Goal: Information Seeking & Learning: Learn about a topic

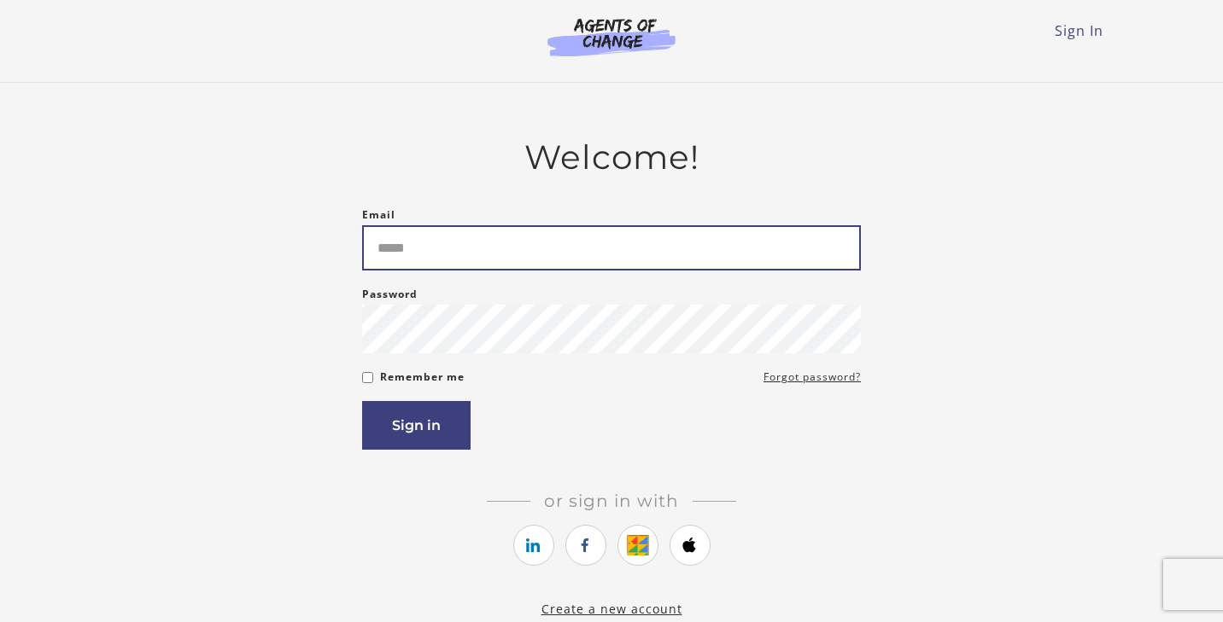
click at [429, 234] on input "Email" at bounding box center [611, 247] width 499 height 45
type input "**********"
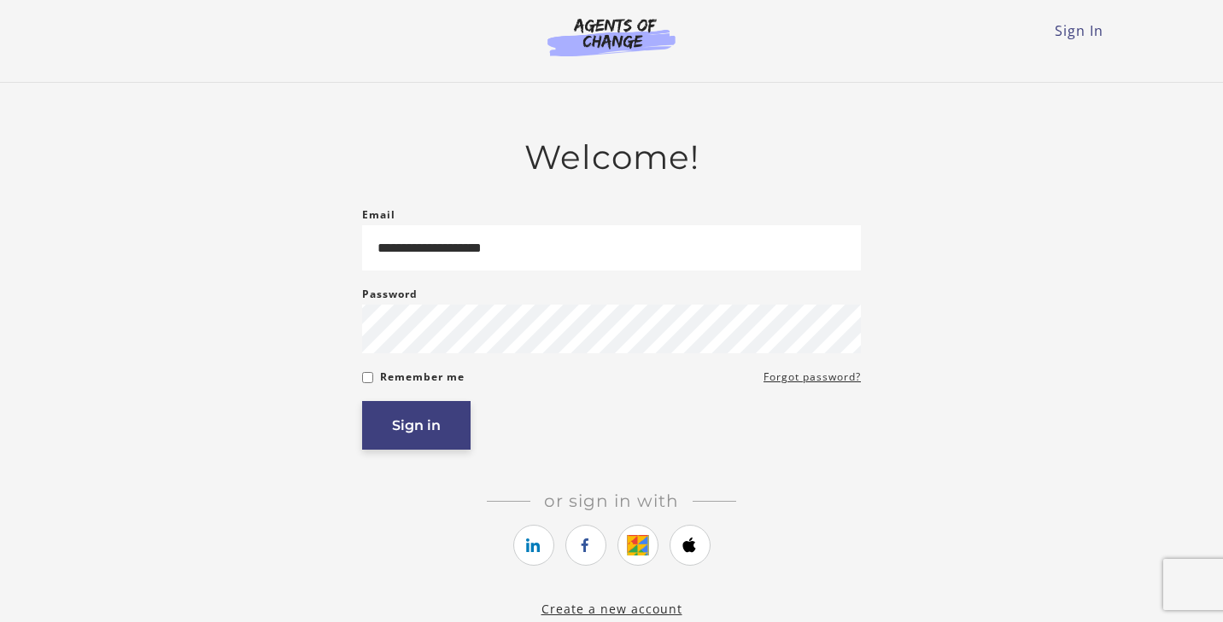
click at [406, 441] on button "Sign in" at bounding box center [416, 425] width 108 height 49
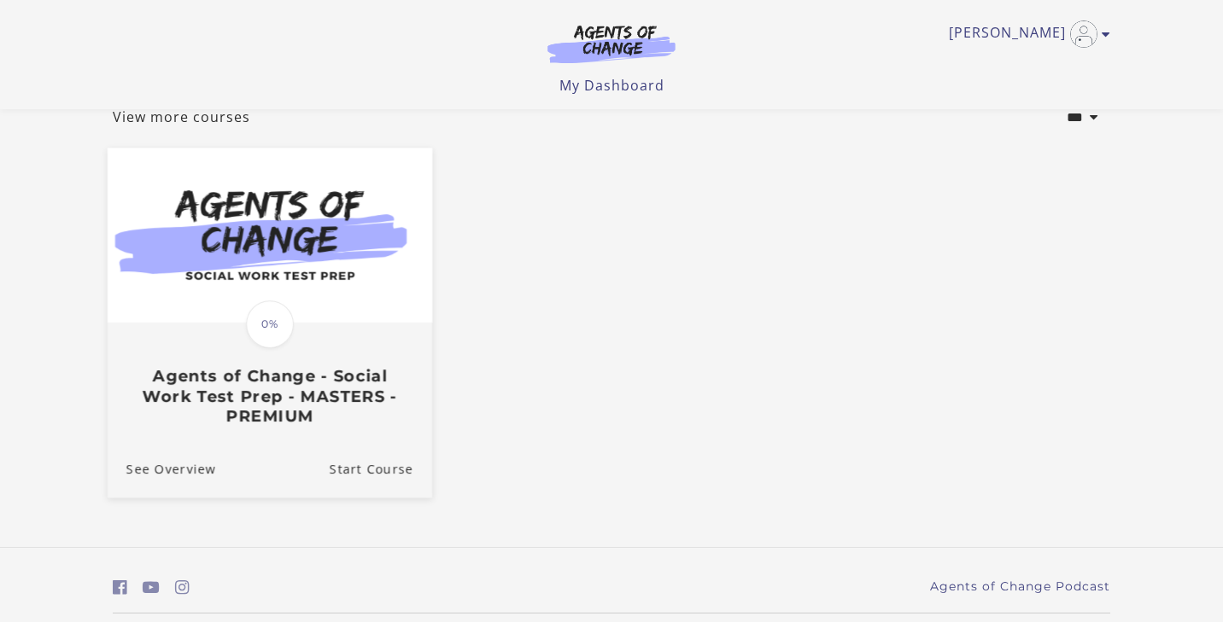
scroll to position [163, 0]
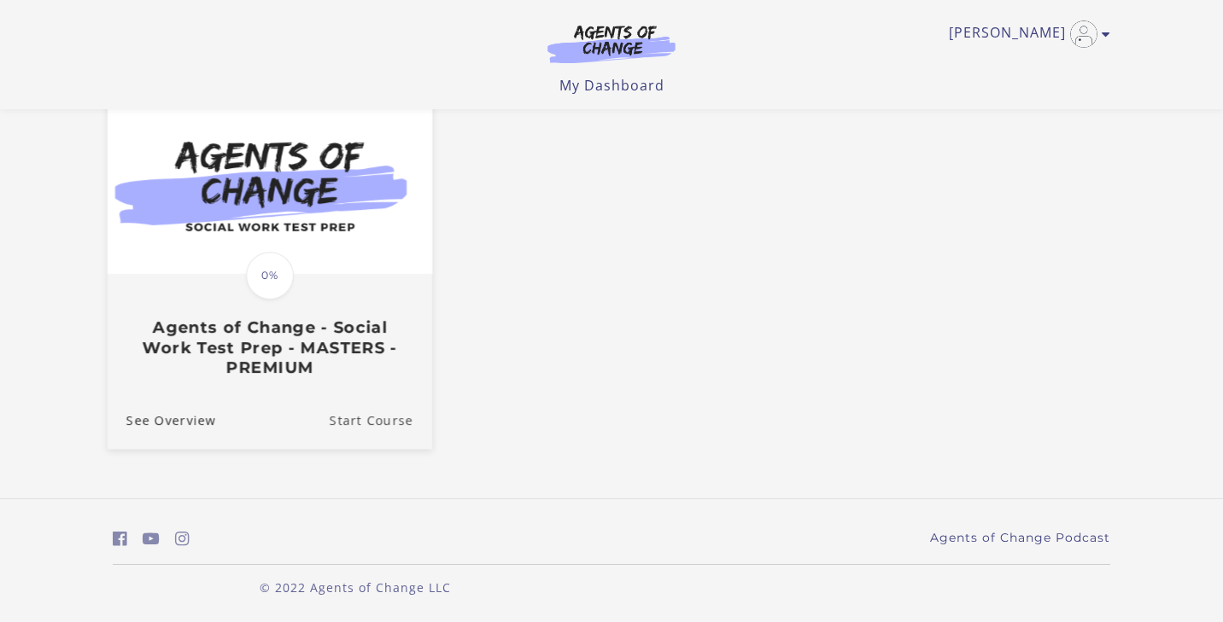
click at [376, 422] on link "Start Course" at bounding box center [381, 420] width 102 height 57
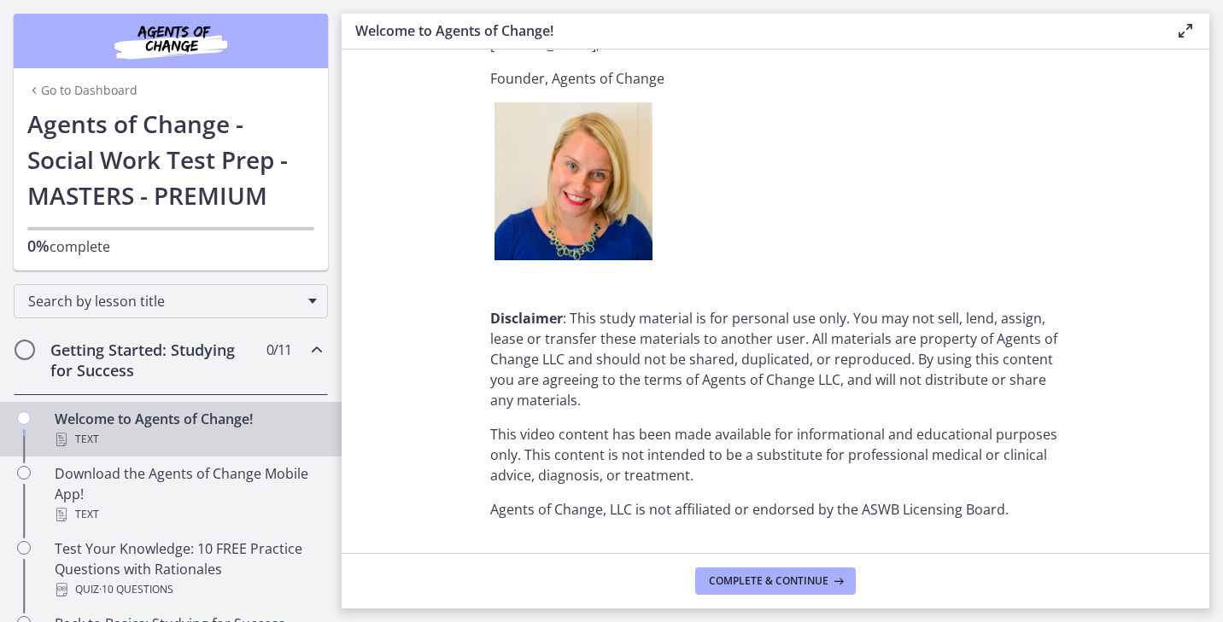
scroll to position [2170, 0]
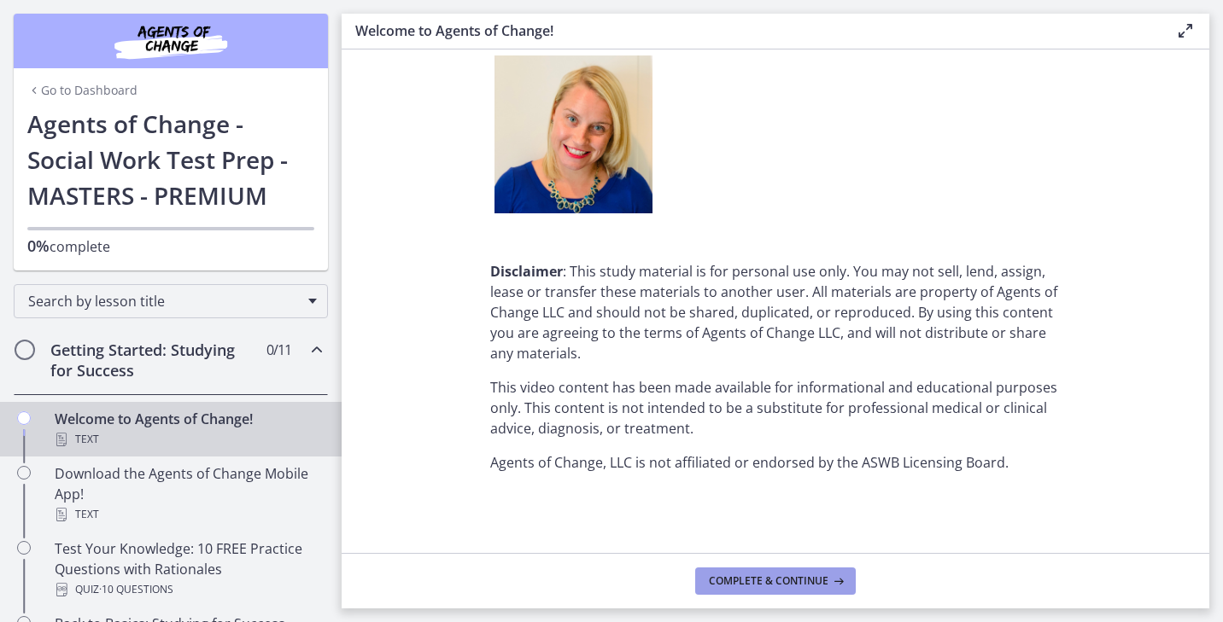
click at [790, 579] on span "Complete & continue" at bounding box center [769, 582] width 120 height 14
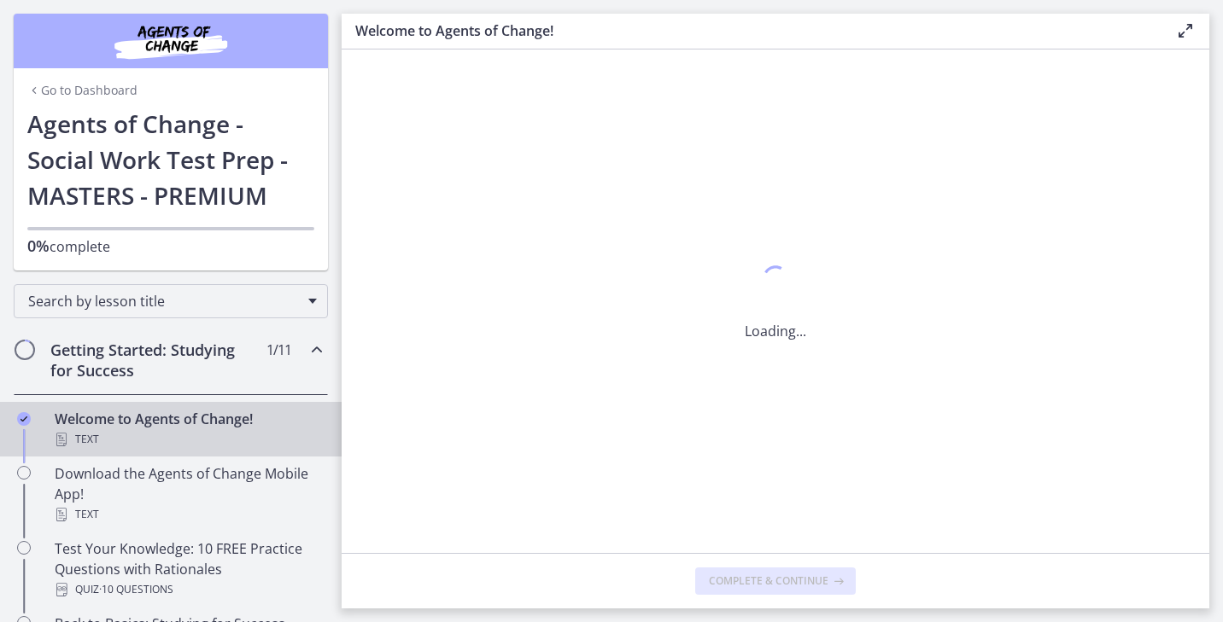
scroll to position [0, 0]
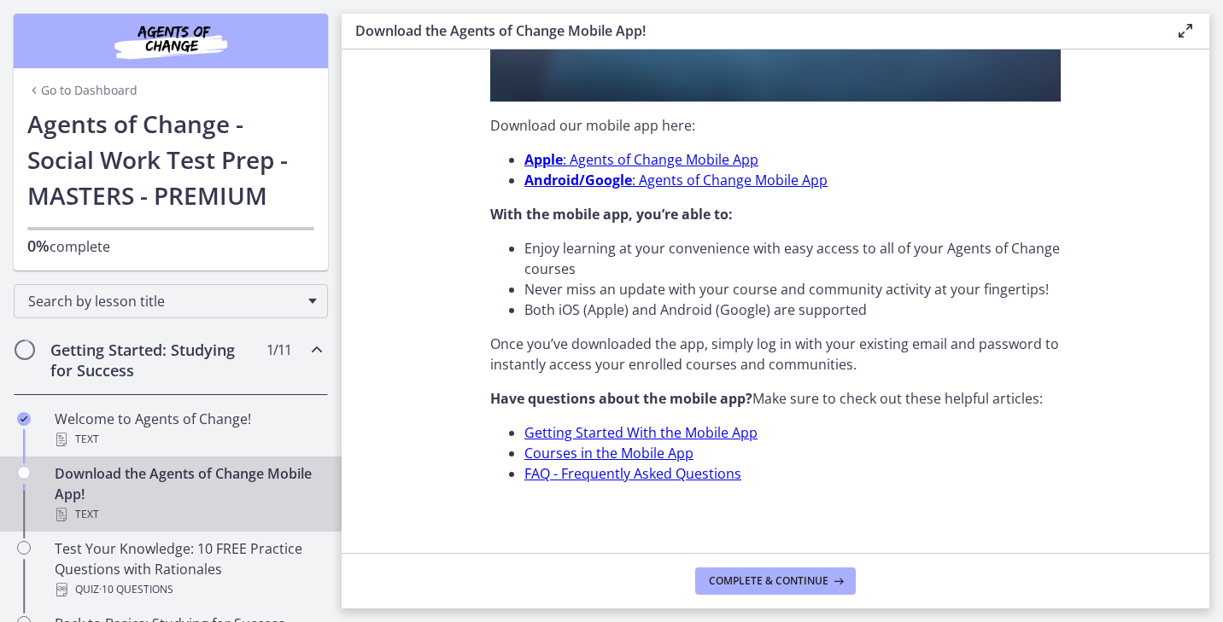
scroll to position [541, 0]
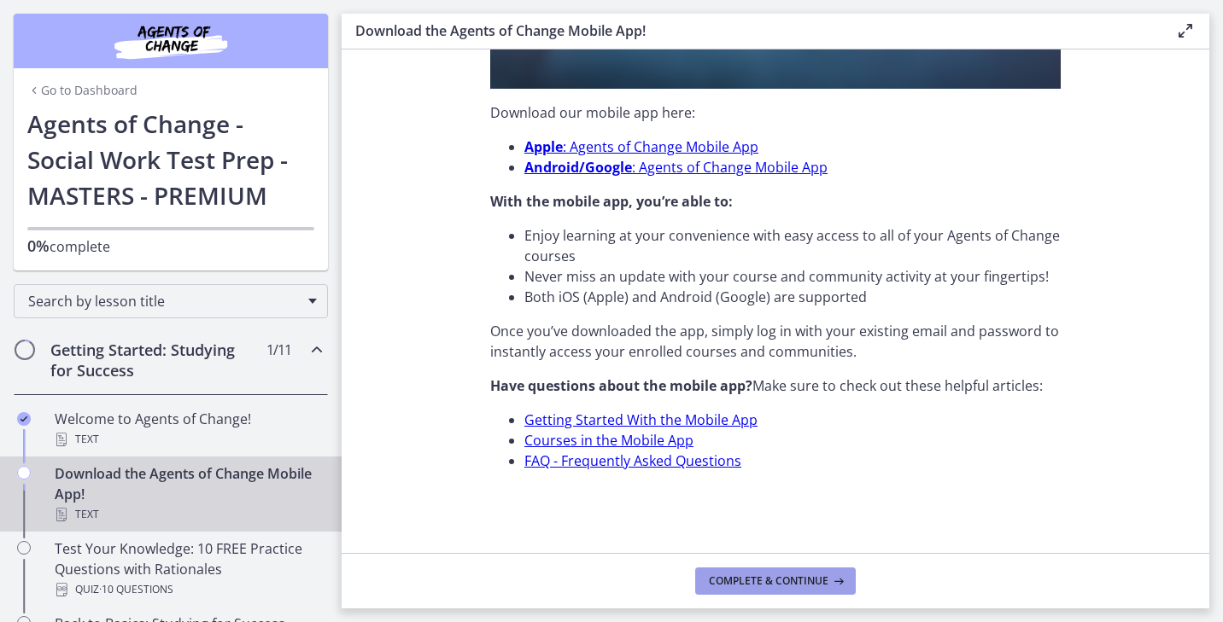
click at [785, 587] on span "Complete & continue" at bounding box center [769, 582] width 120 height 14
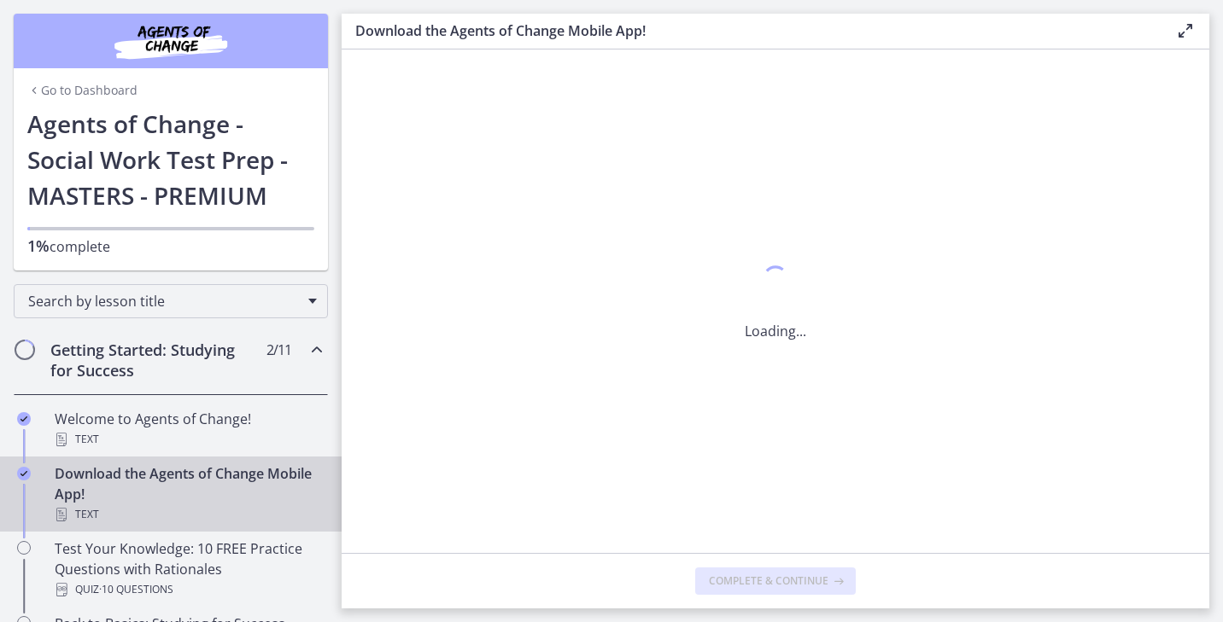
scroll to position [0, 0]
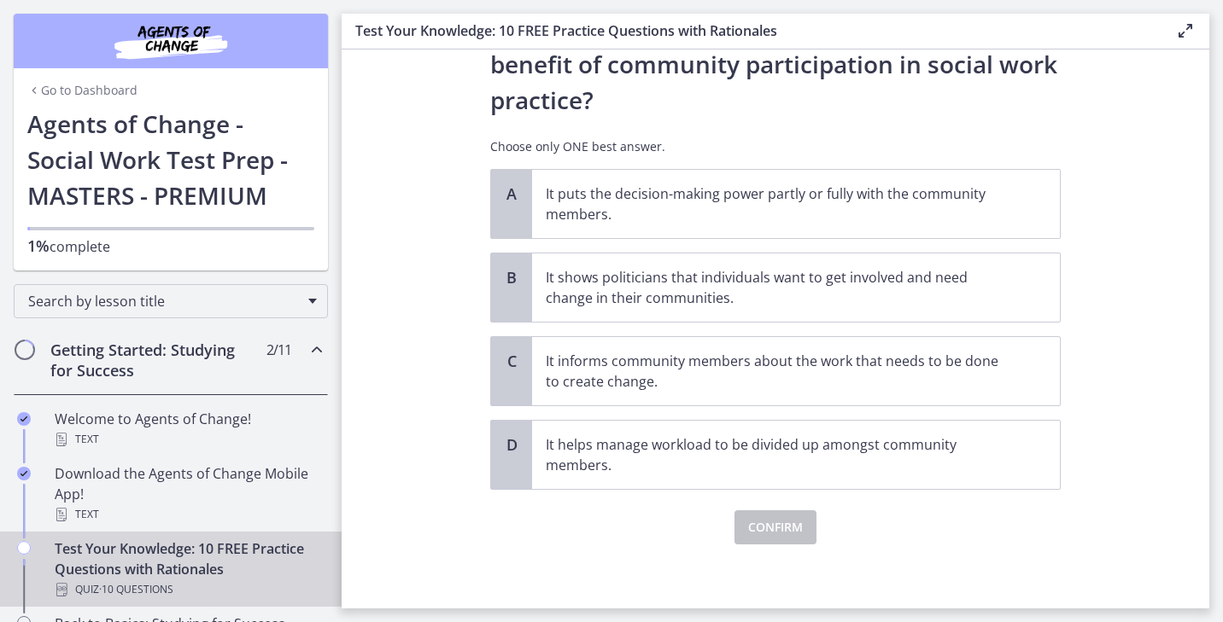
scroll to position [98, 0]
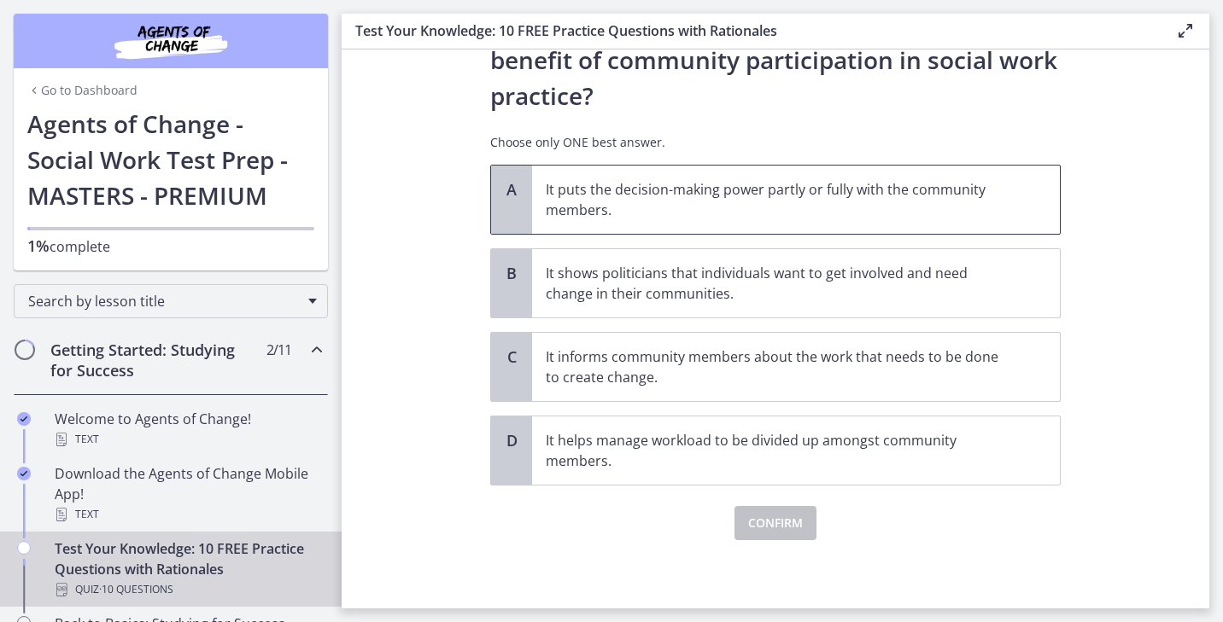
click at [620, 213] on p "It puts the decision-making power partly or fully with the community members." at bounding box center [779, 199] width 466 height 41
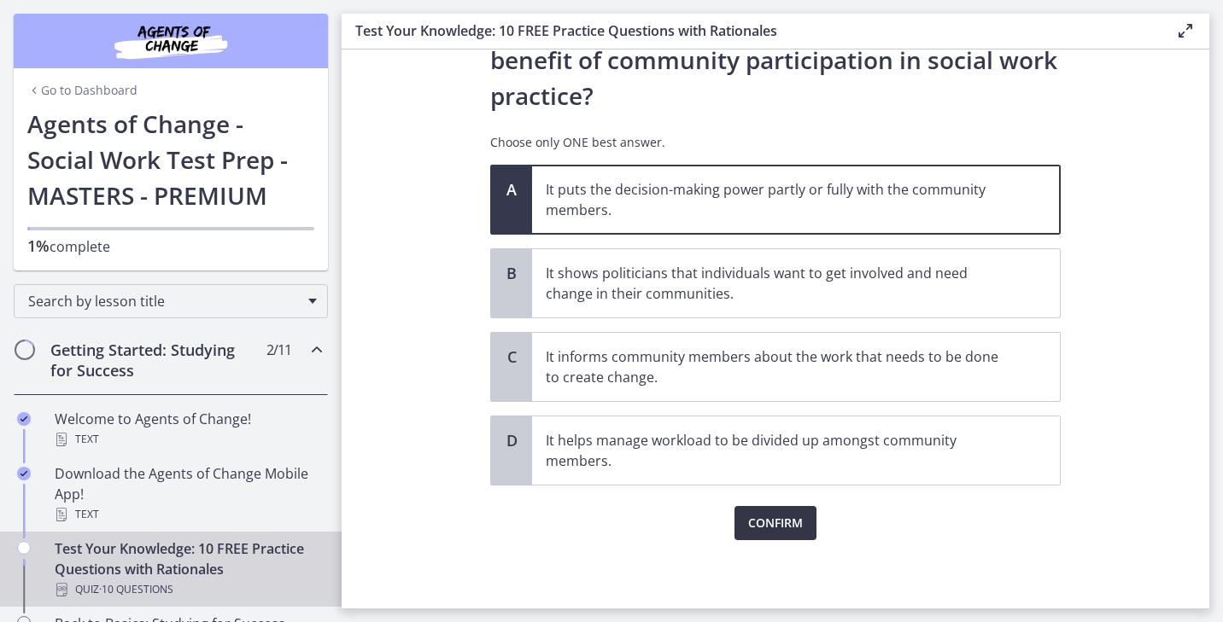
click at [791, 522] on span "Confirm" at bounding box center [775, 523] width 55 height 20
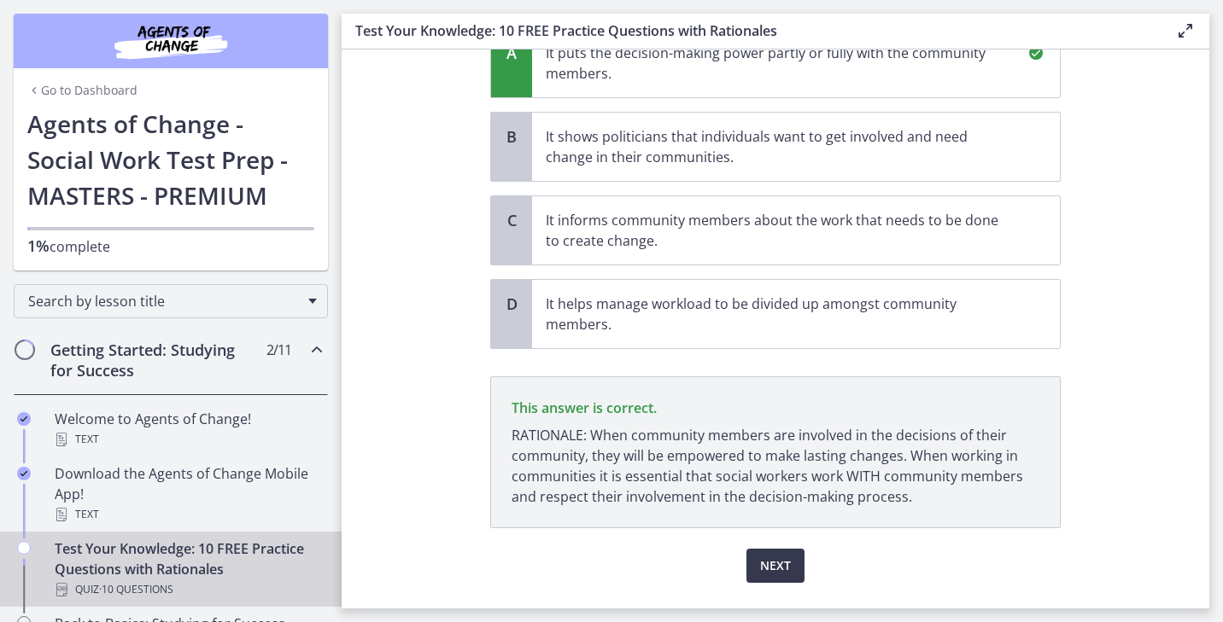
scroll to position [277, 0]
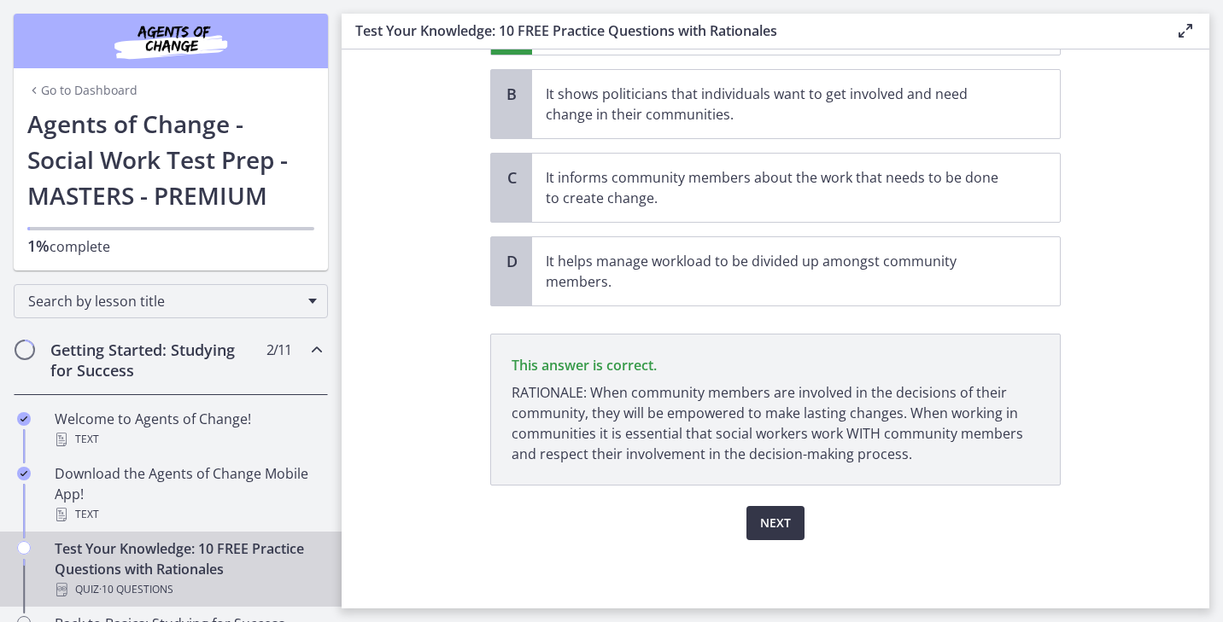
click at [790, 524] on span "Next" at bounding box center [775, 523] width 31 height 20
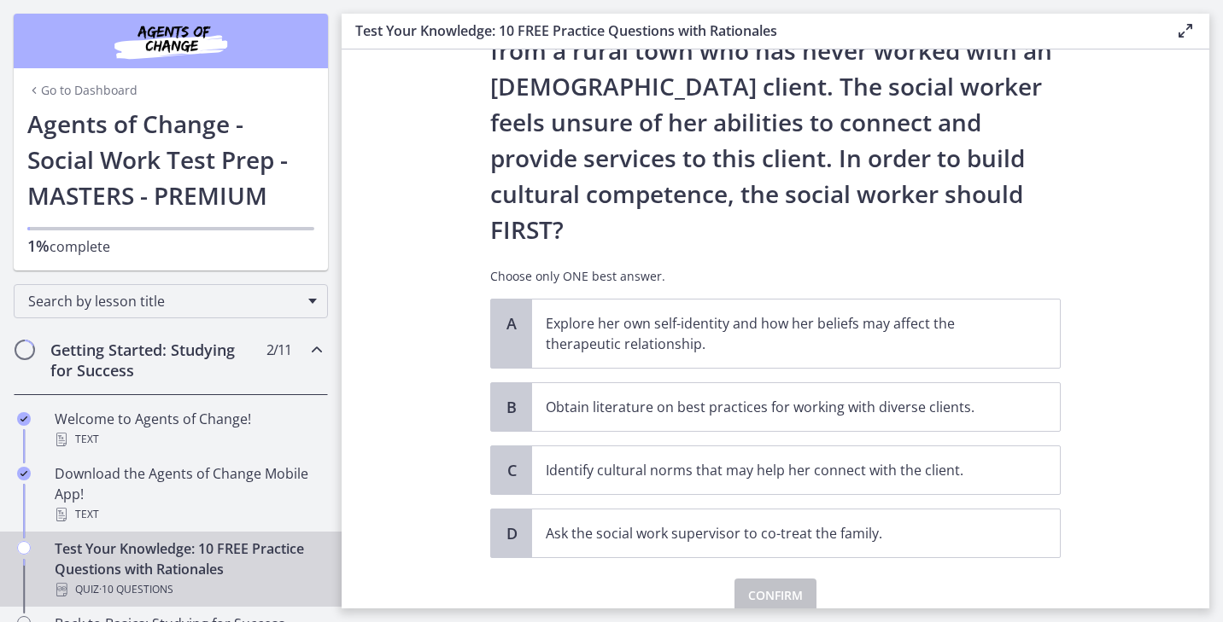
scroll to position [252, 0]
click at [802, 396] on p "Obtain literature on best practices for working with diverse clients." at bounding box center [779, 406] width 466 height 20
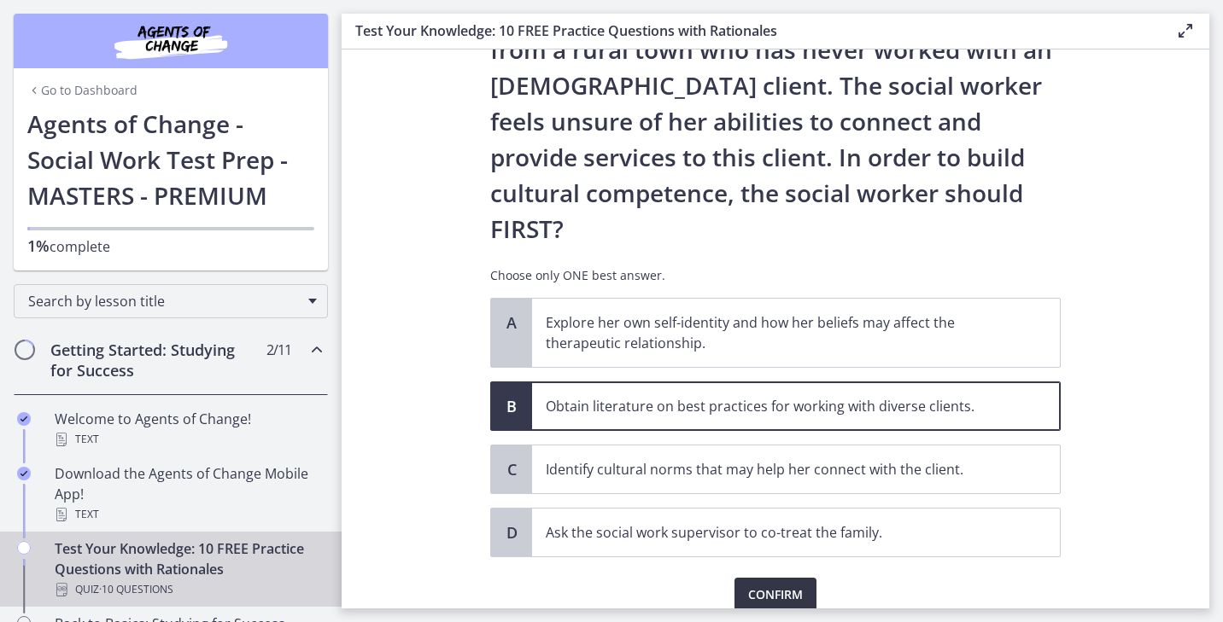
click at [788, 585] on span "Confirm" at bounding box center [775, 595] width 55 height 20
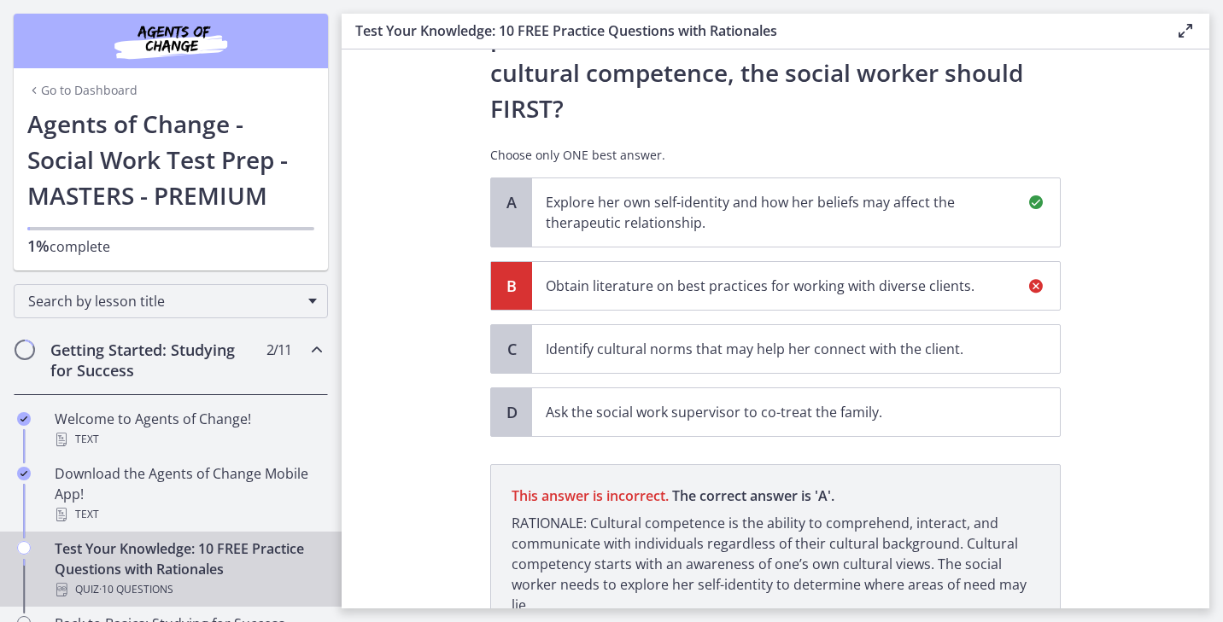
scroll to position [452, 0]
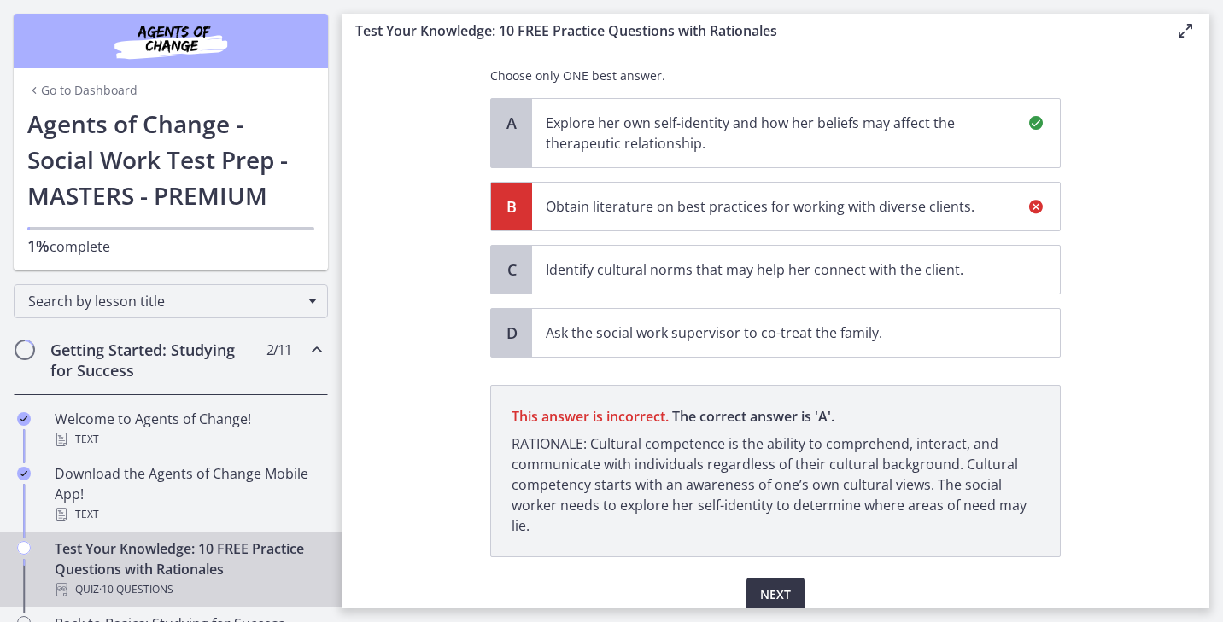
click at [791, 578] on button "Next" at bounding box center [775, 595] width 58 height 34
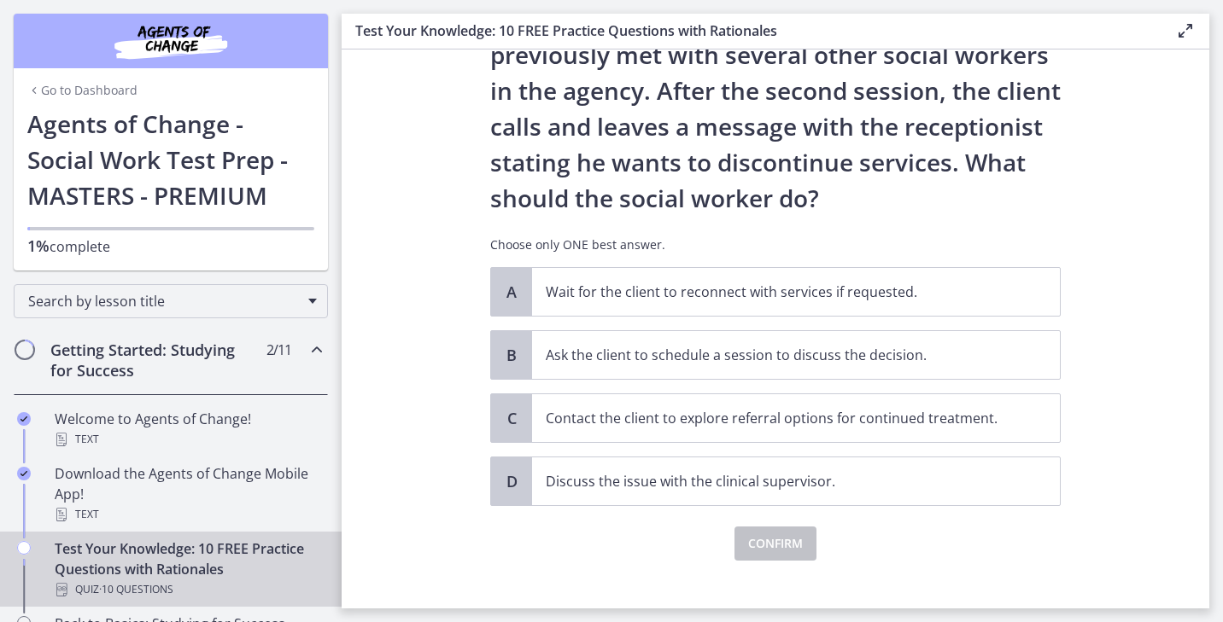
scroll to position [160, 0]
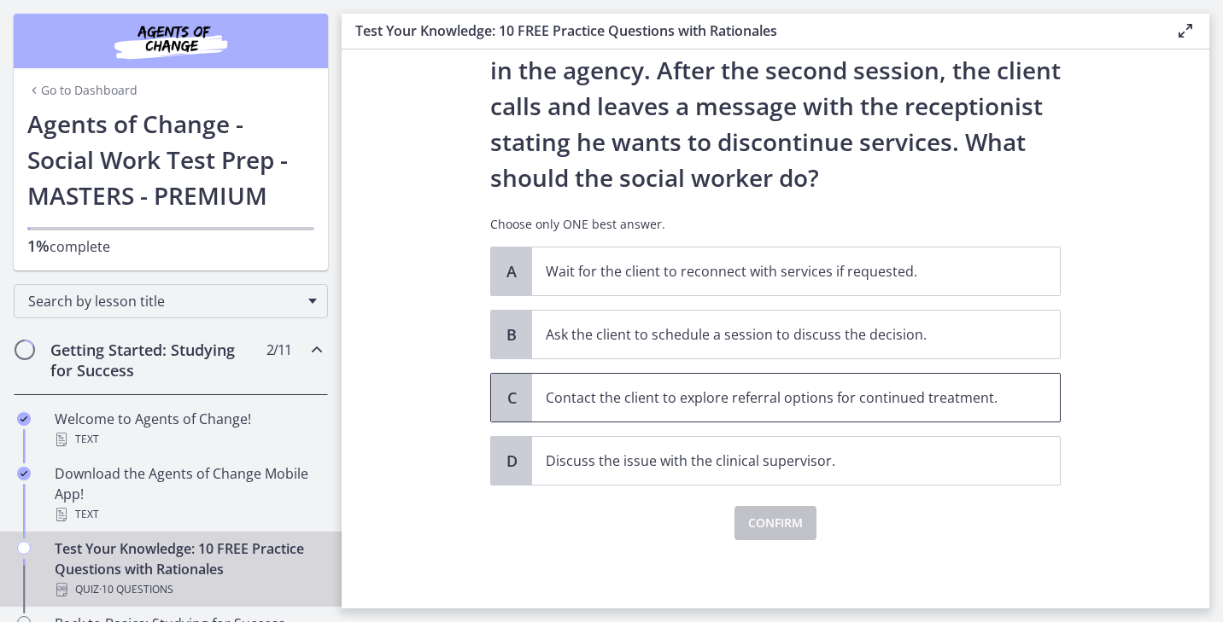
click at [686, 386] on span "Contact the client to explore referral options for continued treatment." at bounding box center [796, 398] width 528 height 48
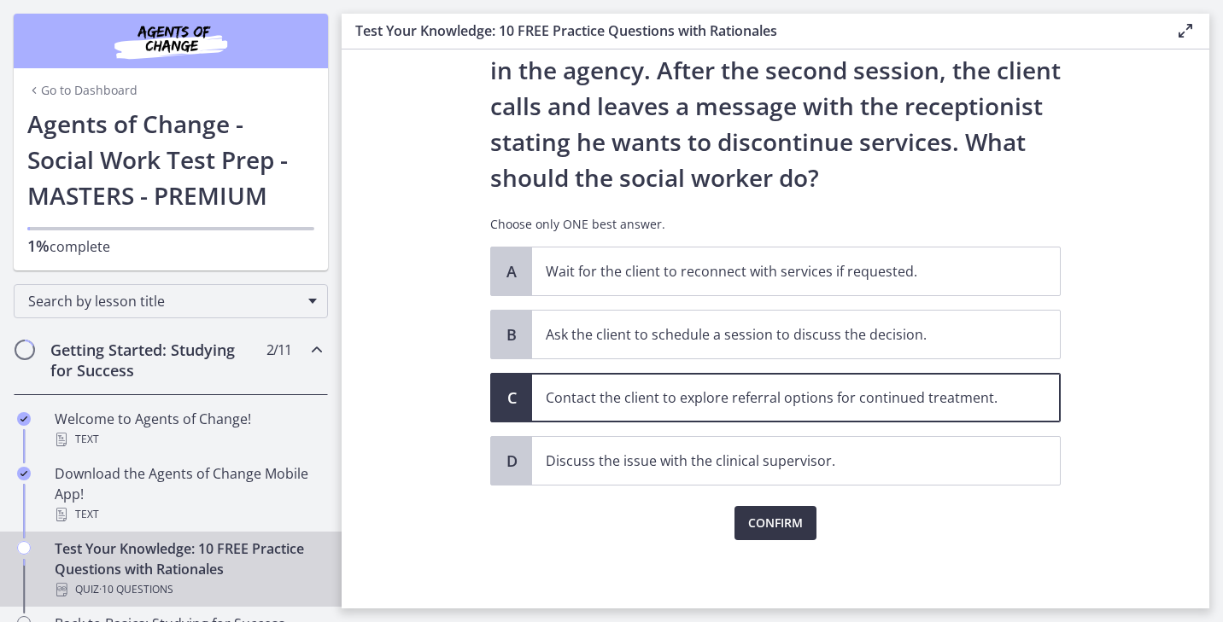
click at [773, 517] on span "Confirm" at bounding box center [775, 523] width 55 height 20
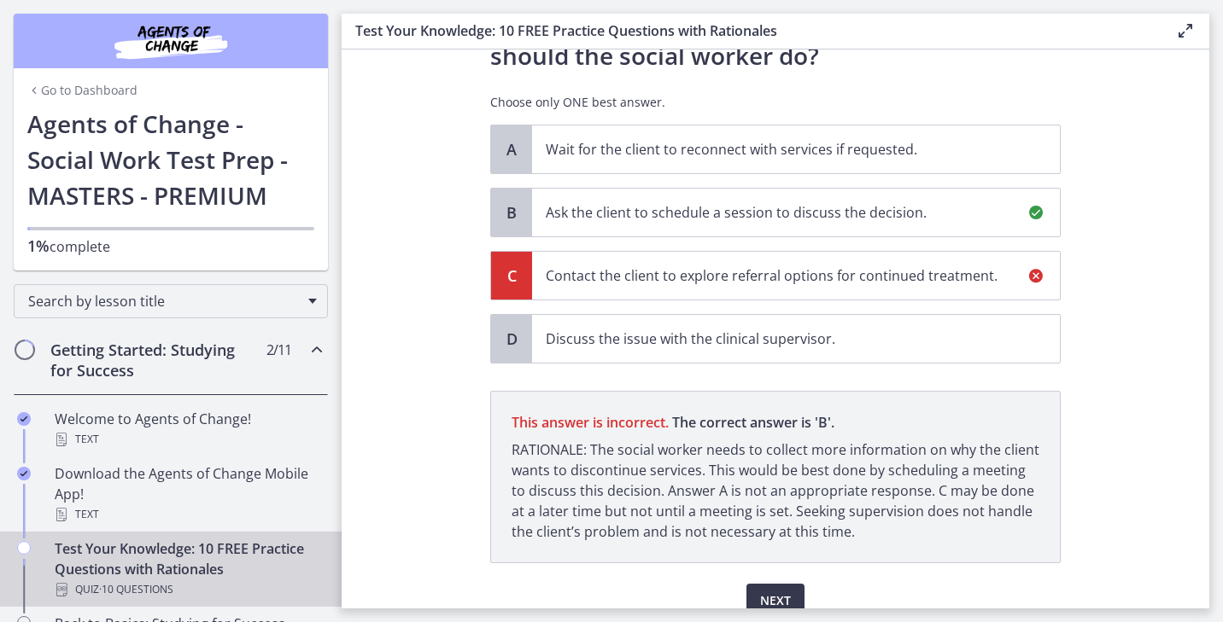
scroll to position [359, 0]
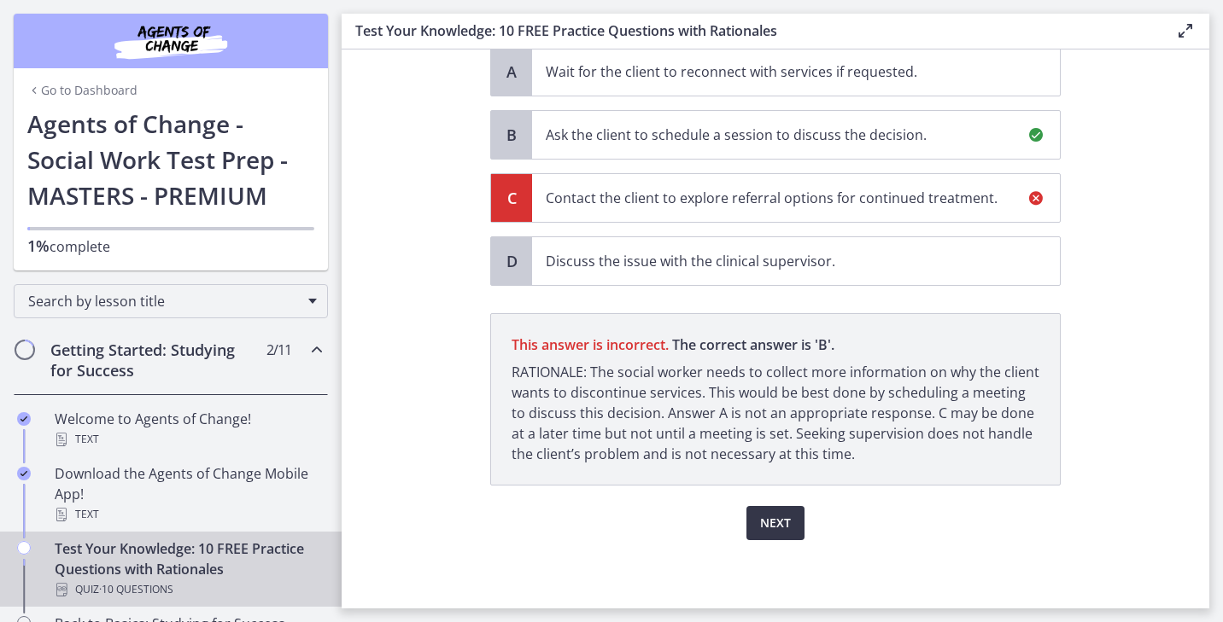
click at [791, 522] on button "Next" at bounding box center [775, 523] width 58 height 34
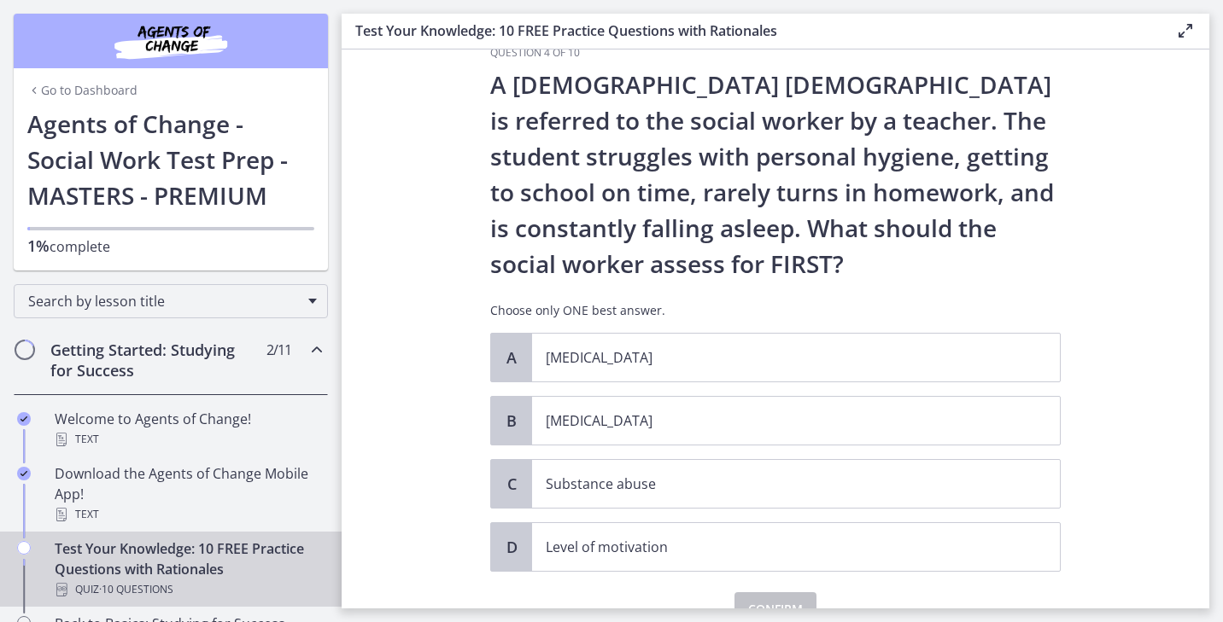
scroll to position [22, 0]
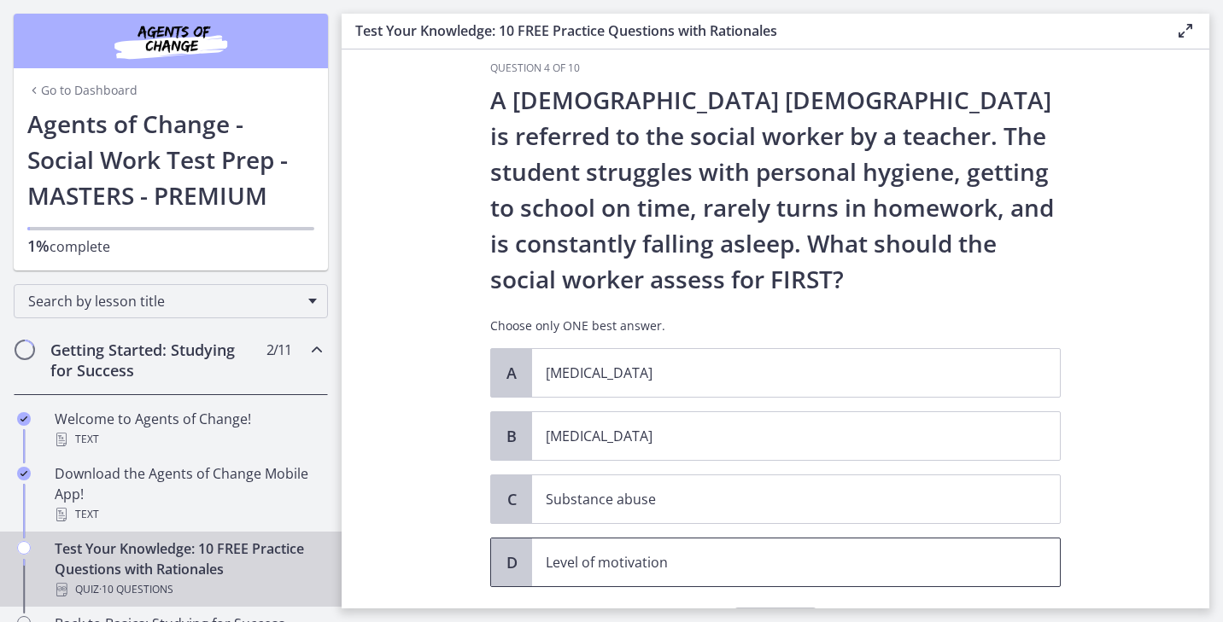
click at [665, 554] on p "Level of motivation" at bounding box center [779, 562] width 466 height 20
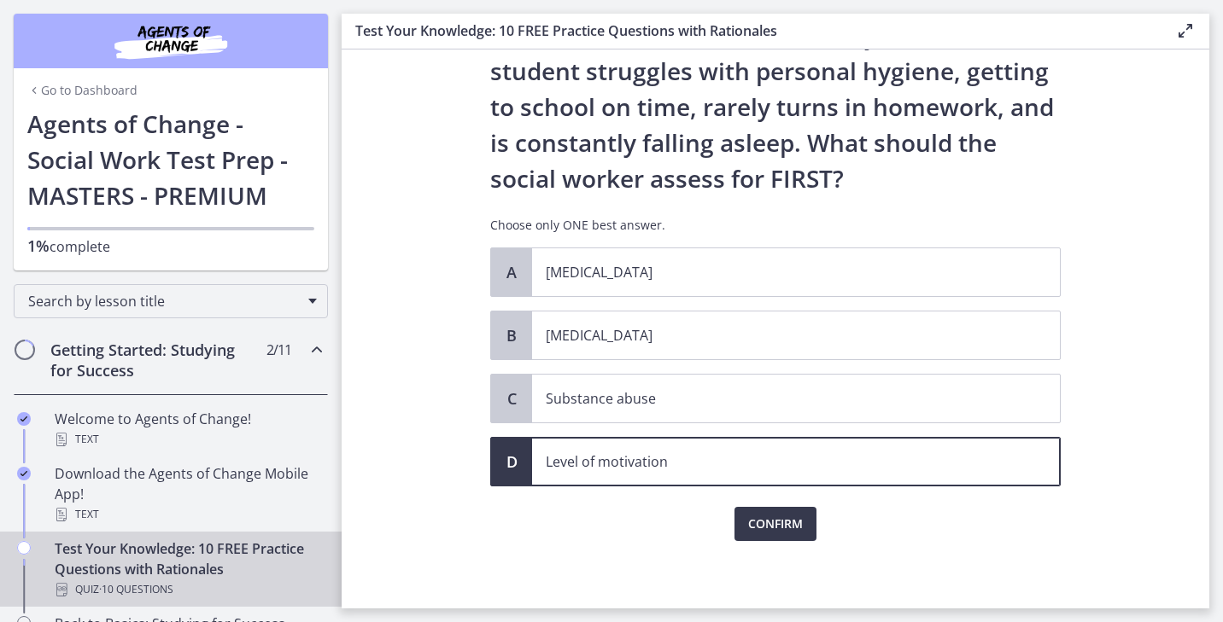
scroll to position [124, 0]
click at [778, 520] on span "Confirm" at bounding box center [775, 523] width 55 height 20
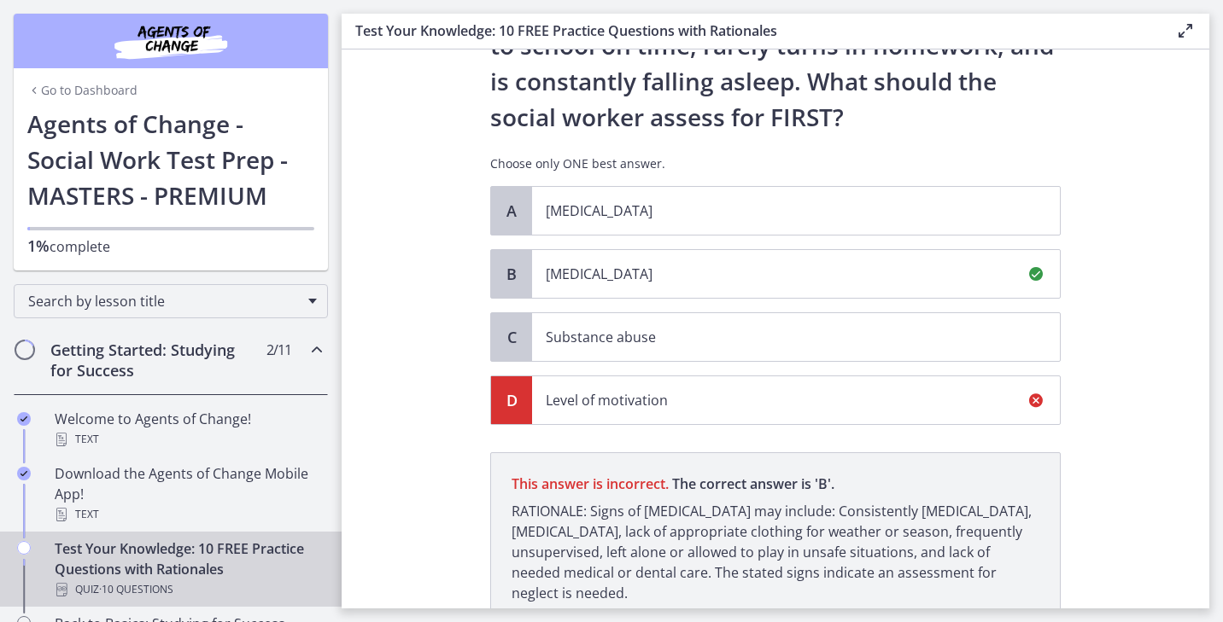
scroll to position [324, 0]
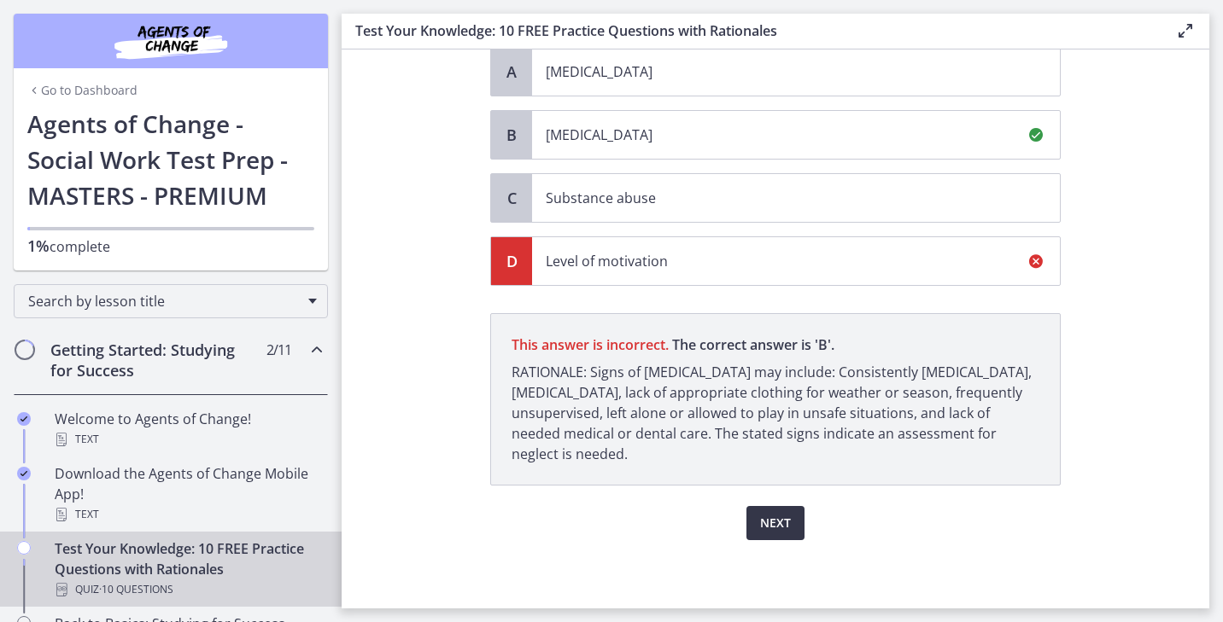
click at [785, 537] on button "Next" at bounding box center [775, 523] width 58 height 34
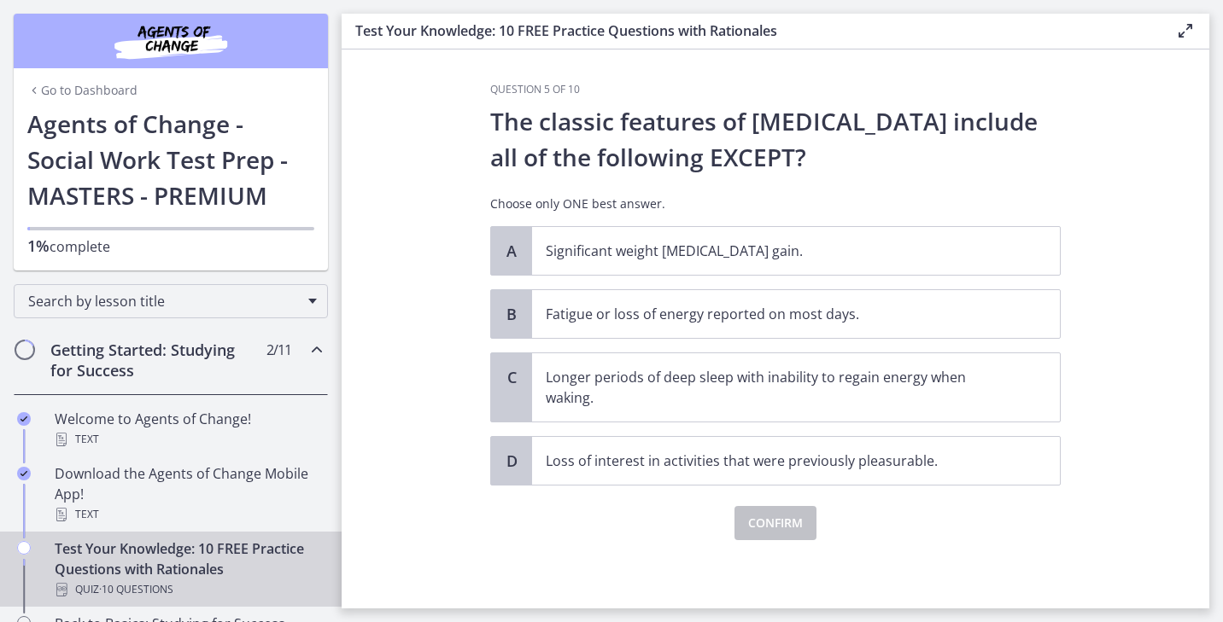
scroll to position [0, 0]
click at [744, 388] on p "Longer periods of deep sleep with inability to regain energy when waking." at bounding box center [779, 388] width 466 height 41
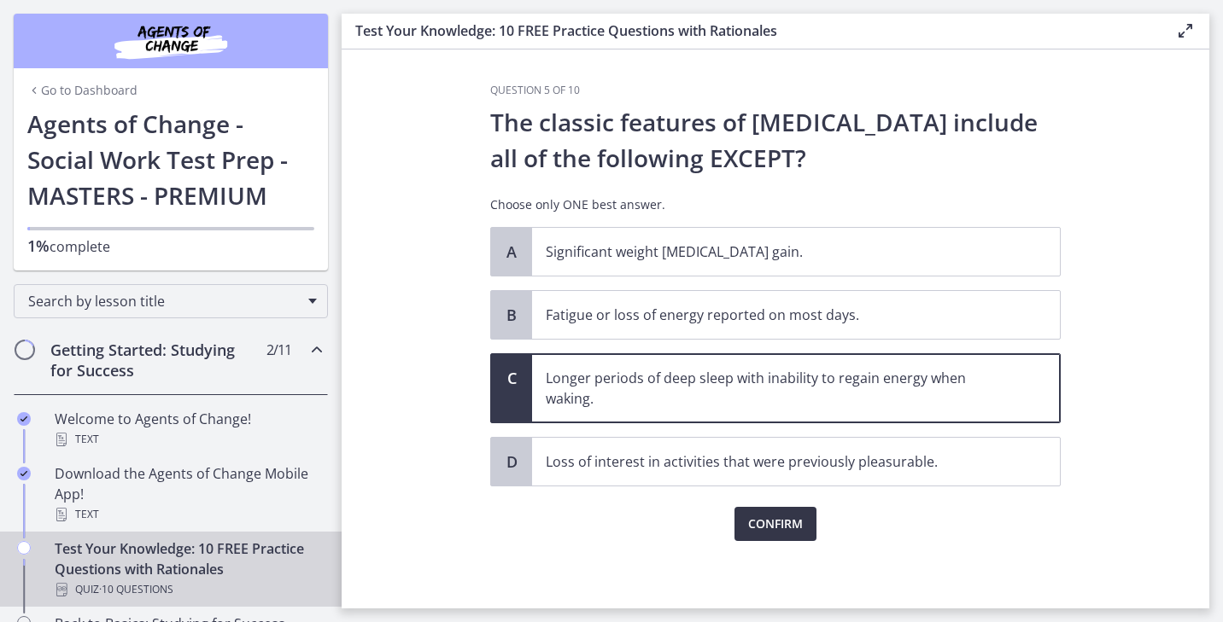
click at [792, 525] on span "Confirm" at bounding box center [775, 524] width 55 height 20
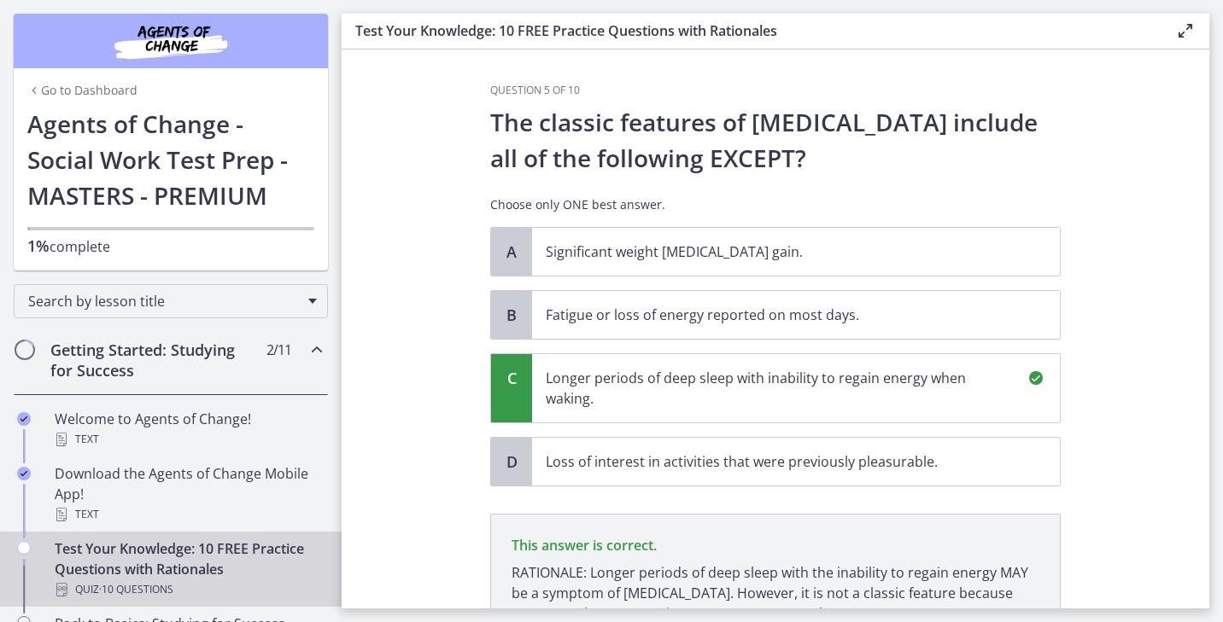
scroll to position [201, 0]
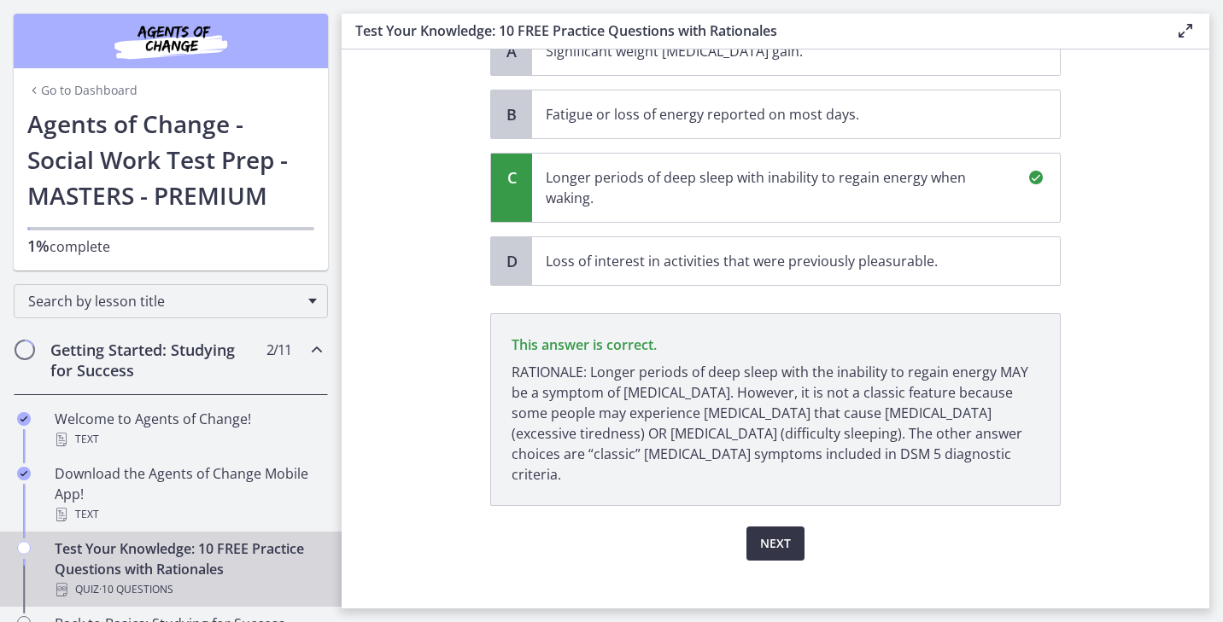
click at [783, 534] on span "Next" at bounding box center [775, 544] width 31 height 20
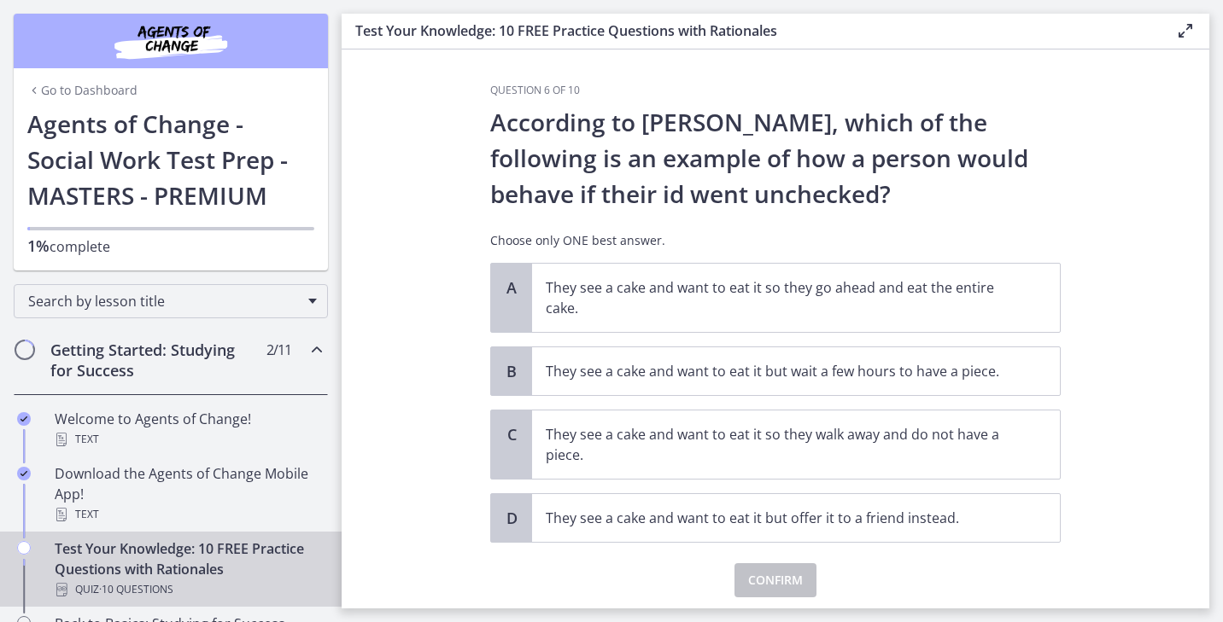
scroll to position [57, 0]
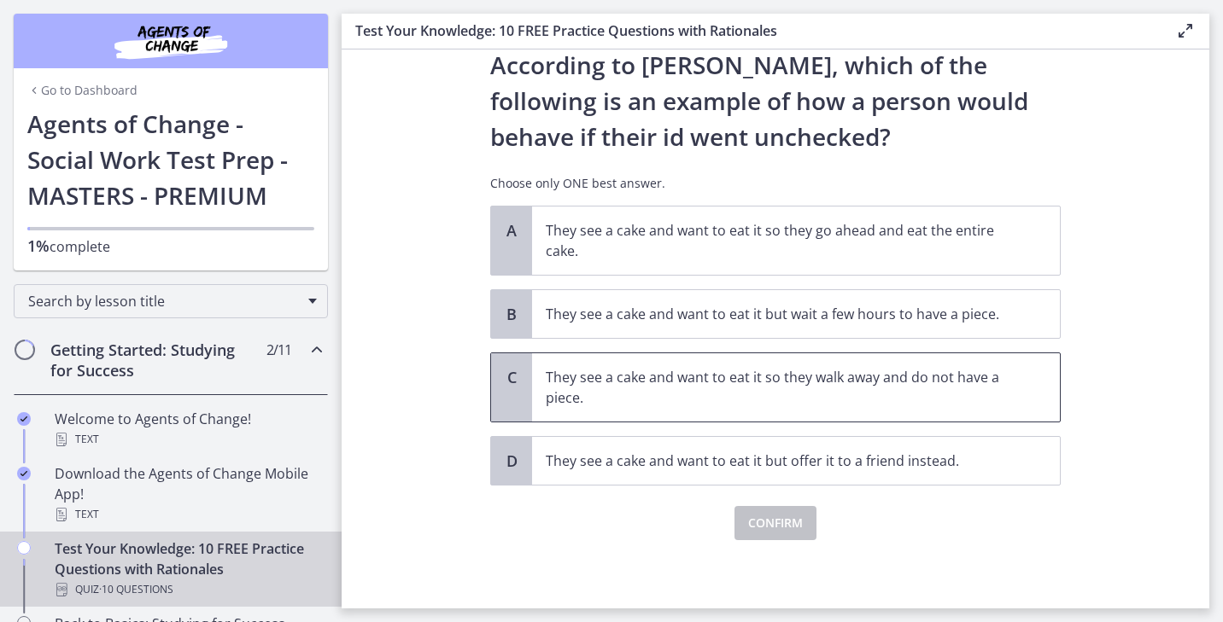
click at [850, 410] on span "They see a cake and want to eat it so they walk away and do not have a piece." at bounding box center [796, 387] width 528 height 68
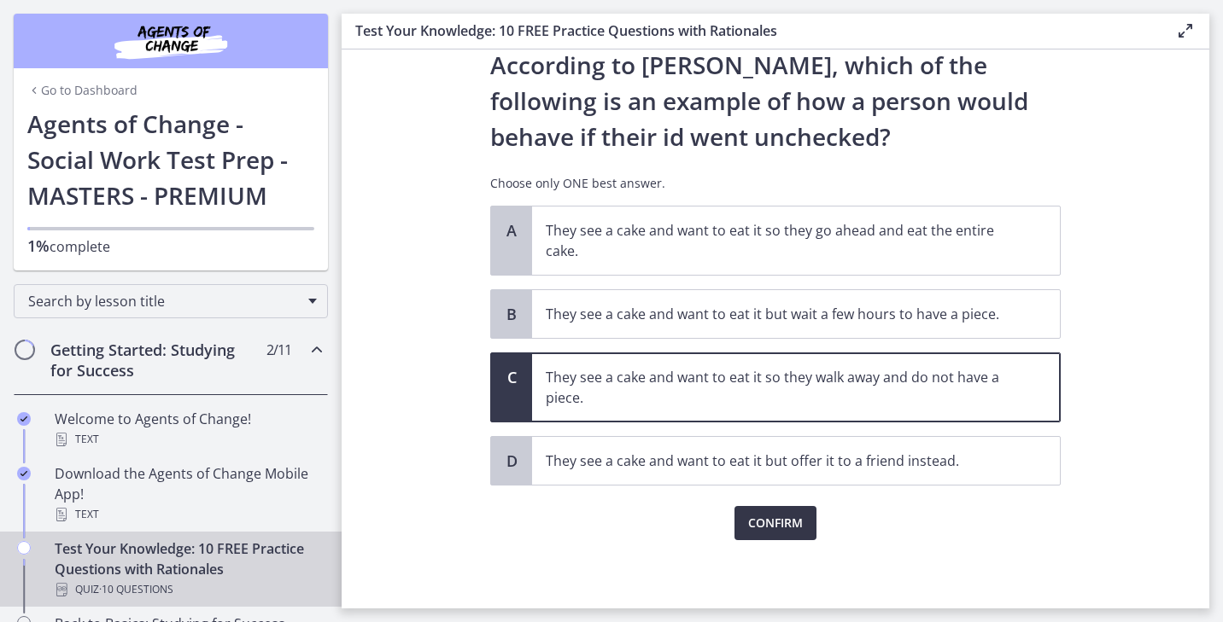
click at [768, 527] on span "Confirm" at bounding box center [775, 523] width 55 height 20
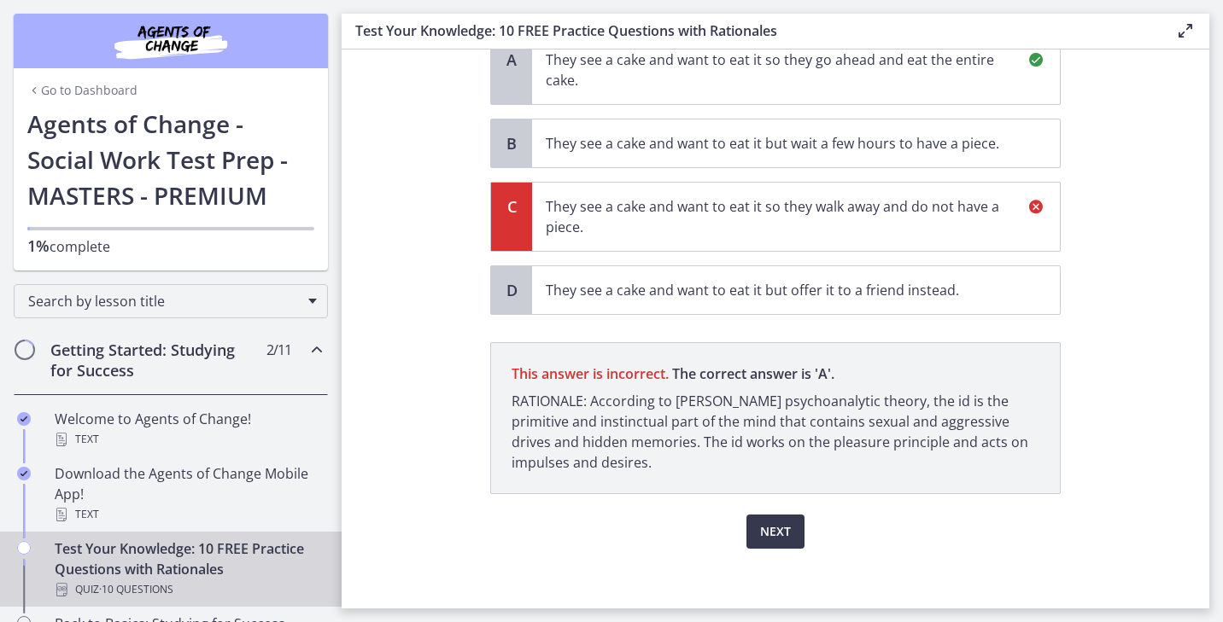
scroll to position [236, 0]
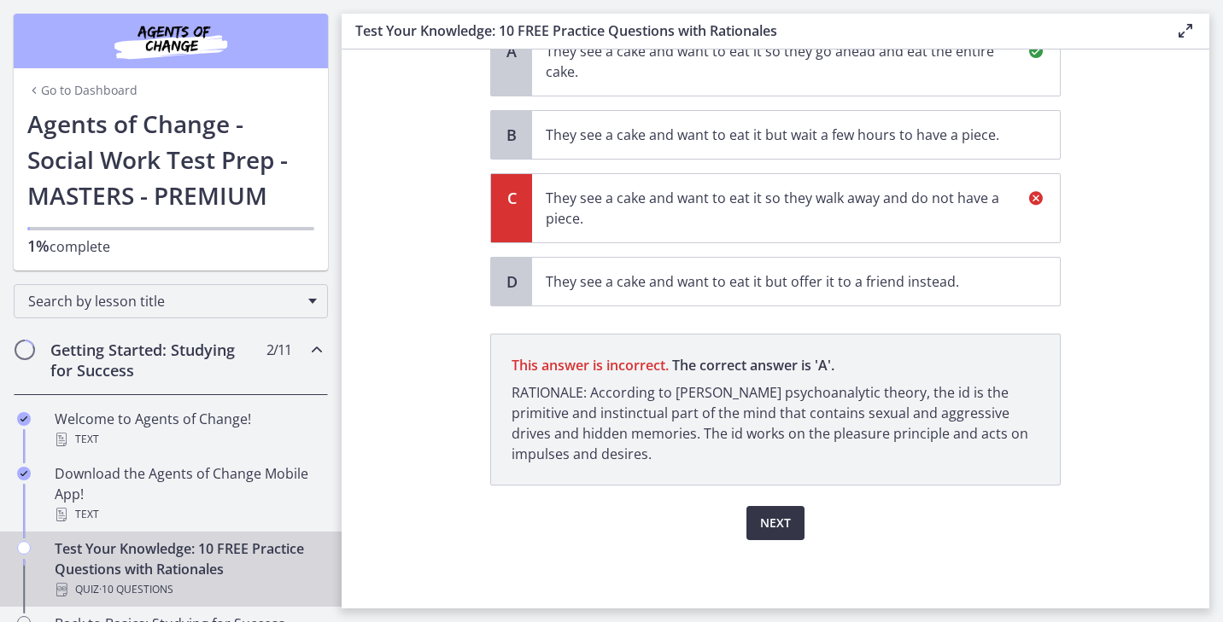
click at [785, 517] on span "Next" at bounding box center [775, 523] width 31 height 20
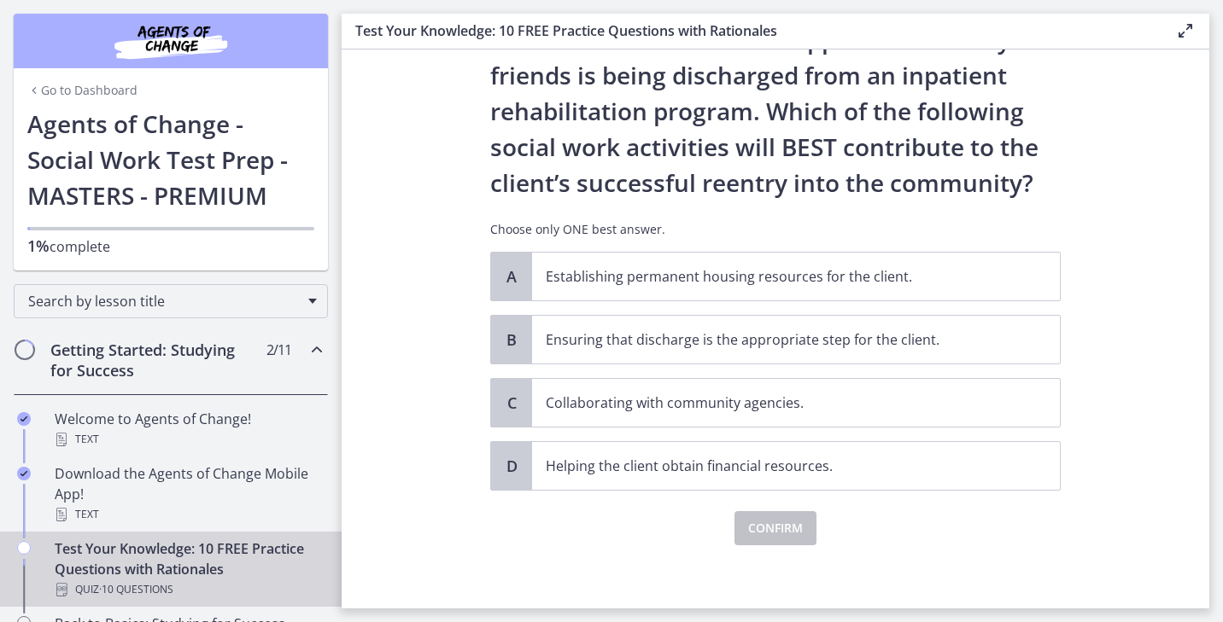
scroll to position [88, 0]
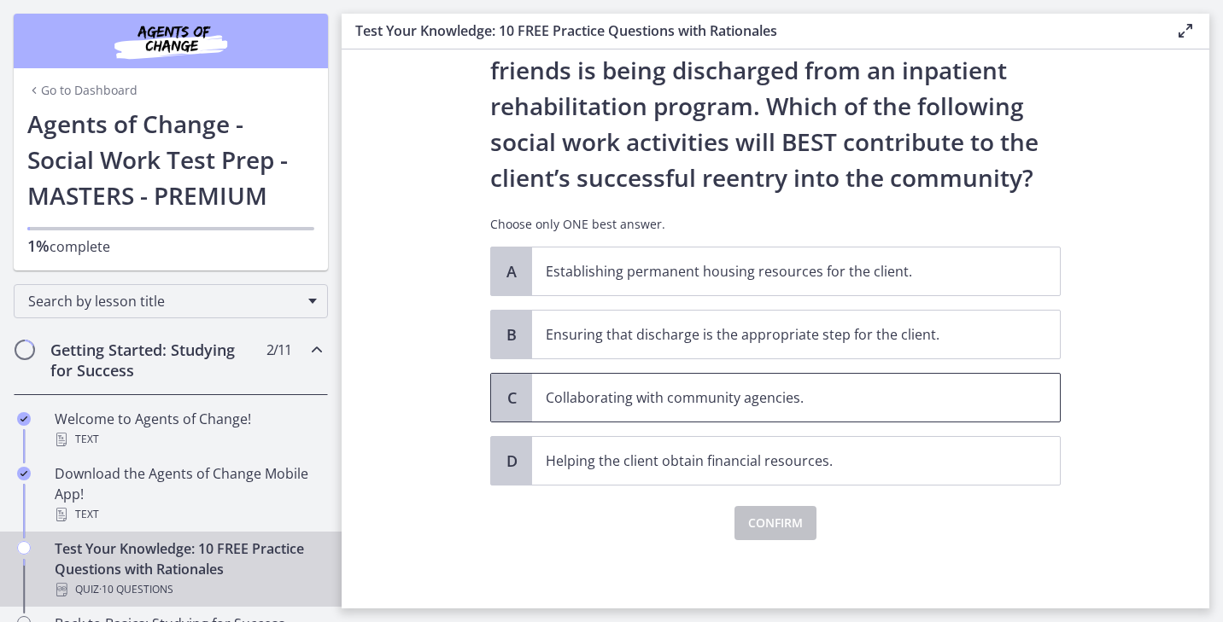
click at [653, 397] on p "Collaborating with community agencies." at bounding box center [779, 398] width 466 height 20
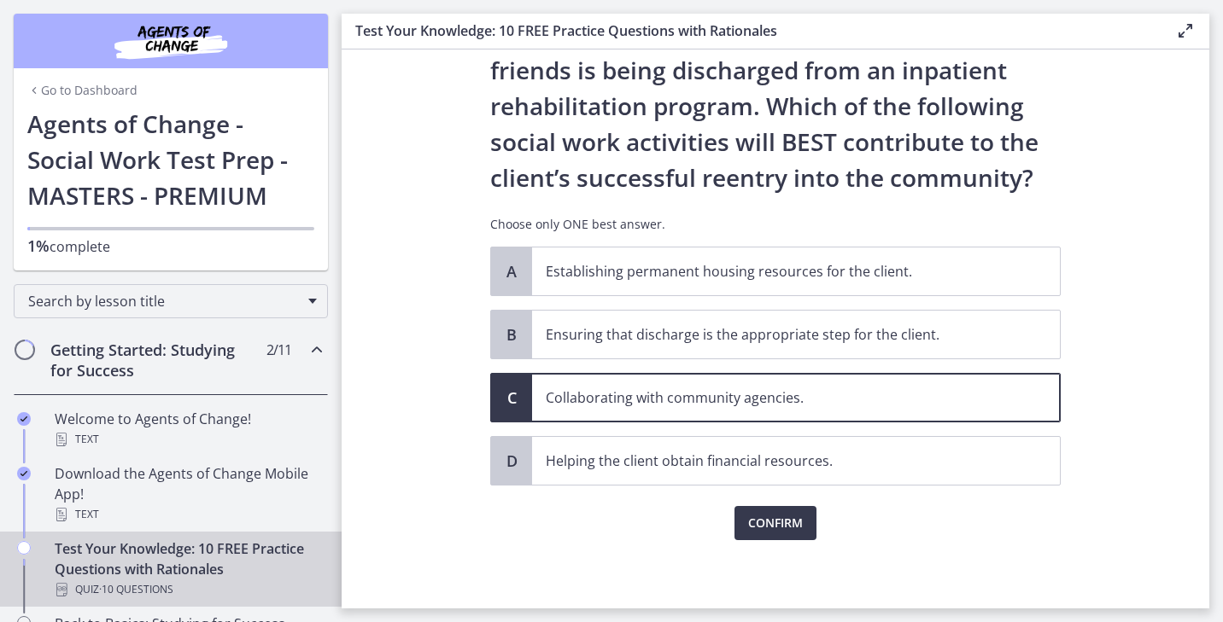
click at [799, 521] on div "Question 7 of 10 An adult client with little support from family and friends is…" at bounding box center [775, 258] width 598 height 525
click at [799, 531] on span "Confirm" at bounding box center [775, 523] width 55 height 20
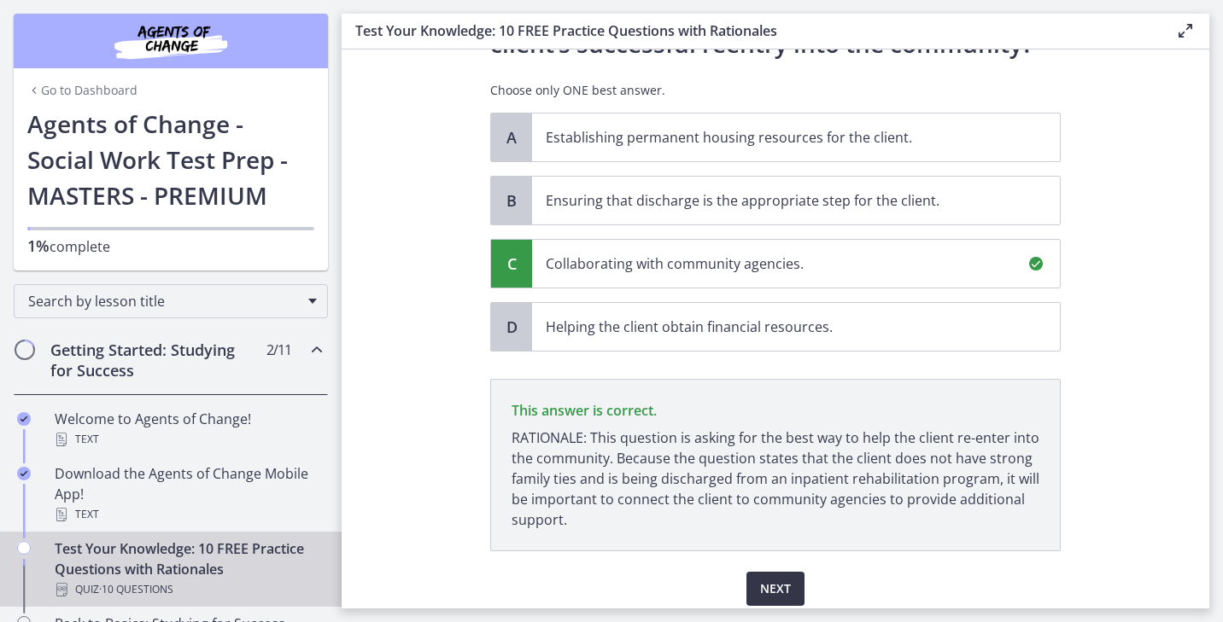
scroll to position [288, 0]
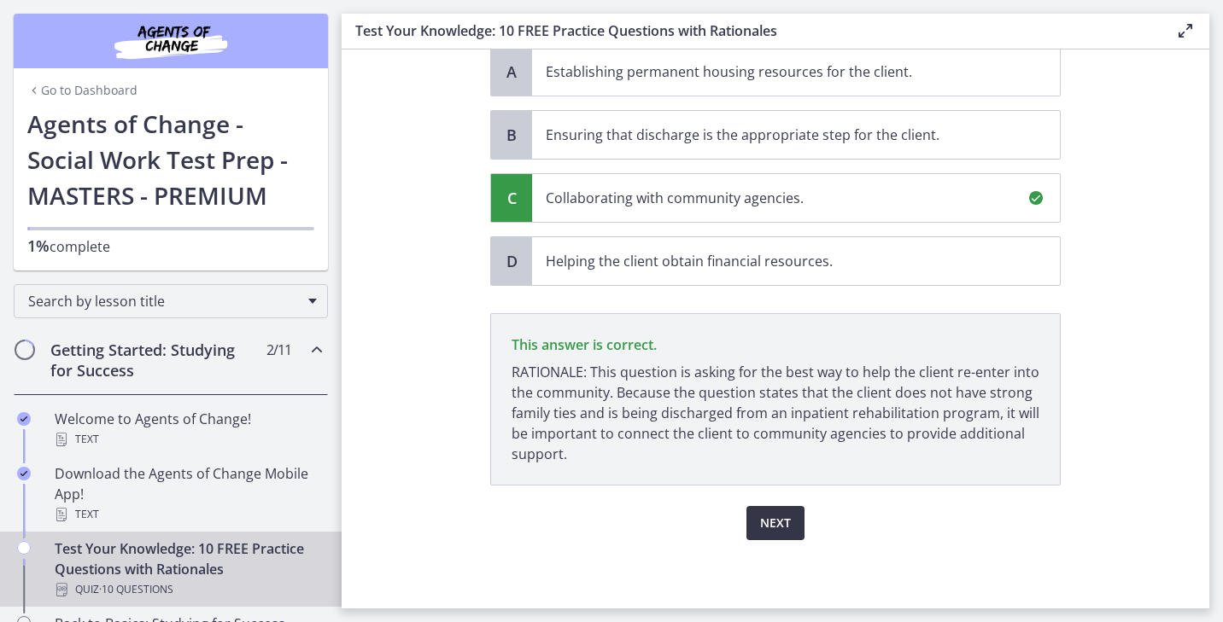
click at [792, 516] on button "Next" at bounding box center [775, 523] width 58 height 34
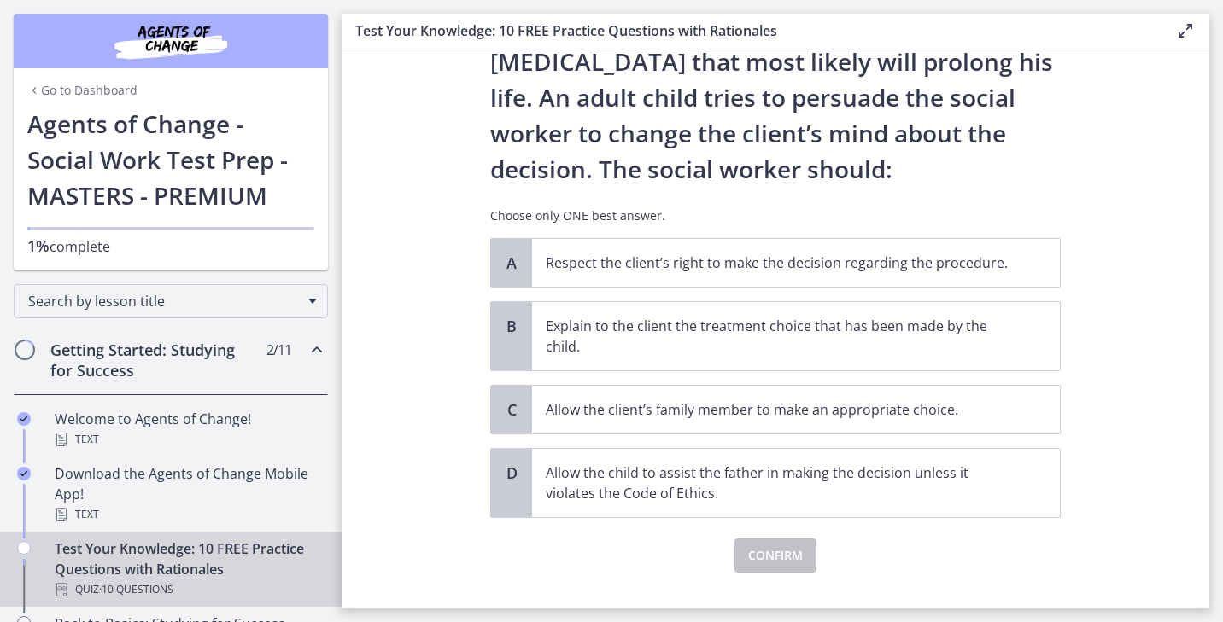
scroll to position [170, 0]
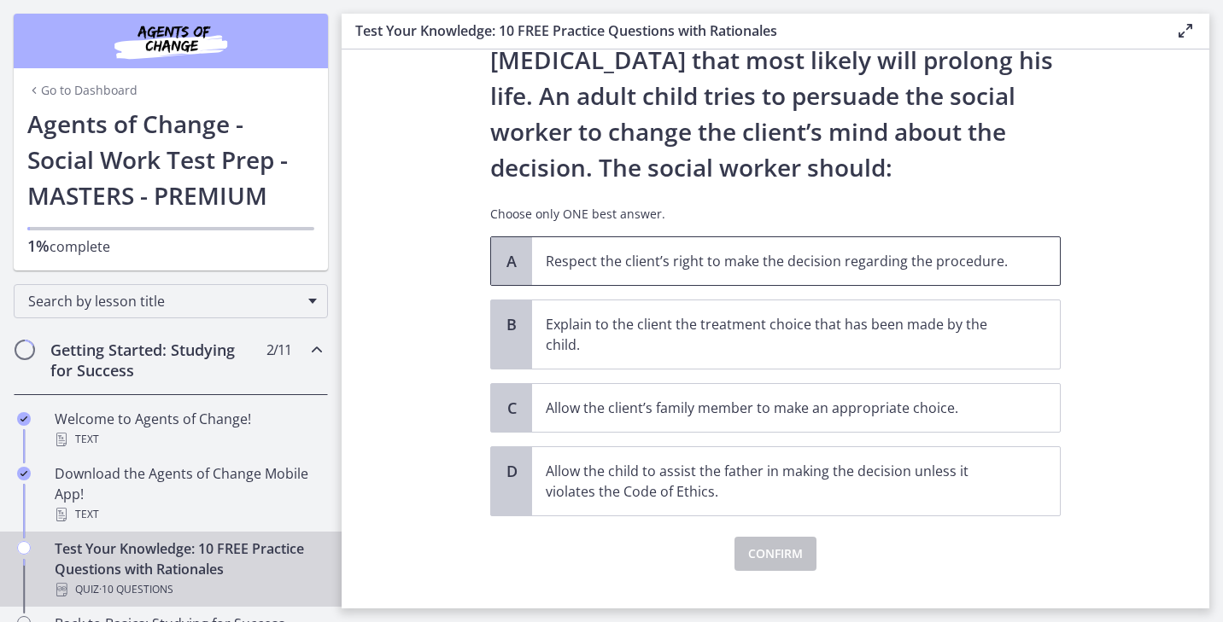
click at [781, 254] on p "Respect the client’s right to make the decision regarding the procedure." at bounding box center [779, 261] width 466 height 20
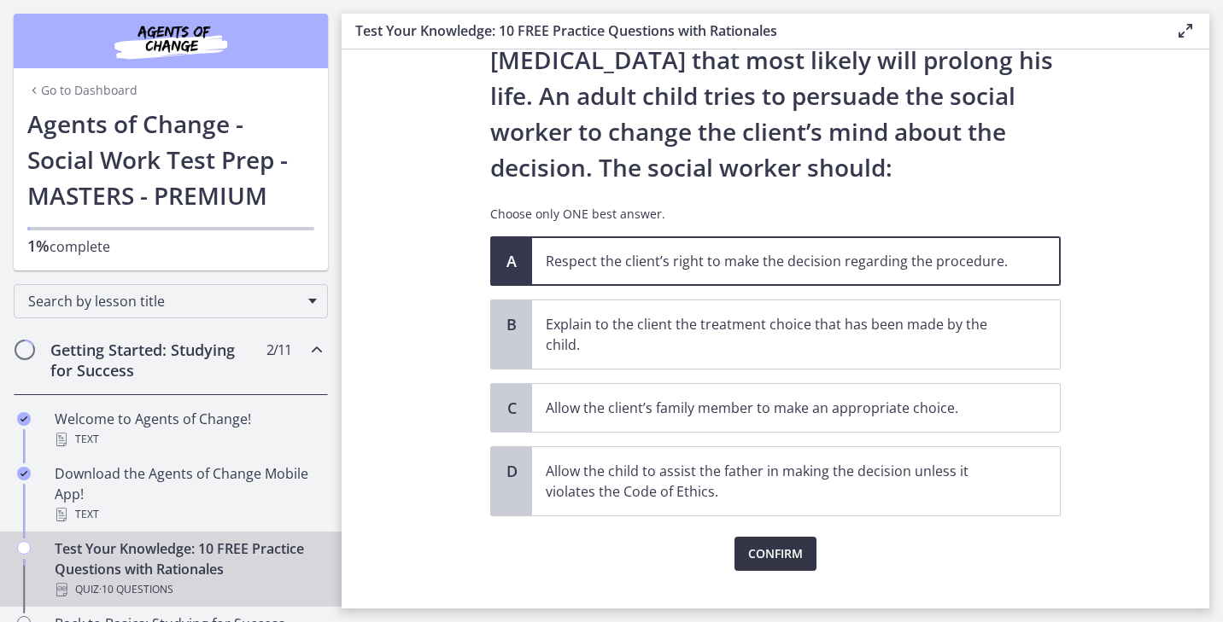
click at [797, 555] on span "Confirm" at bounding box center [775, 554] width 55 height 20
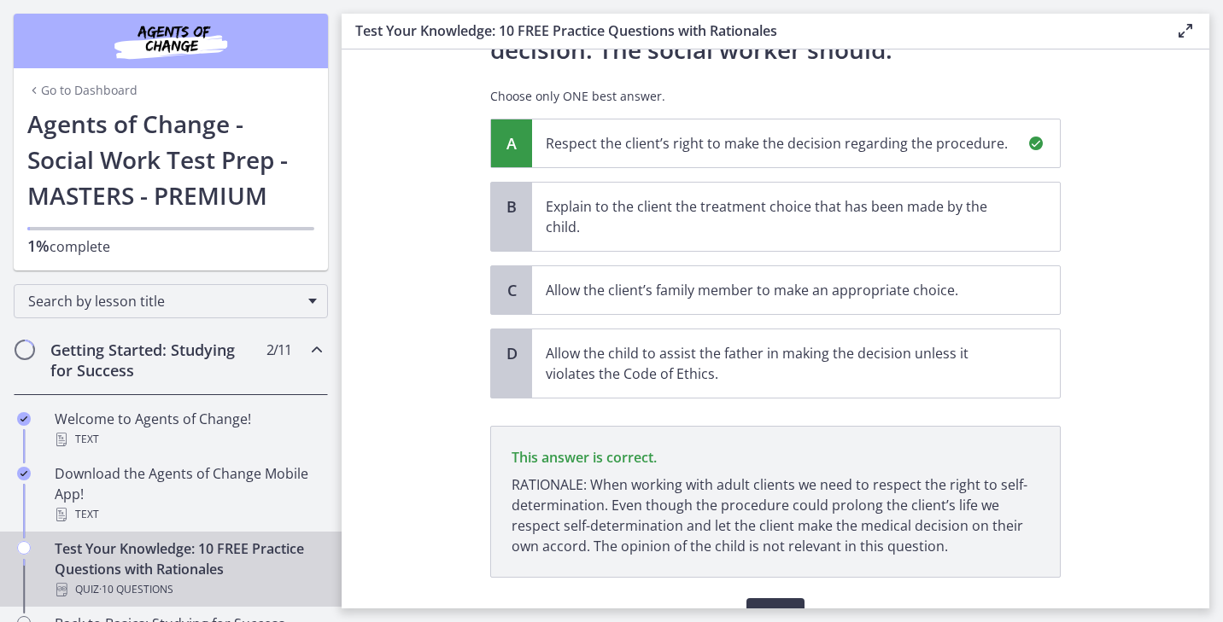
scroll to position [380, 0]
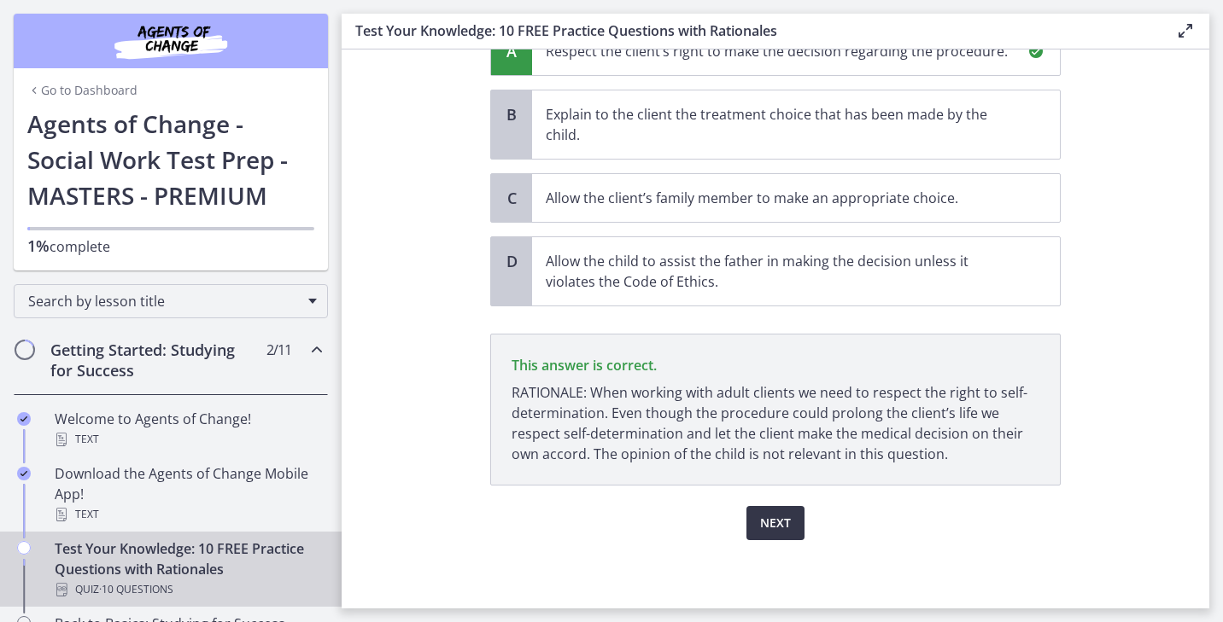
click at [764, 528] on span "Next" at bounding box center [775, 523] width 31 height 20
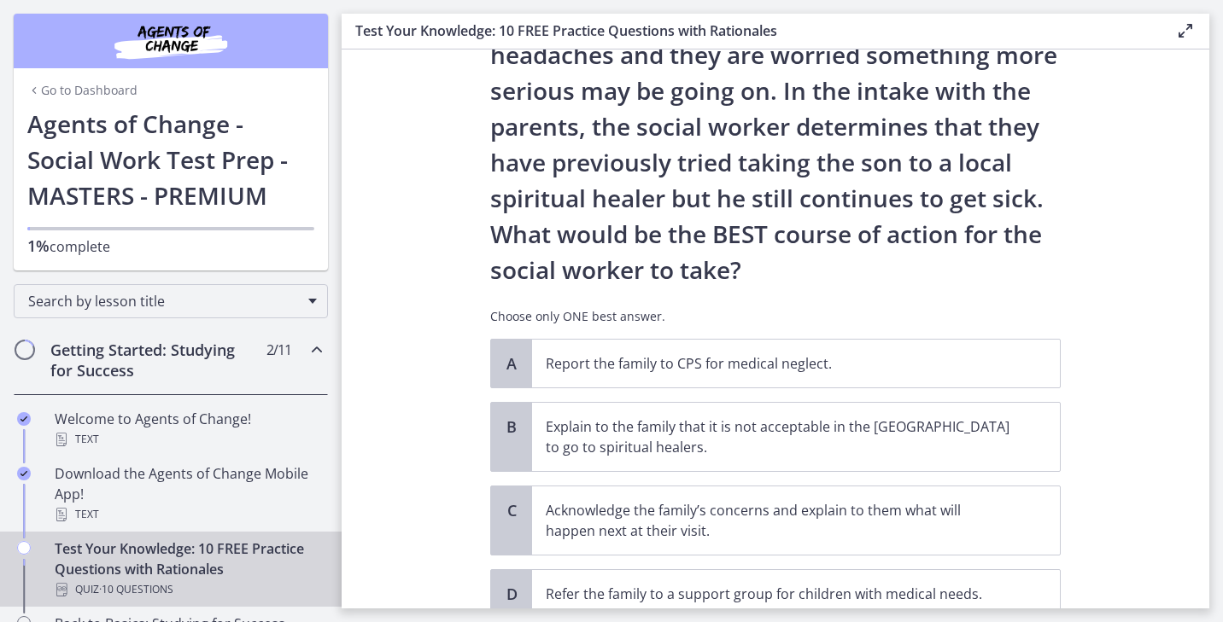
scroll to position [344, 0]
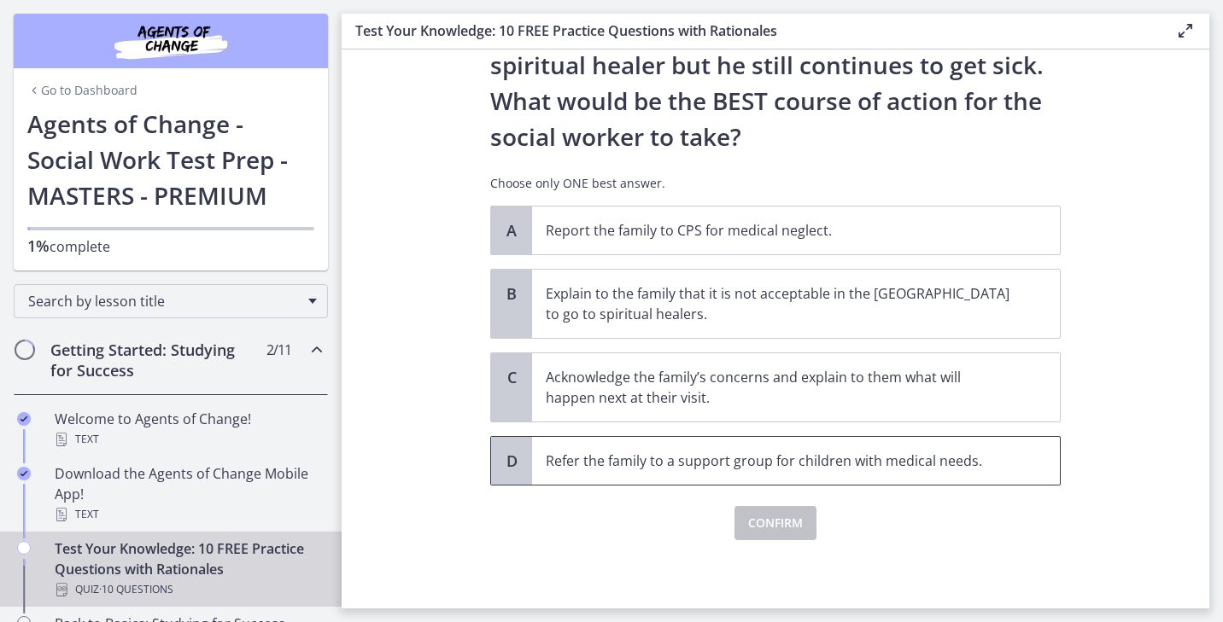
click at [721, 450] on span "Refer the family to a support group for children with medical needs." at bounding box center [796, 461] width 528 height 48
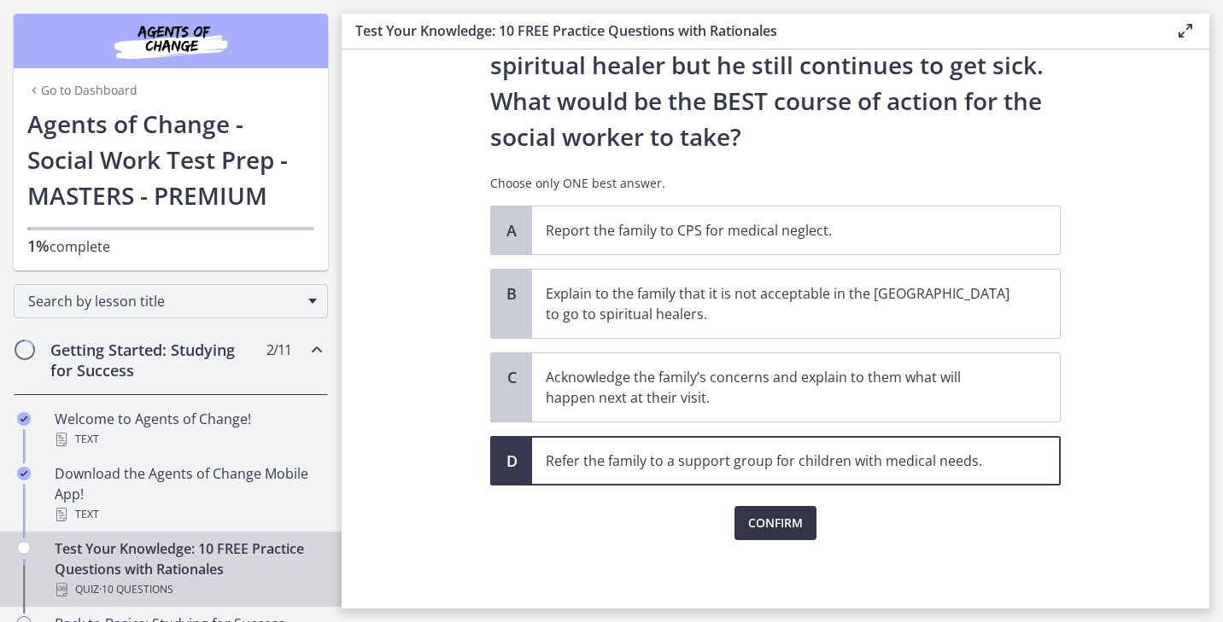
click at [776, 515] on span "Confirm" at bounding box center [775, 523] width 55 height 20
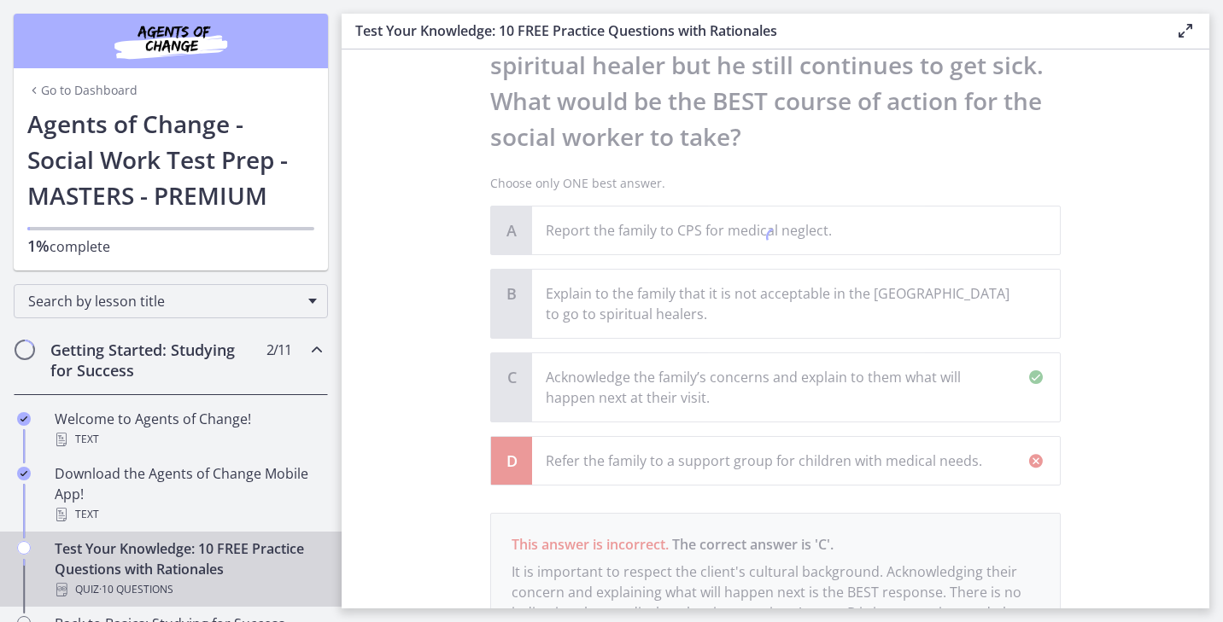
scroll to position [544, 0]
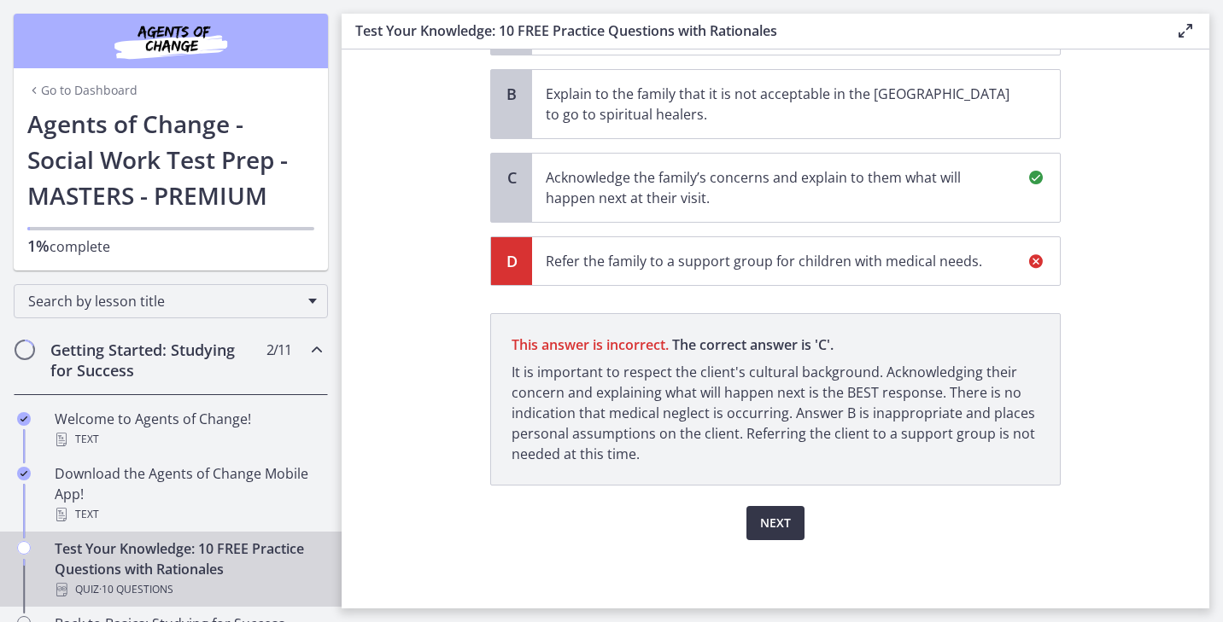
click at [781, 515] on span "Next" at bounding box center [775, 523] width 31 height 20
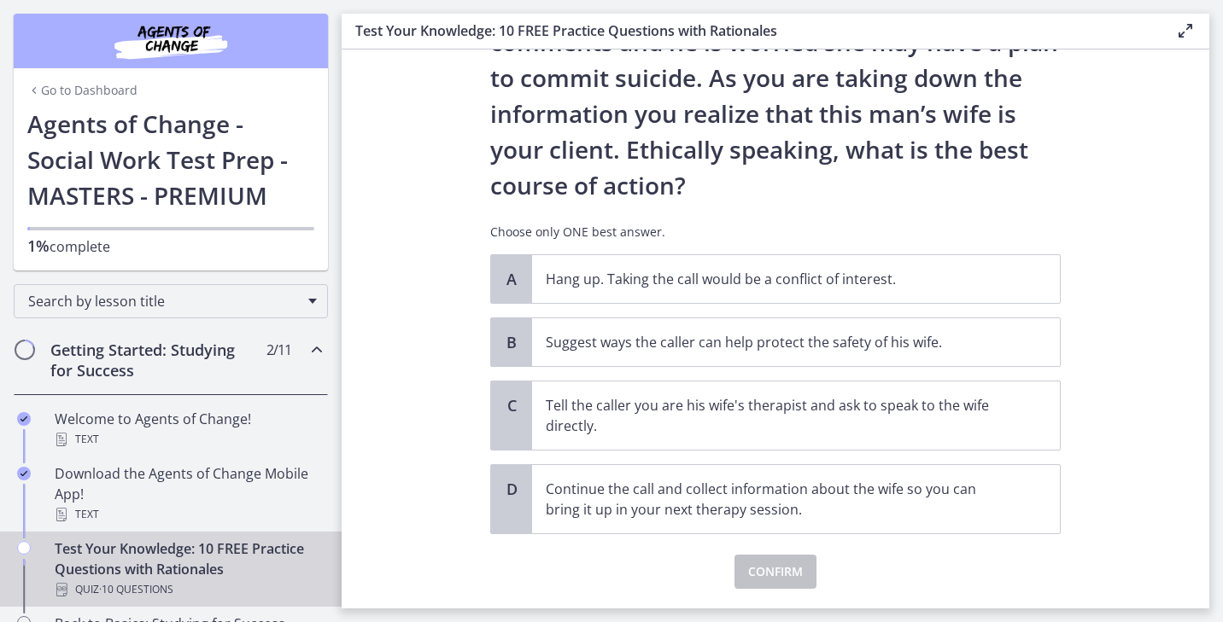
scroll to position [236, 0]
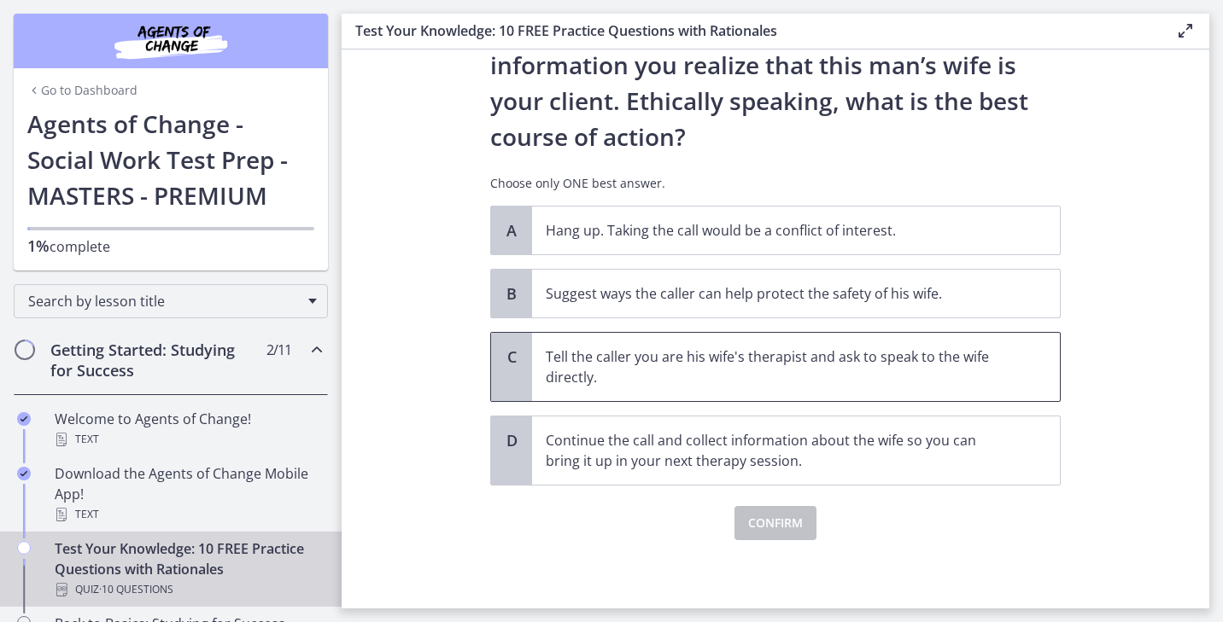
click at [697, 377] on p "Tell the caller you are his wife's therapist and ask to speak to the wife direc…" at bounding box center [779, 367] width 466 height 41
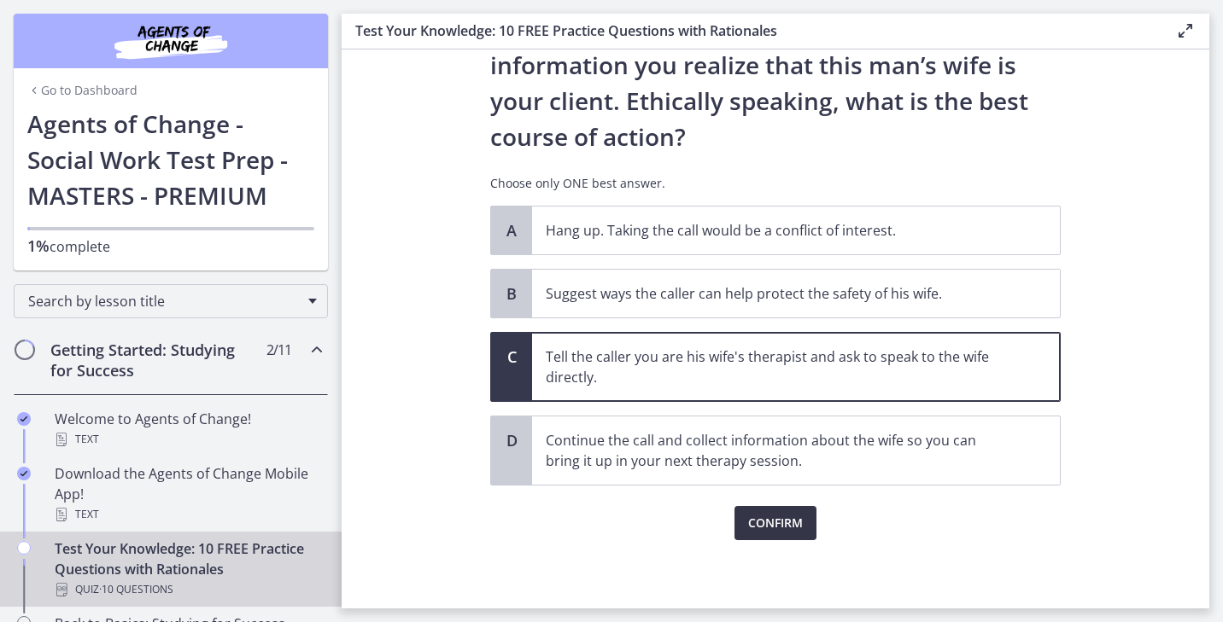
click at [757, 522] on span "Confirm" at bounding box center [775, 523] width 55 height 20
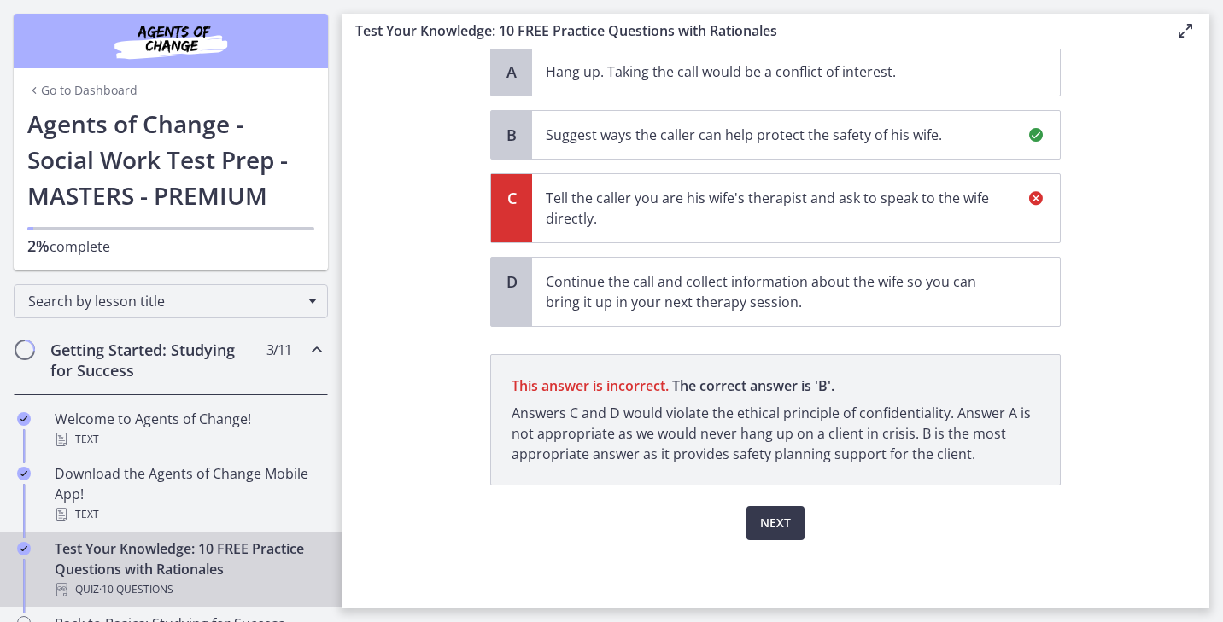
scroll to position [388, 0]
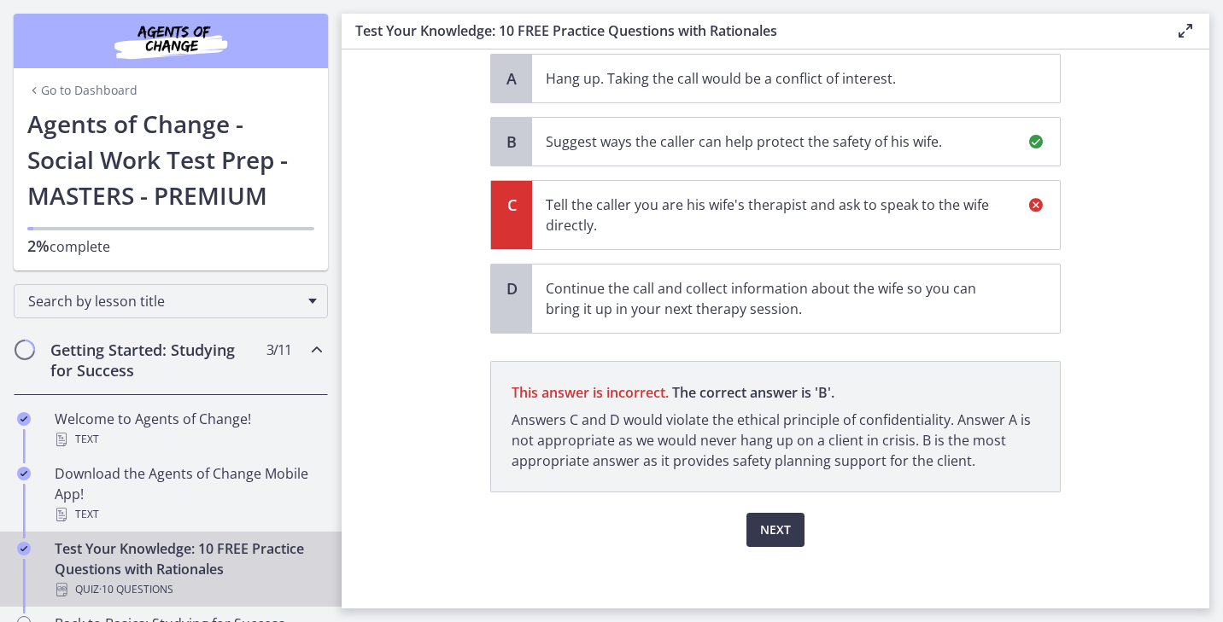
click at [753, 509] on div "Next" at bounding box center [775, 520] width 570 height 55
click at [766, 522] on span "Next" at bounding box center [775, 530] width 31 height 20
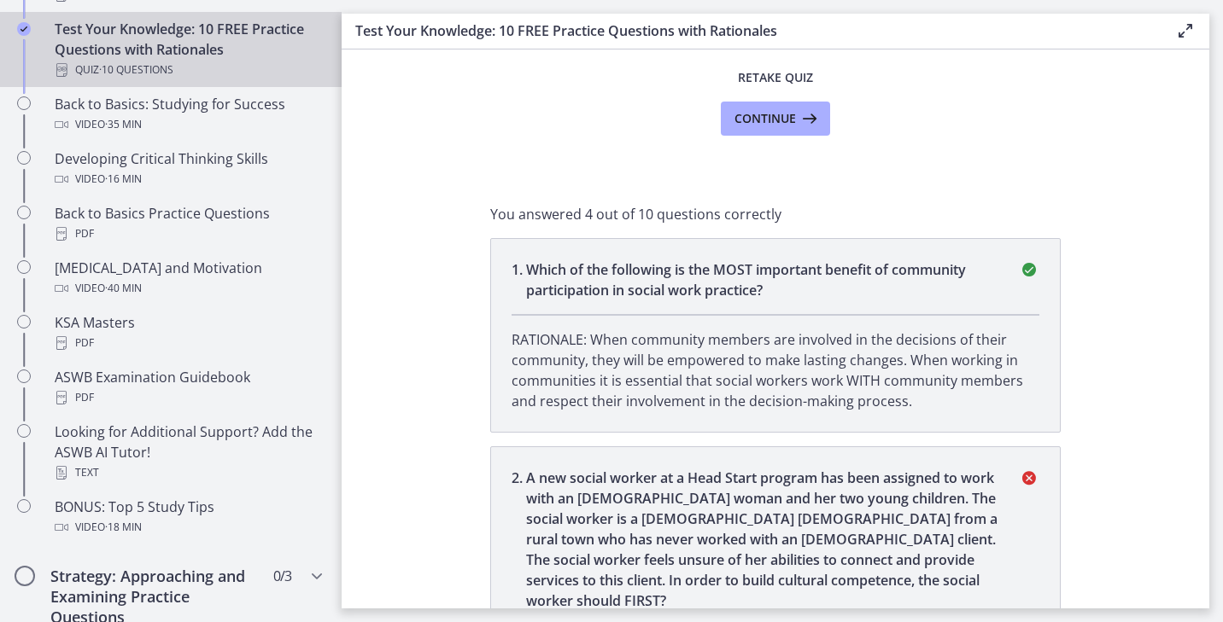
scroll to position [0, 0]
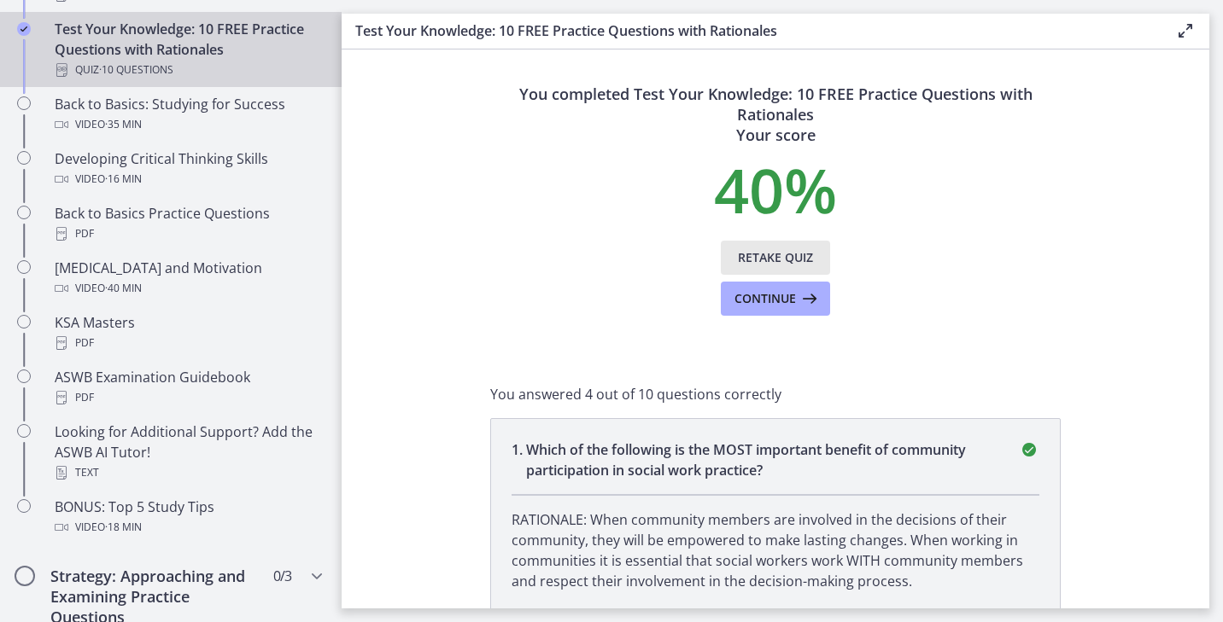
click at [776, 254] on span "Retake Quiz" at bounding box center [775, 258] width 75 height 20
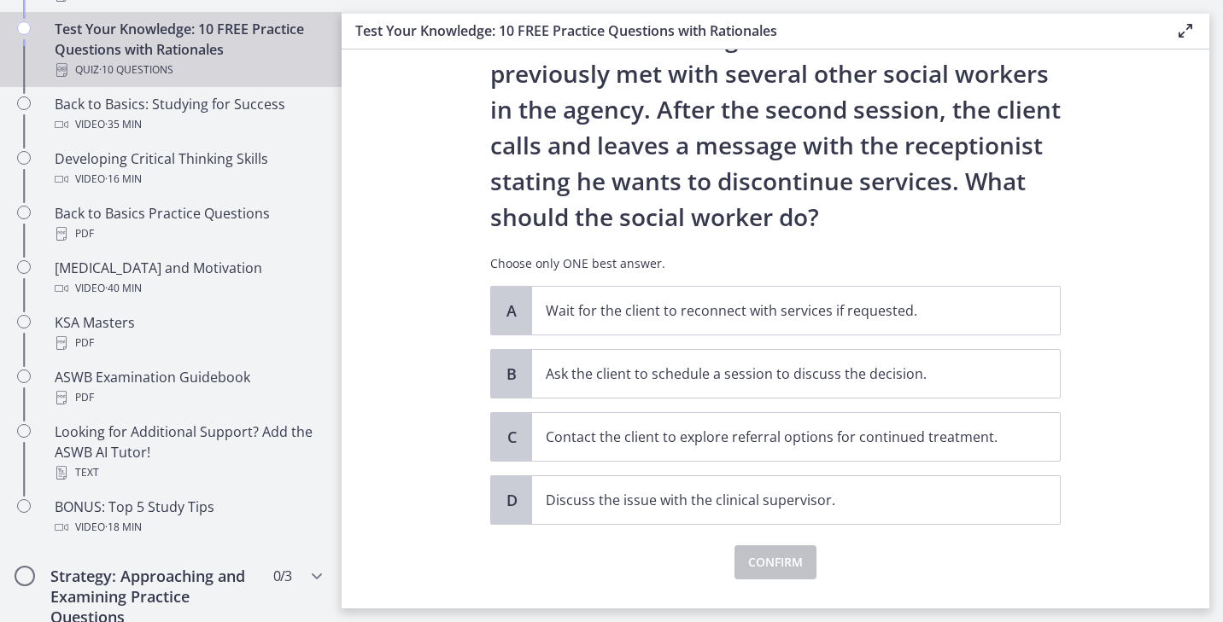
scroll to position [122, 0]
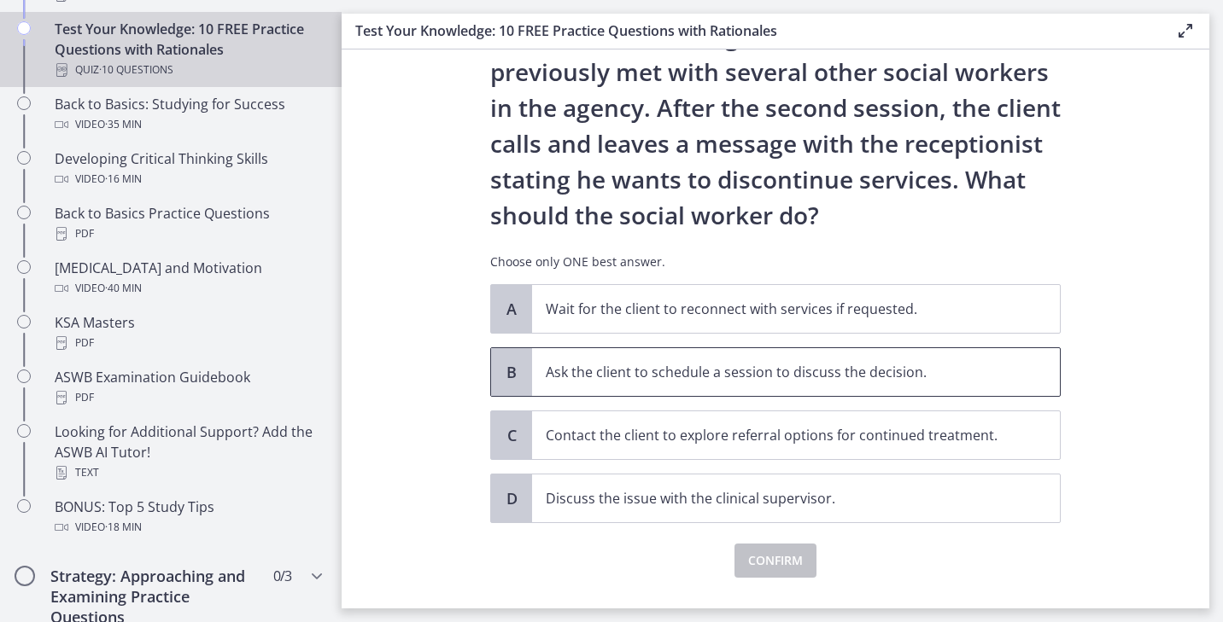
click at [835, 359] on span "Ask the client to schedule a session to discuss the decision." at bounding box center [796, 372] width 528 height 48
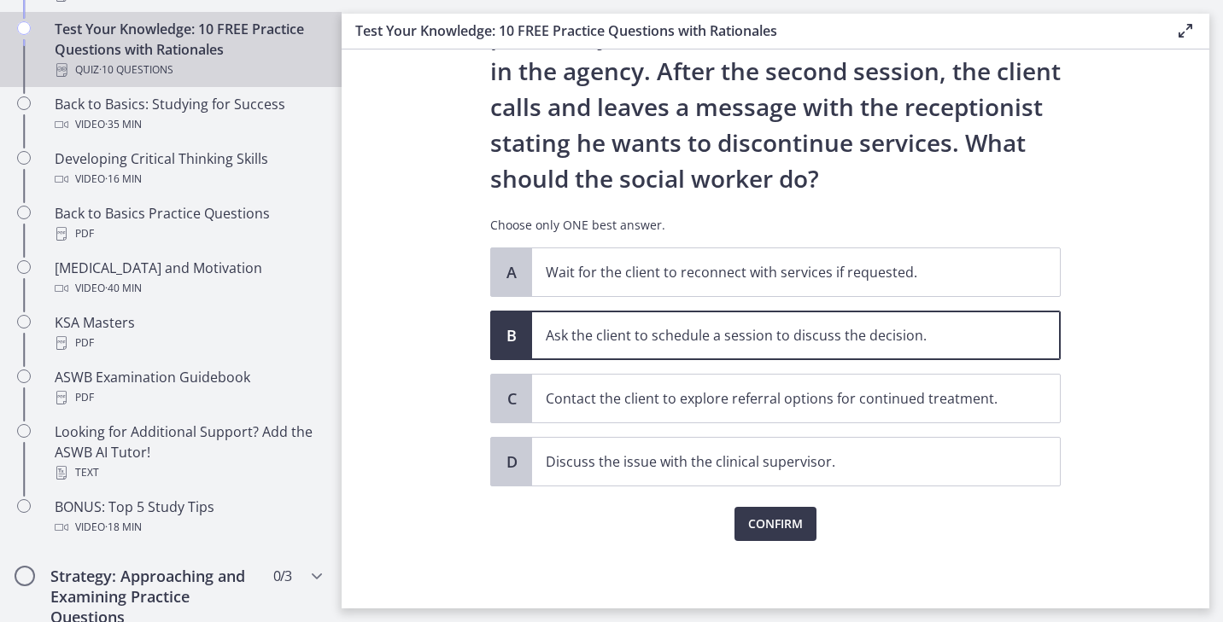
scroll to position [160, 0]
click at [788, 520] on span "Confirm" at bounding box center [775, 523] width 55 height 20
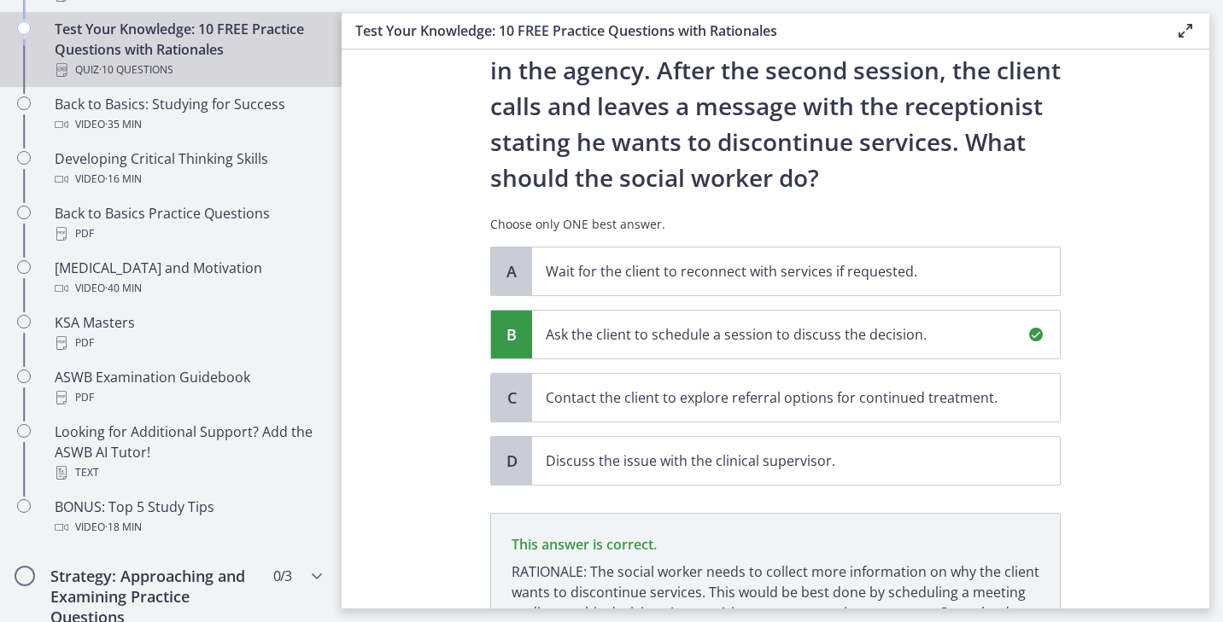
scroll to position [359, 0]
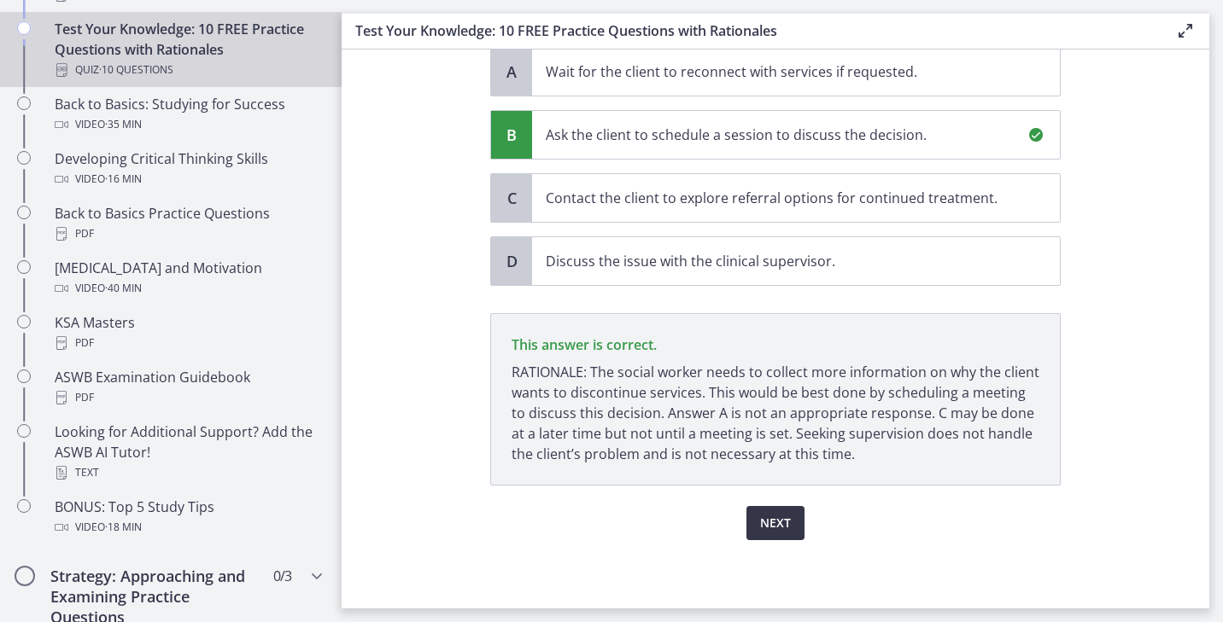
click at [789, 530] on span "Next" at bounding box center [775, 523] width 31 height 20
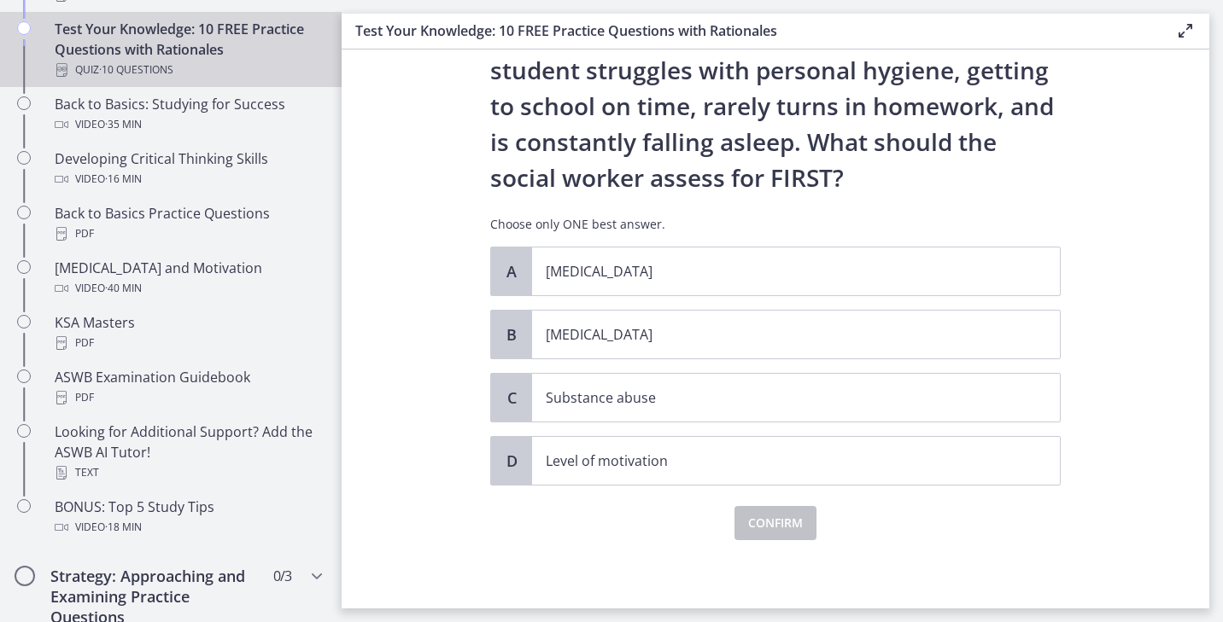
scroll to position [0, 0]
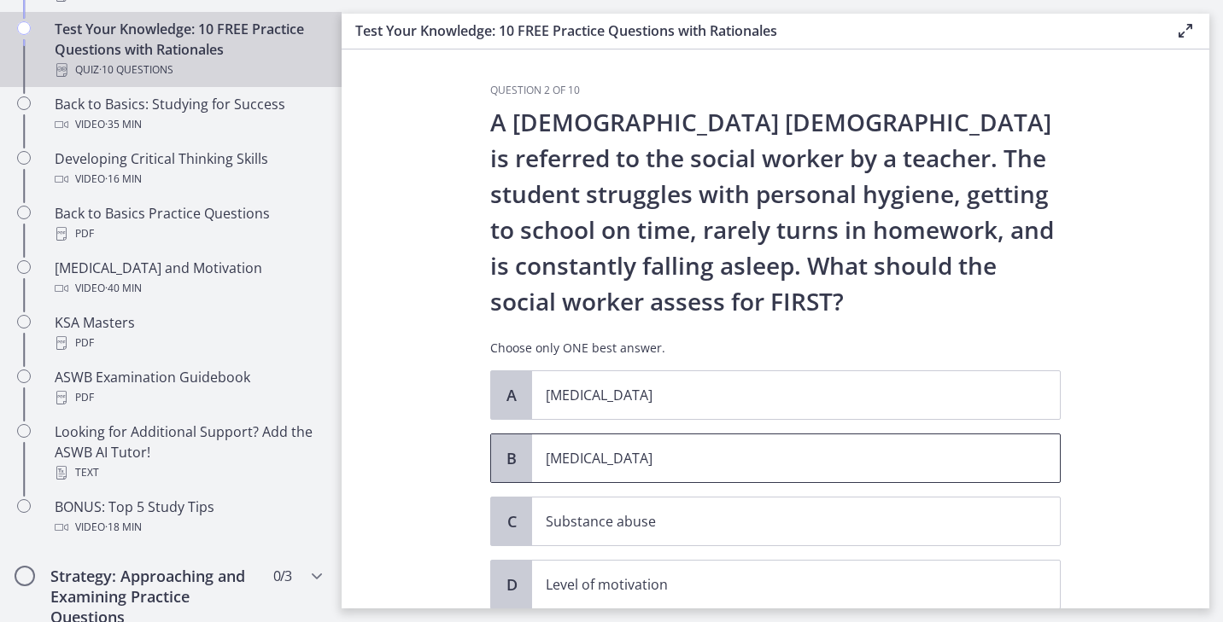
click at [738, 457] on p "Child neglect" at bounding box center [779, 458] width 466 height 20
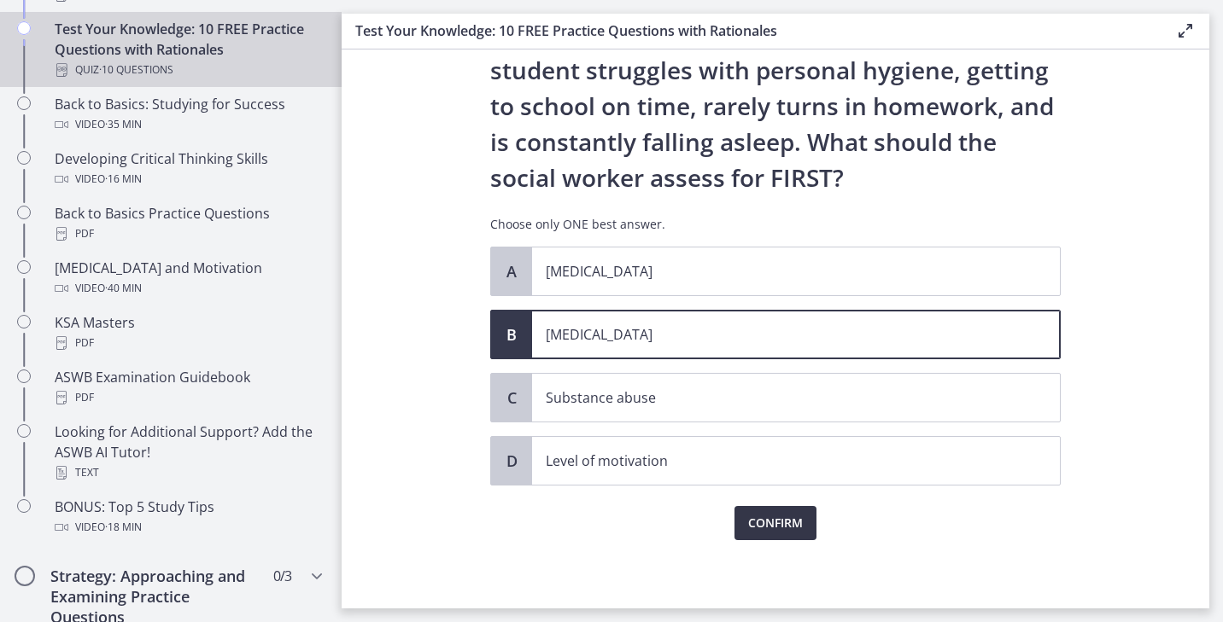
click at [765, 517] on span "Confirm" at bounding box center [775, 523] width 55 height 20
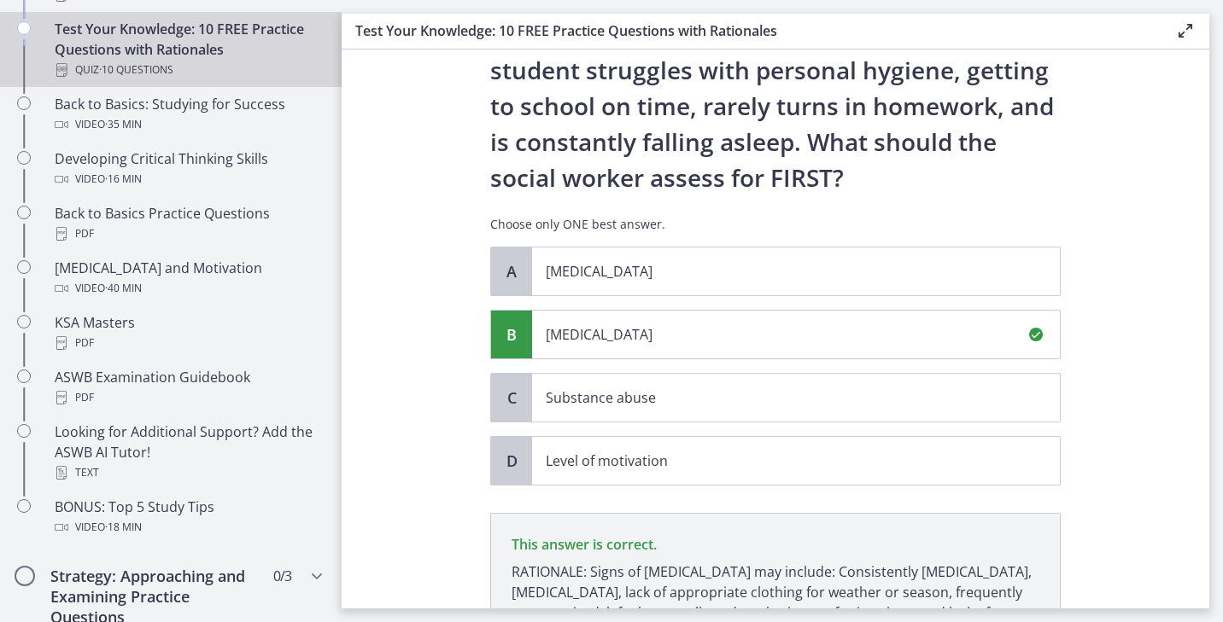
scroll to position [324, 0]
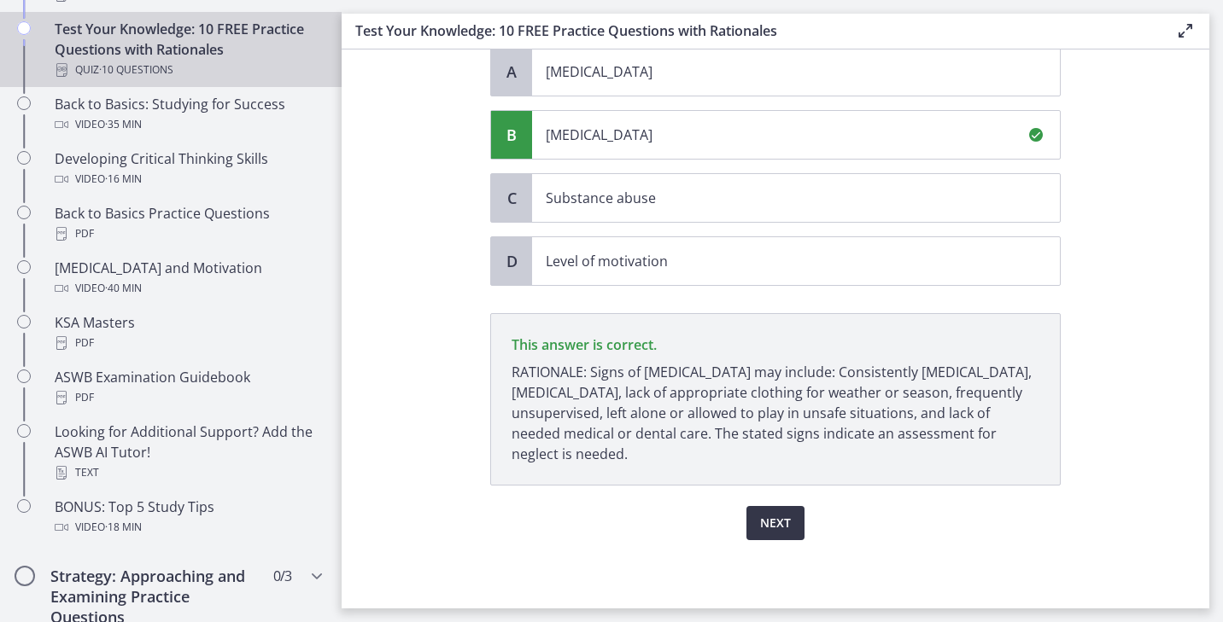
click at [786, 536] on button "Next" at bounding box center [775, 523] width 58 height 34
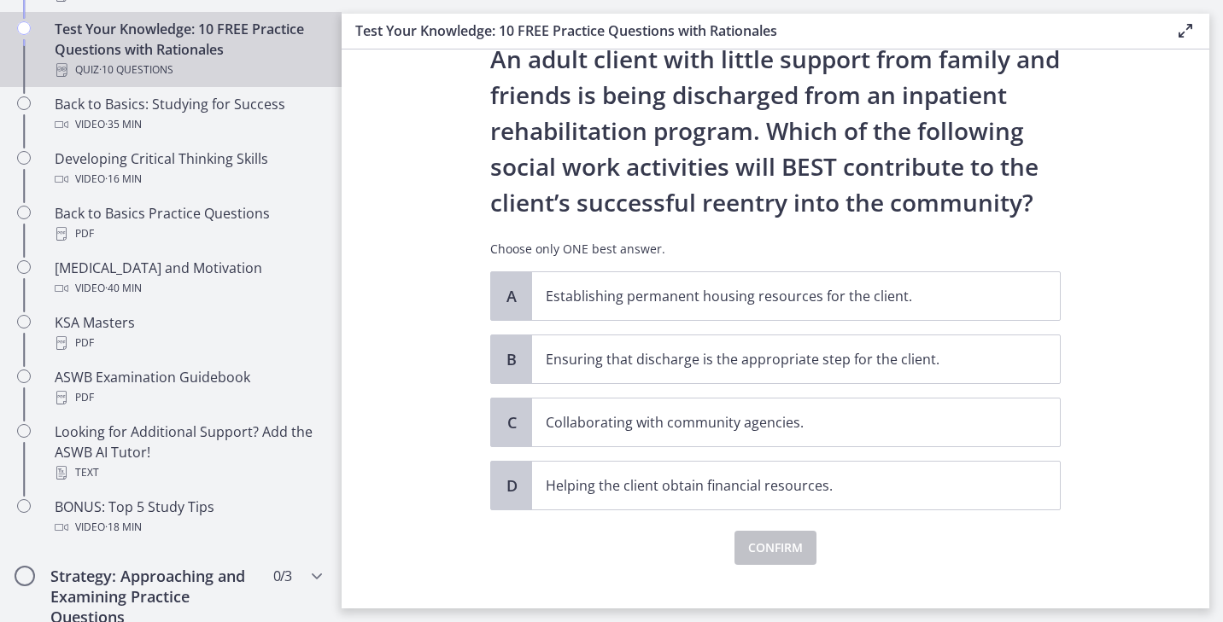
scroll to position [73, 0]
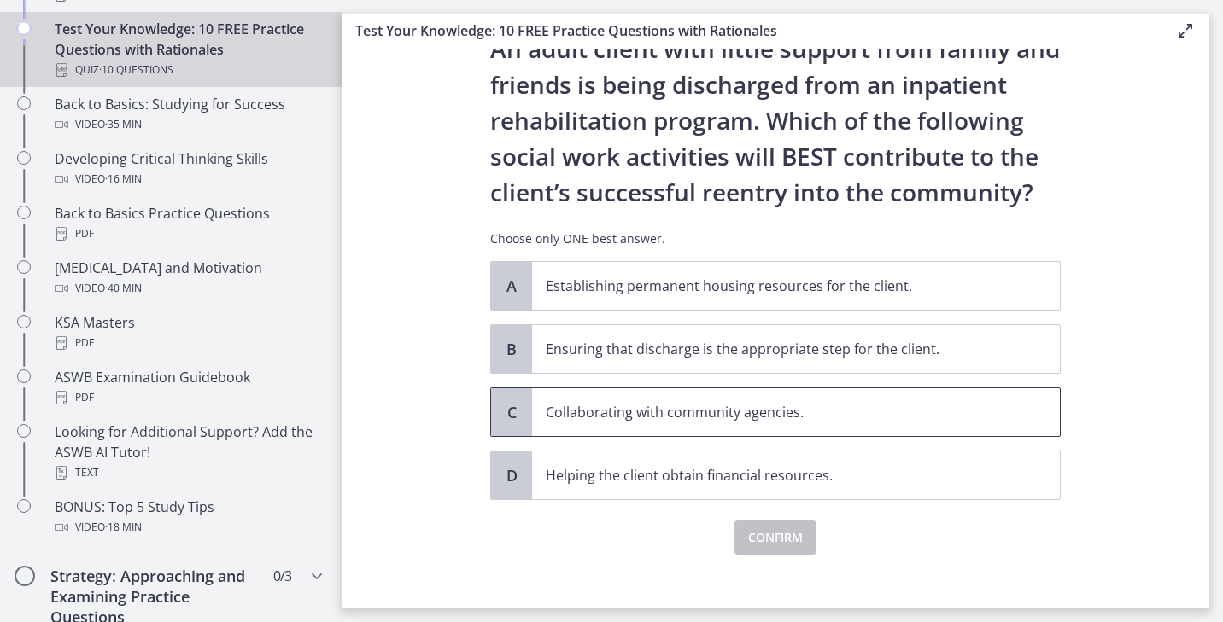
click at [788, 404] on p "Collaborating with community agencies." at bounding box center [779, 412] width 466 height 20
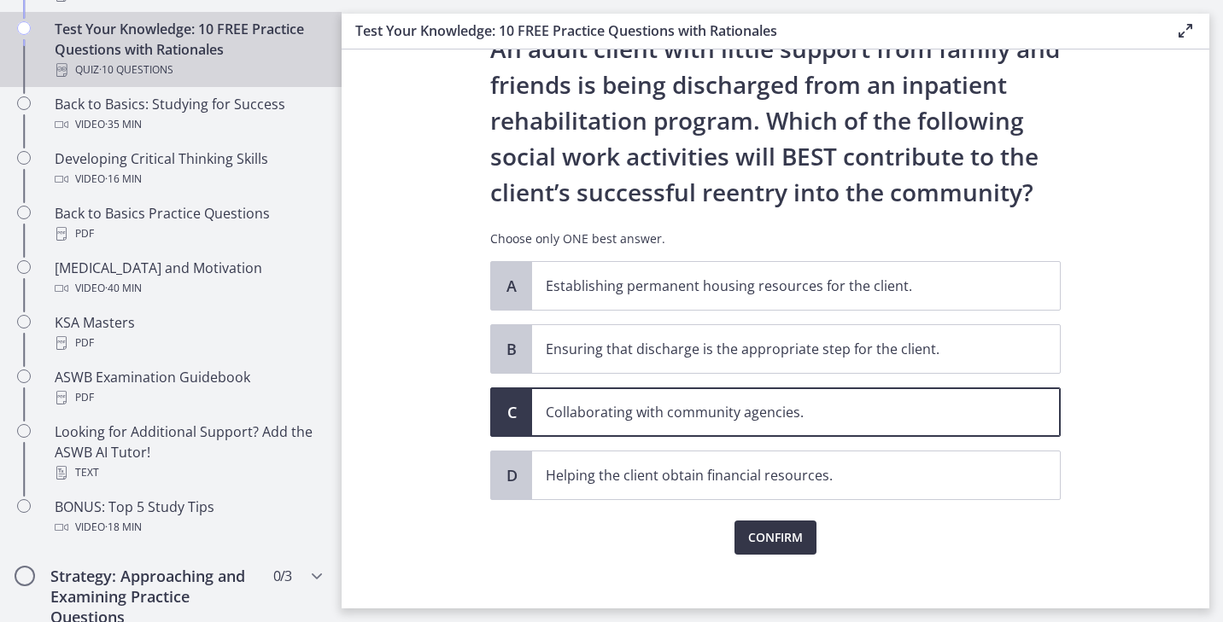
click at [785, 528] on span "Confirm" at bounding box center [775, 538] width 55 height 20
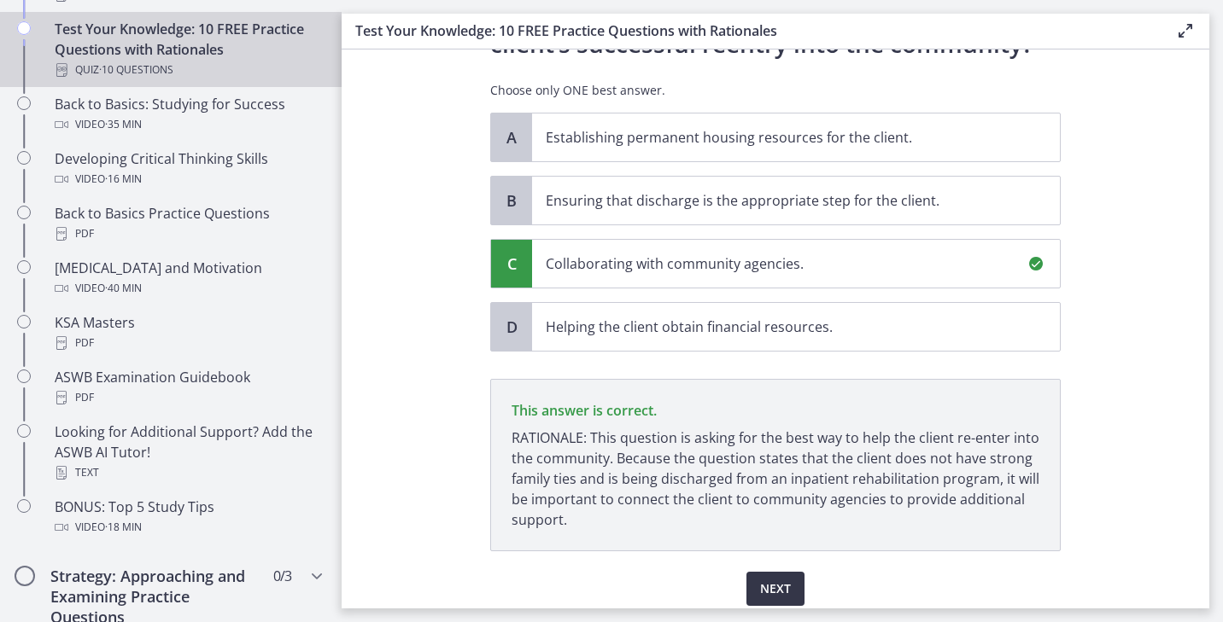
scroll to position [288, 0]
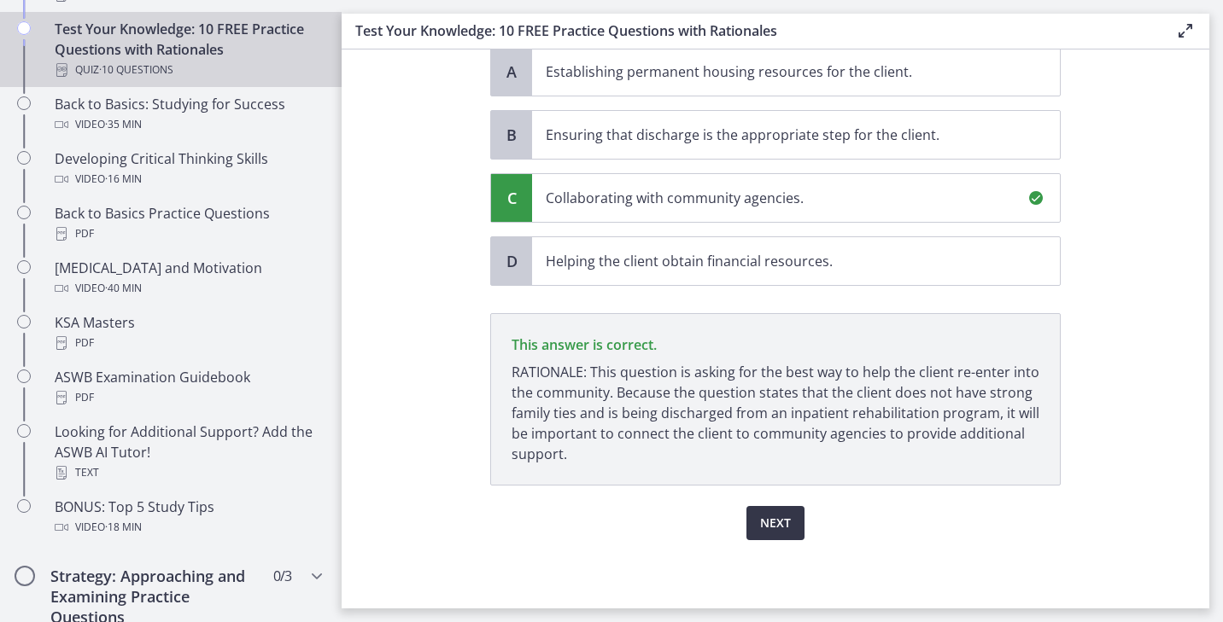
click at [785, 531] on span "Next" at bounding box center [775, 523] width 31 height 20
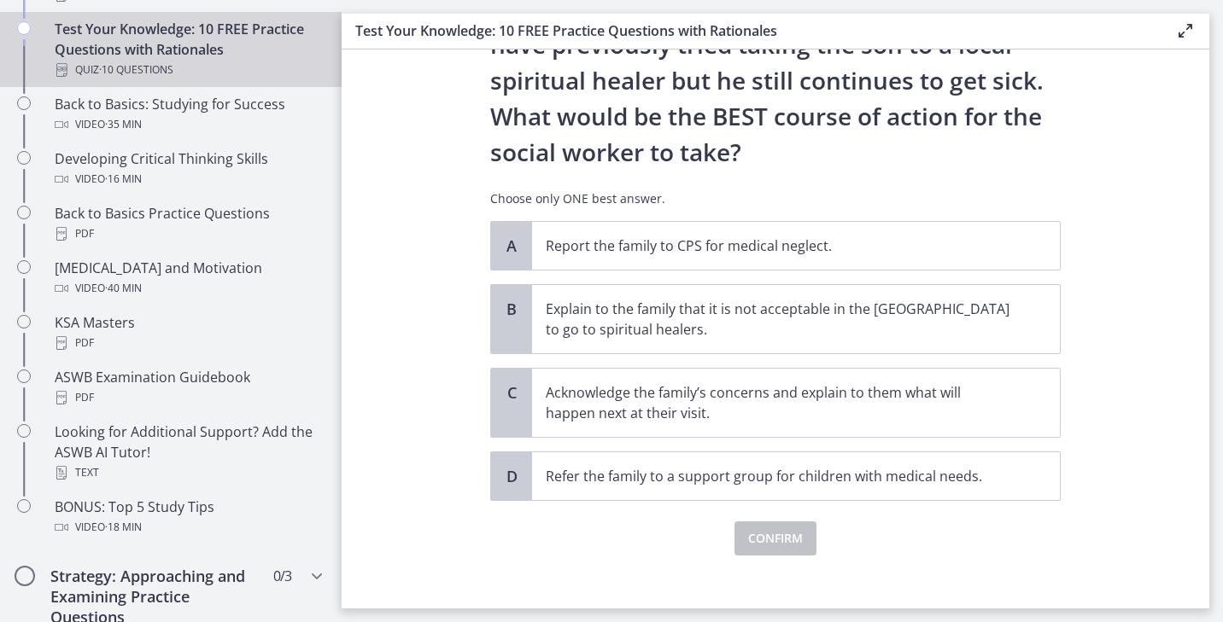
scroll to position [330, 0]
click at [735, 427] on span "Acknowledge the family’s concerns and explain to them what will happen next at …" at bounding box center [796, 402] width 528 height 68
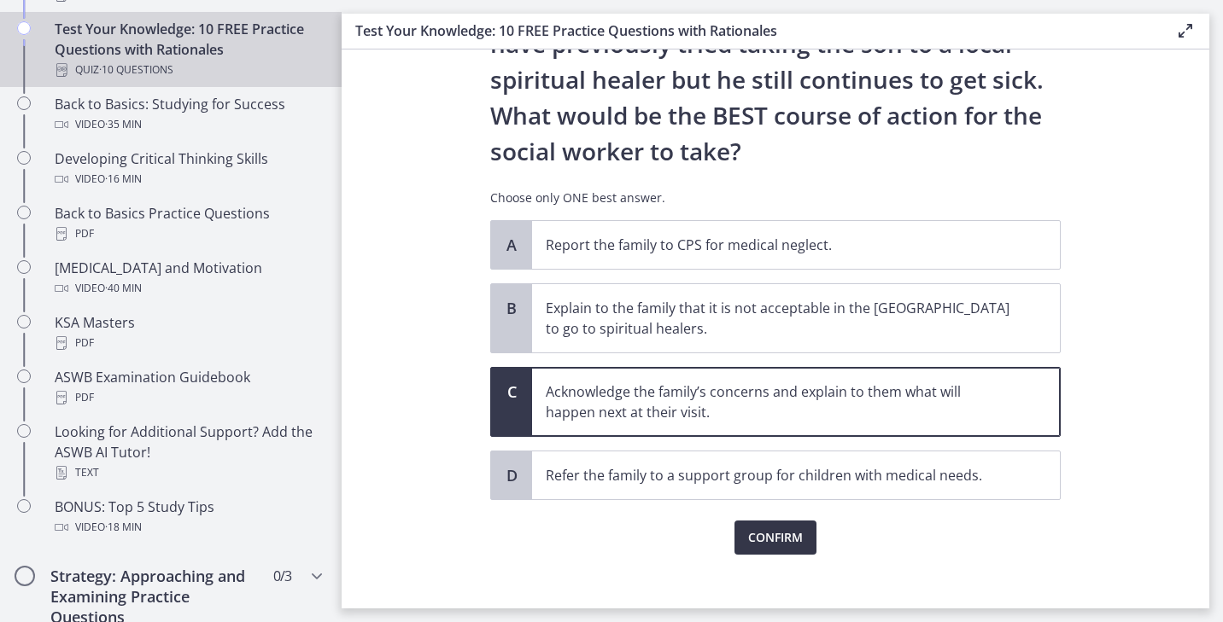
click at [803, 548] on button "Confirm" at bounding box center [775, 538] width 82 height 34
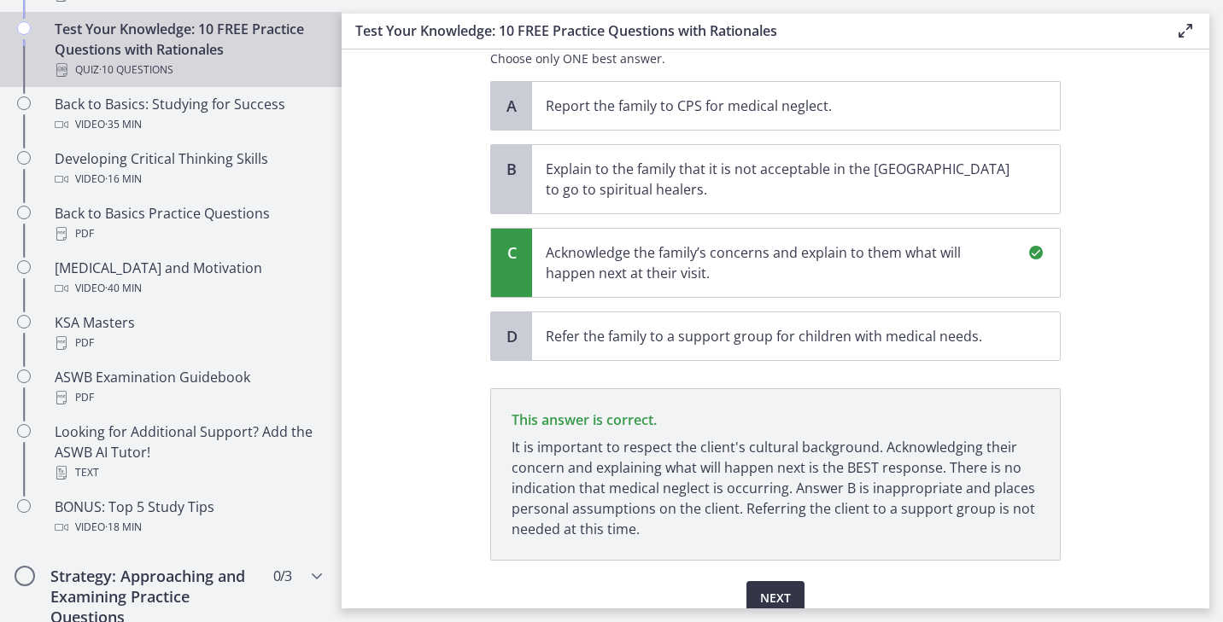
scroll to position [544, 0]
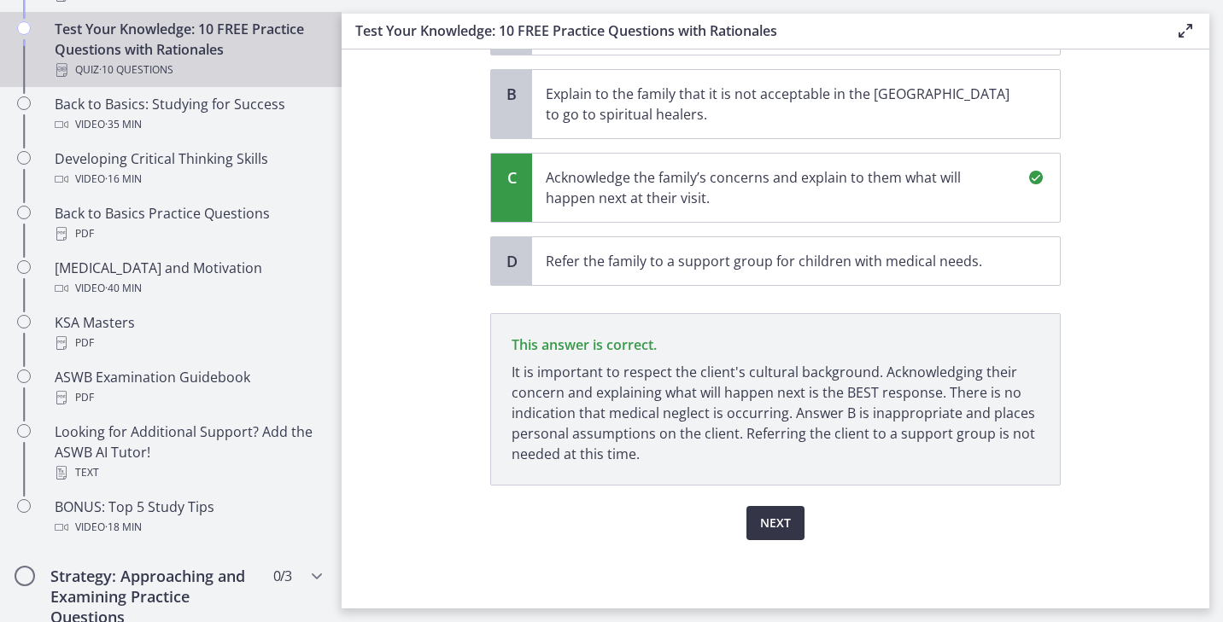
click at [794, 531] on button "Next" at bounding box center [775, 523] width 58 height 34
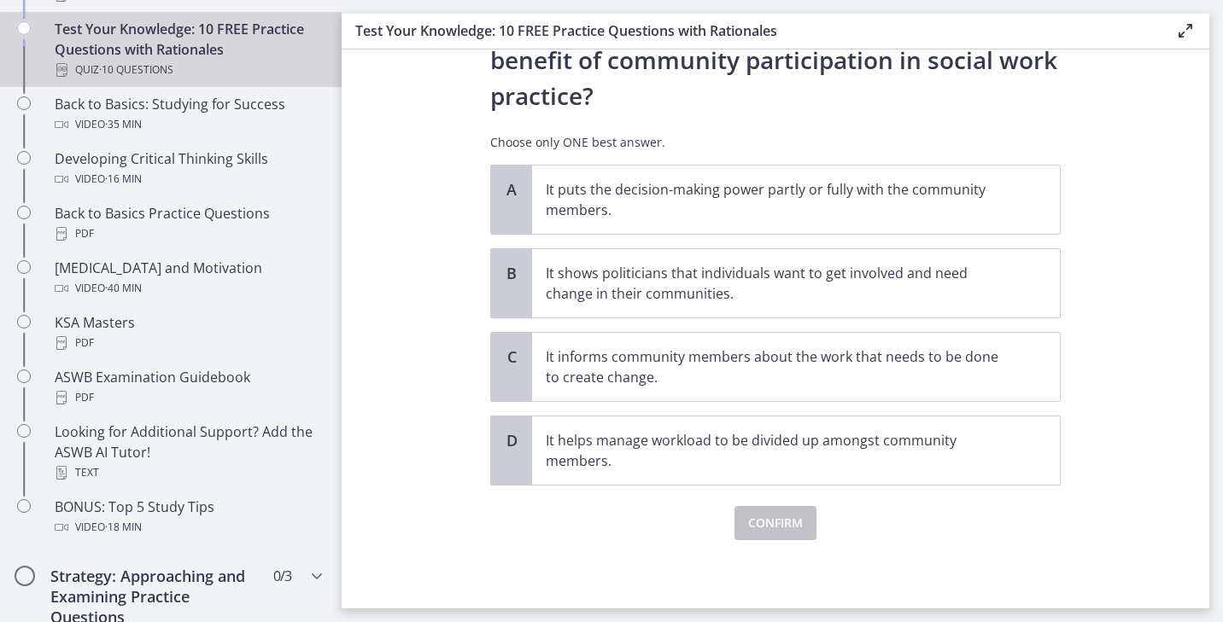
scroll to position [0, 0]
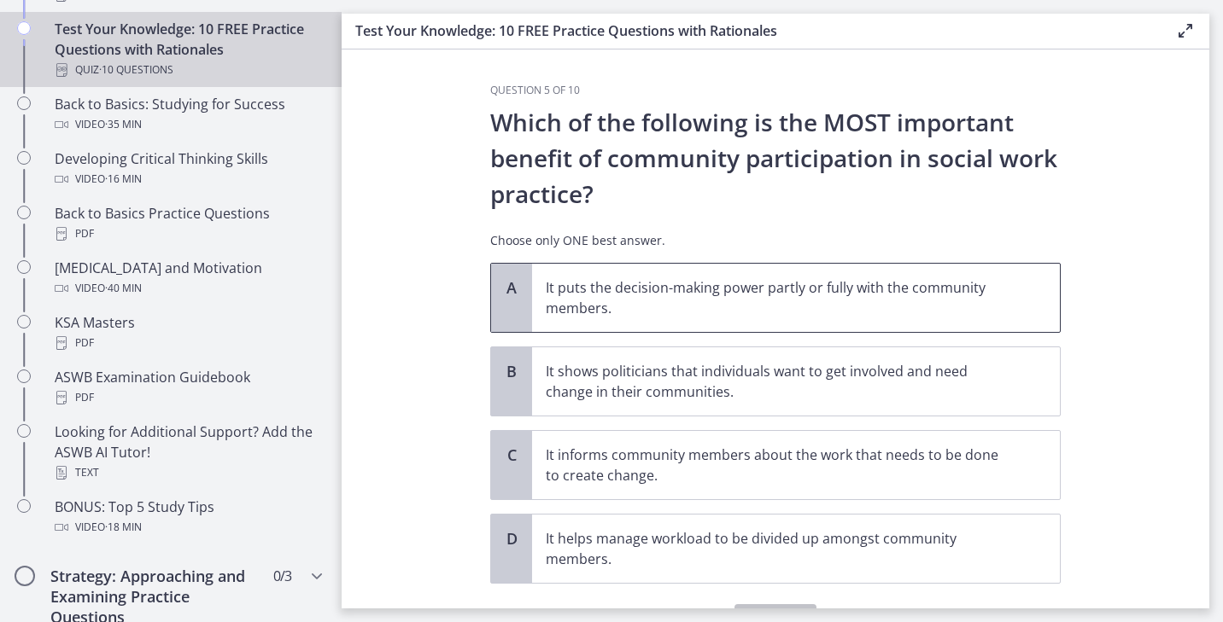
click at [773, 287] on p "It puts the decision-making power partly or fully with the community members." at bounding box center [779, 297] width 466 height 41
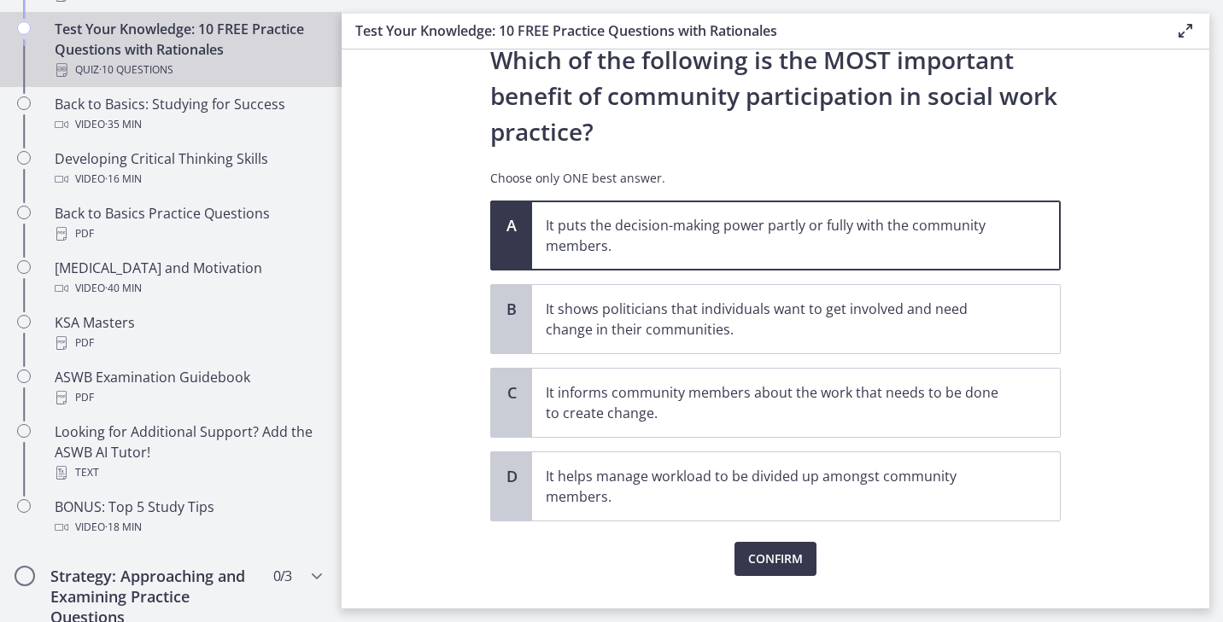
scroll to position [98, 0]
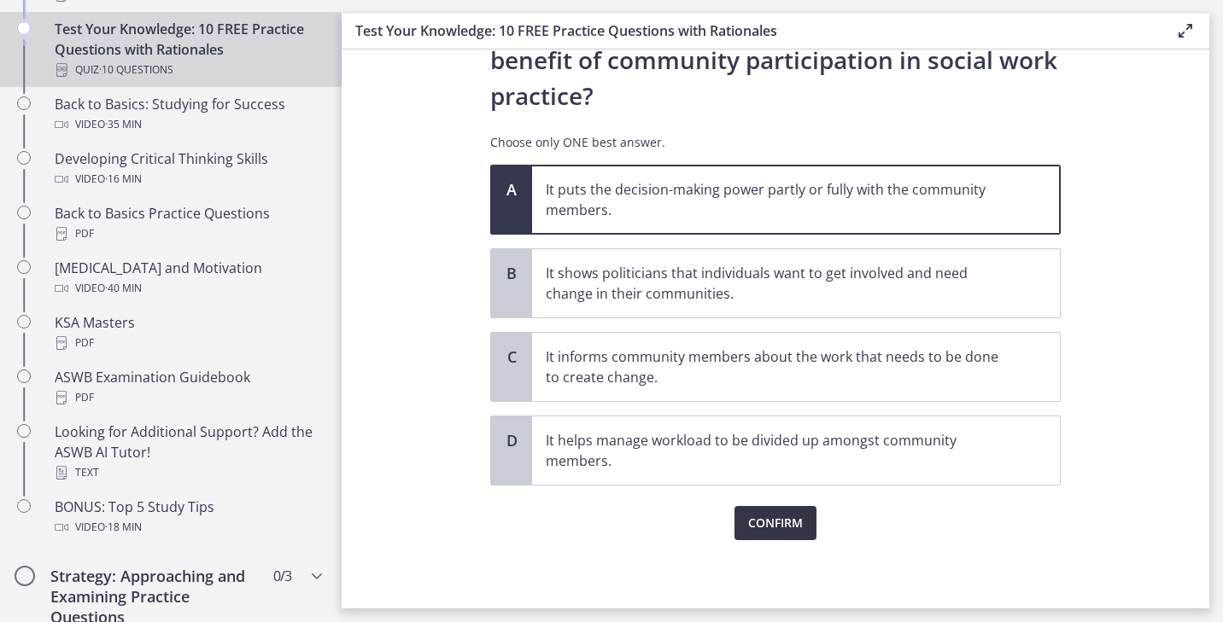
click at [799, 531] on span "Confirm" at bounding box center [775, 523] width 55 height 20
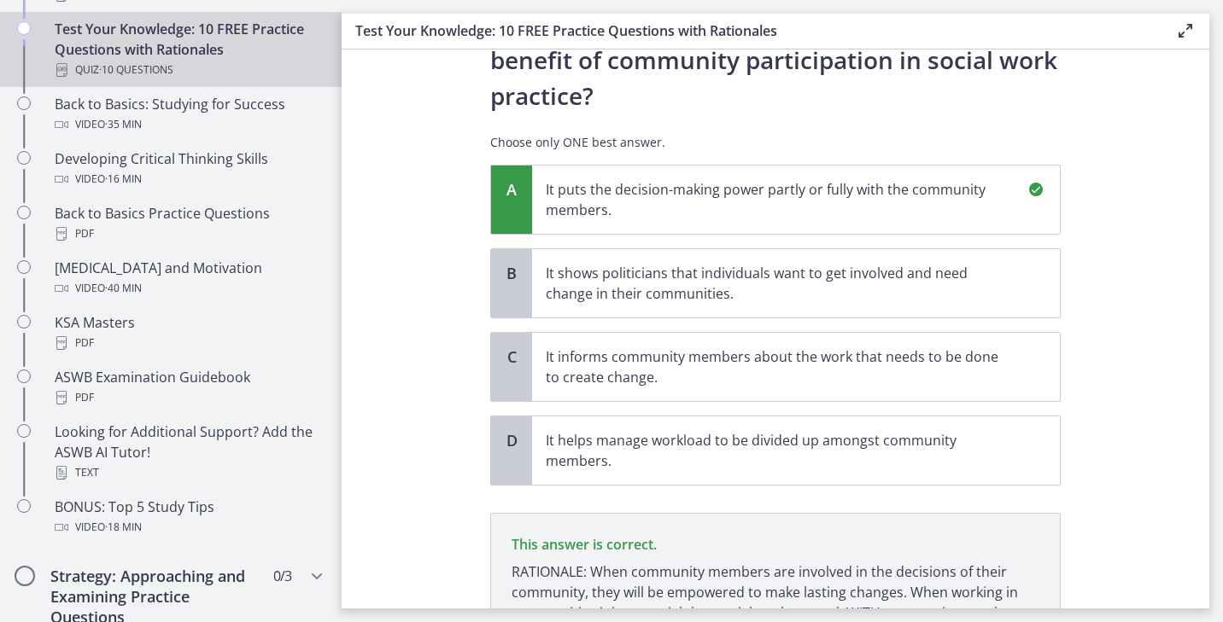
scroll to position [277, 0]
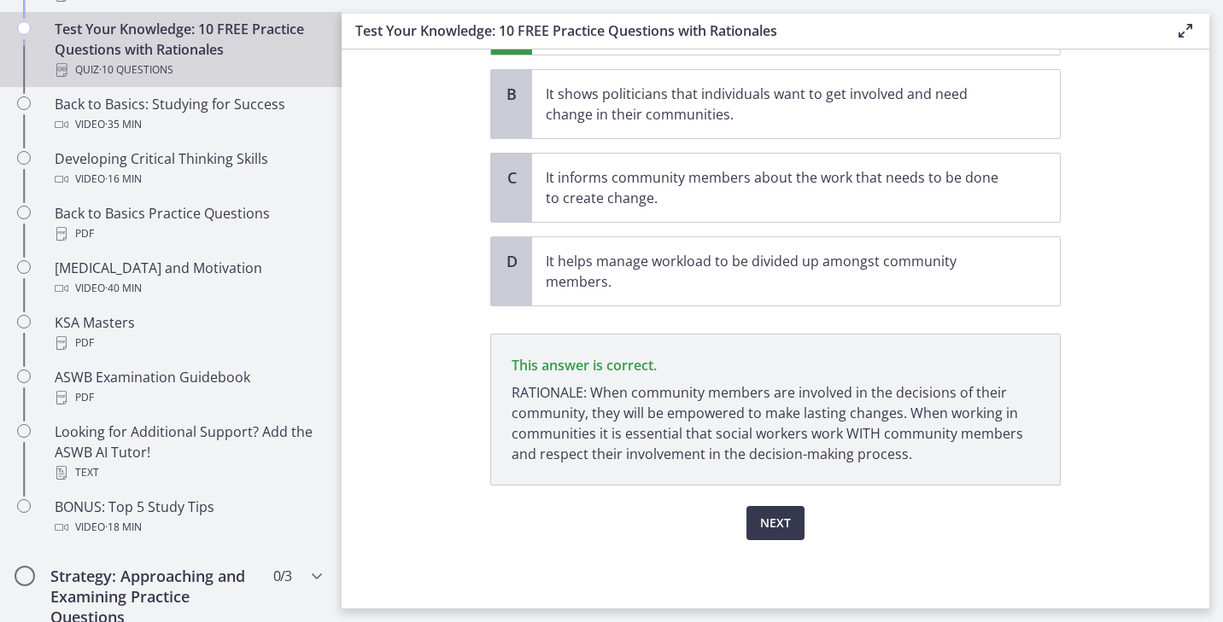
click at [795, 505] on div "Next" at bounding box center [775, 513] width 570 height 55
click at [795, 514] on button "Next" at bounding box center [775, 523] width 58 height 34
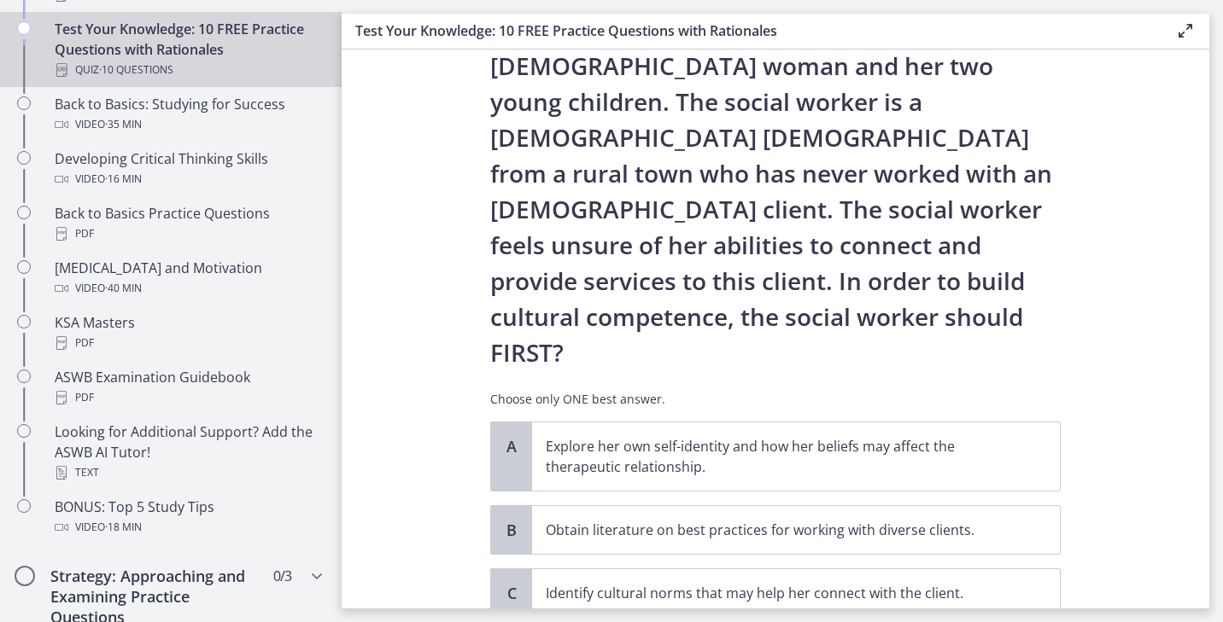
scroll to position [129, 0]
click at [751, 435] on p "Explore her own self-identity and how her beliefs may affect the therapeutic re…" at bounding box center [779, 455] width 466 height 41
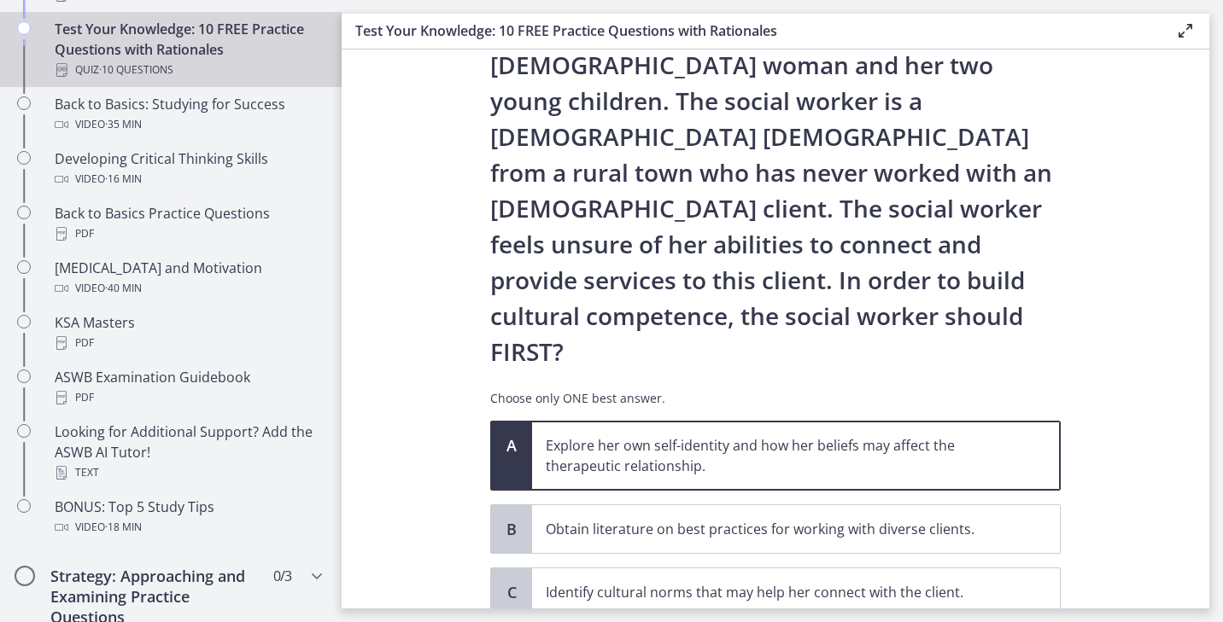
scroll to position [252, 0]
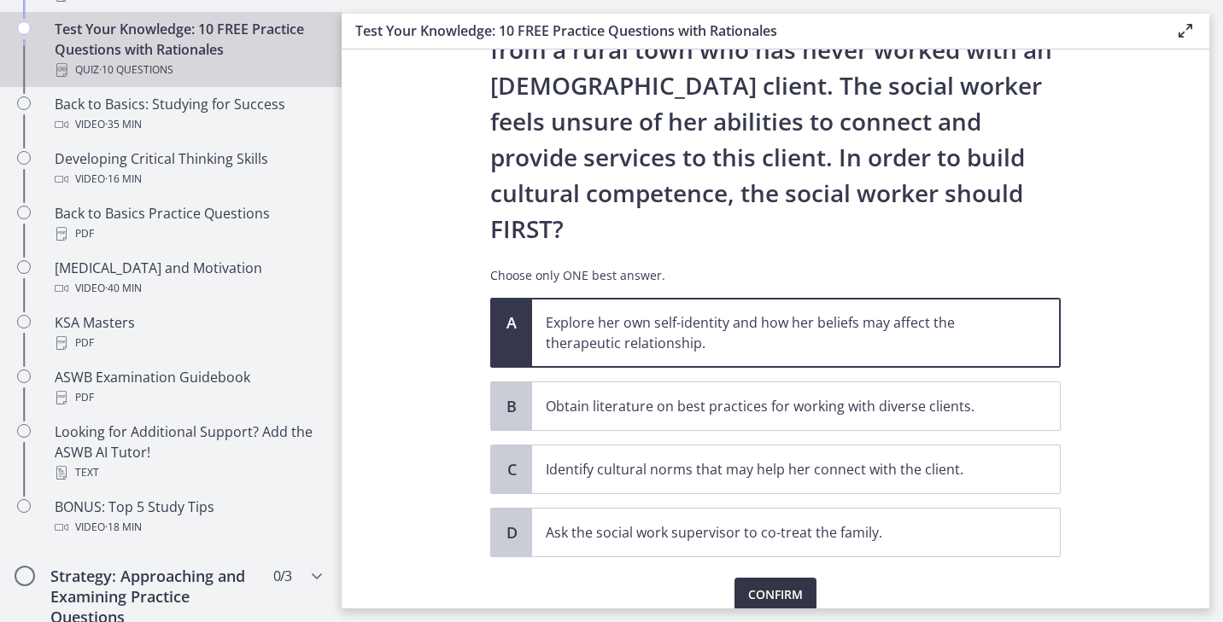
click at [791, 585] on span "Confirm" at bounding box center [775, 595] width 55 height 20
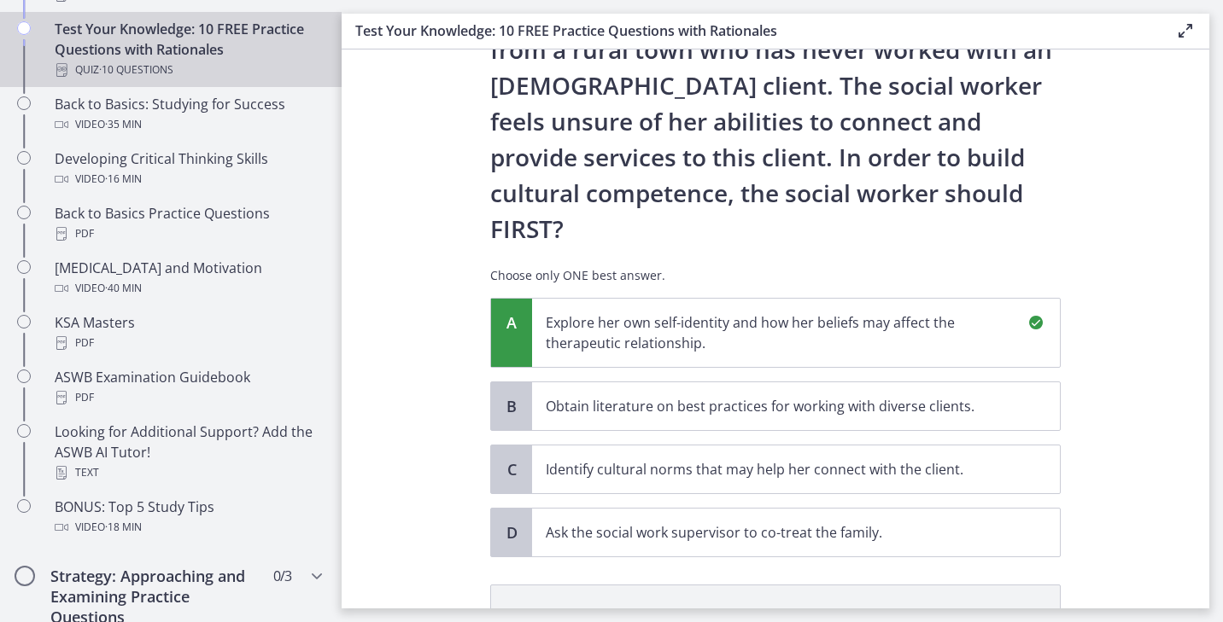
scroll to position [452, 0]
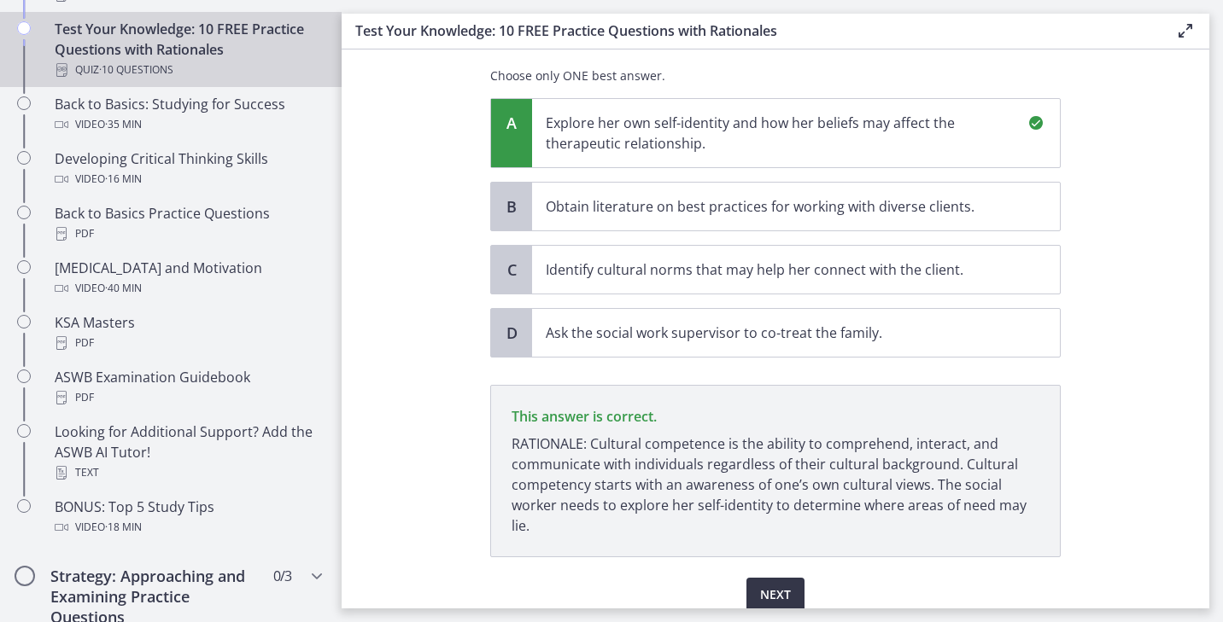
click at [784, 585] on span "Next" at bounding box center [775, 595] width 31 height 20
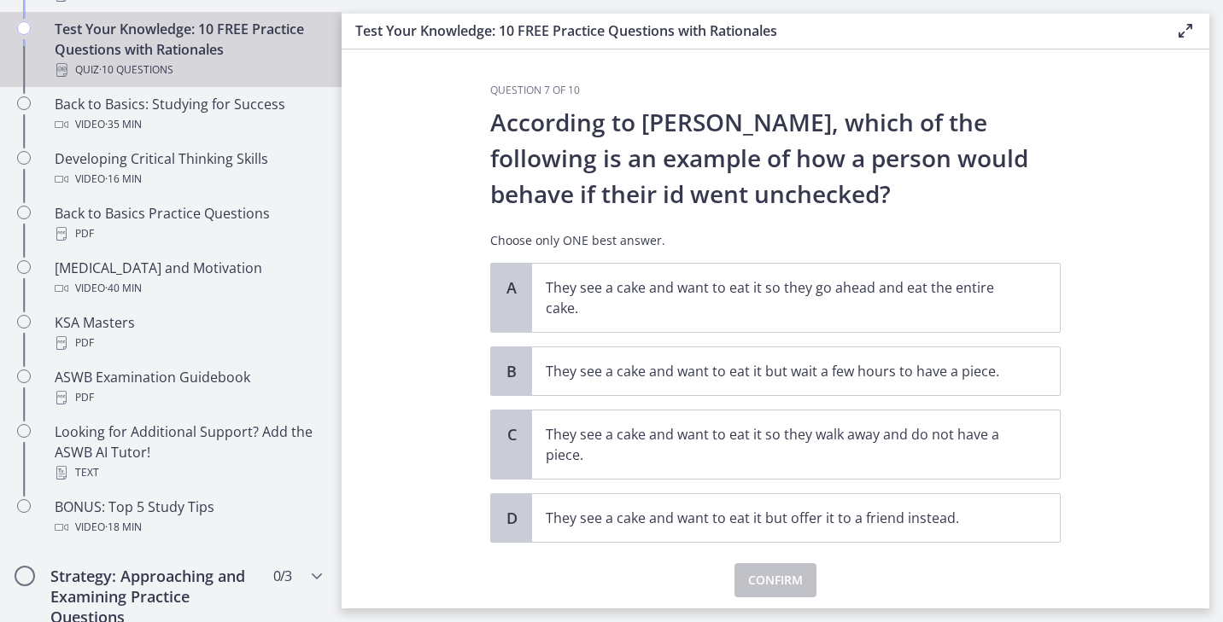
scroll to position [57, 0]
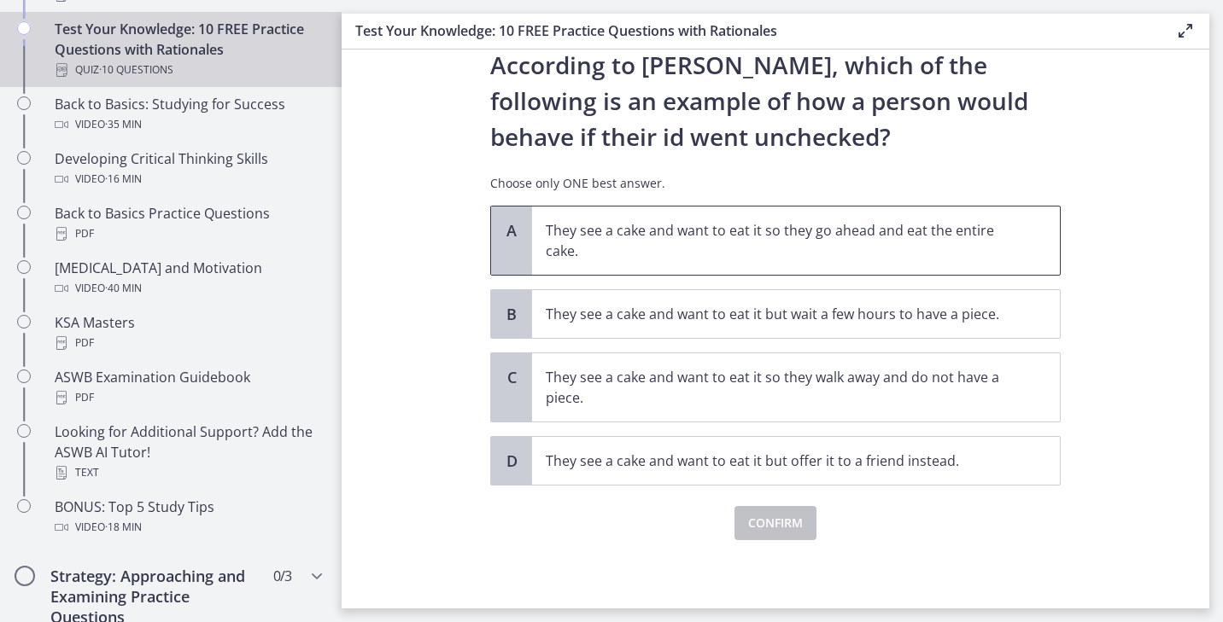
click at [738, 224] on p "They see a cake and want to eat it so they go ahead and eat the entire cake." at bounding box center [779, 240] width 466 height 41
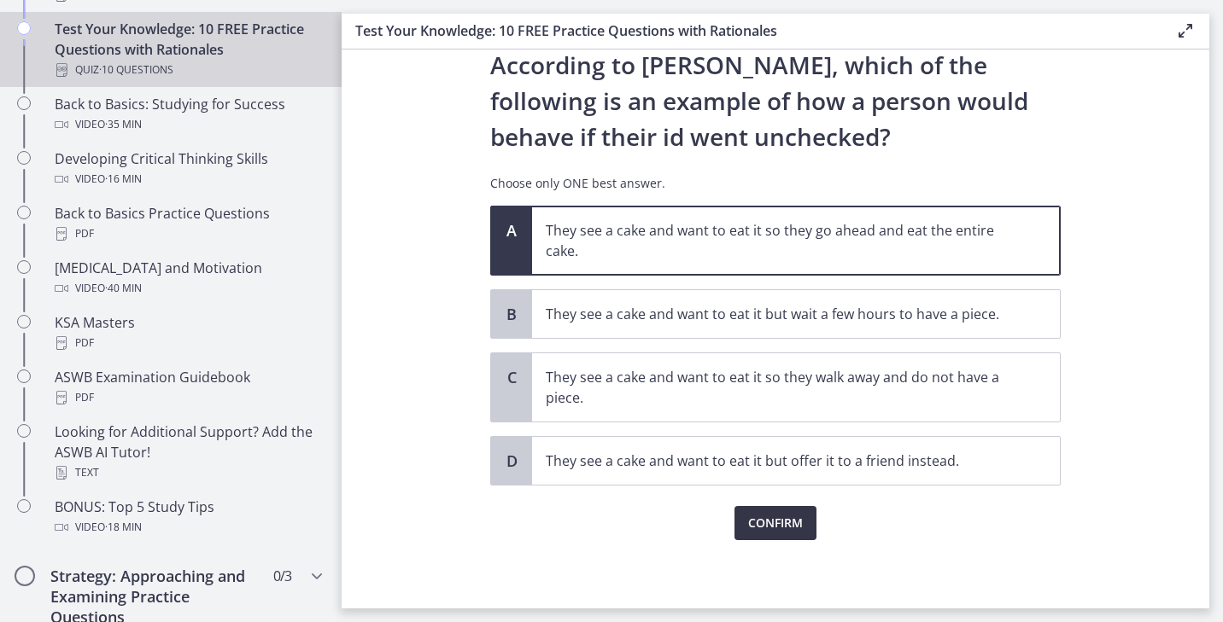
click at [781, 531] on span "Confirm" at bounding box center [775, 523] width 55 height 20
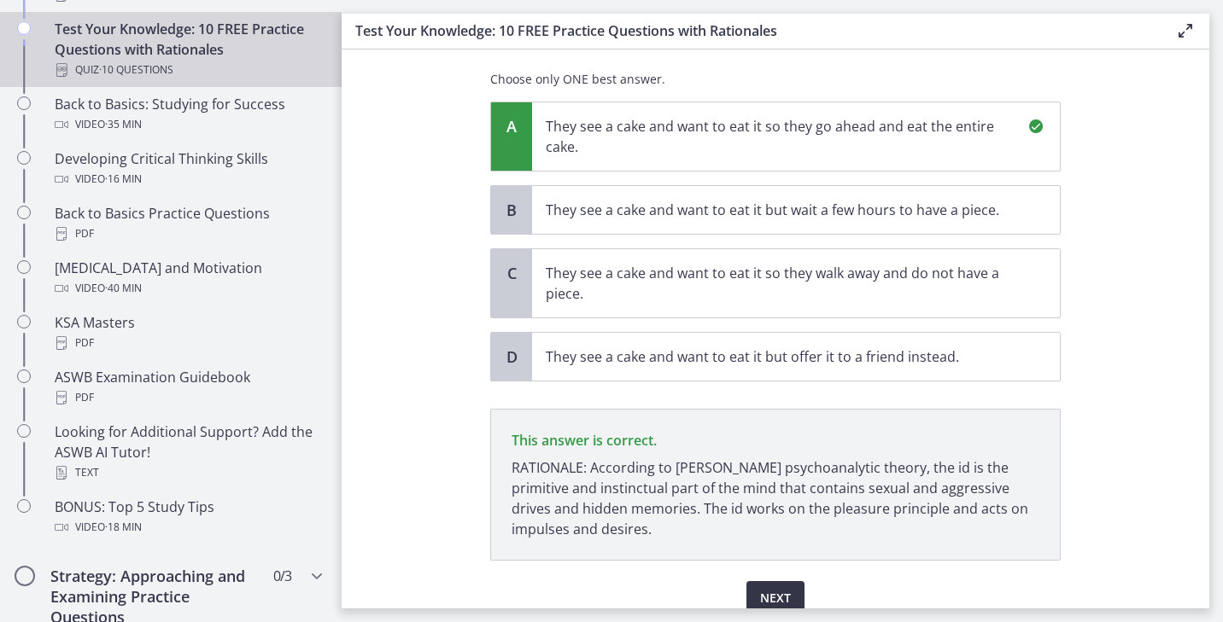
scroll to position [236, 0]
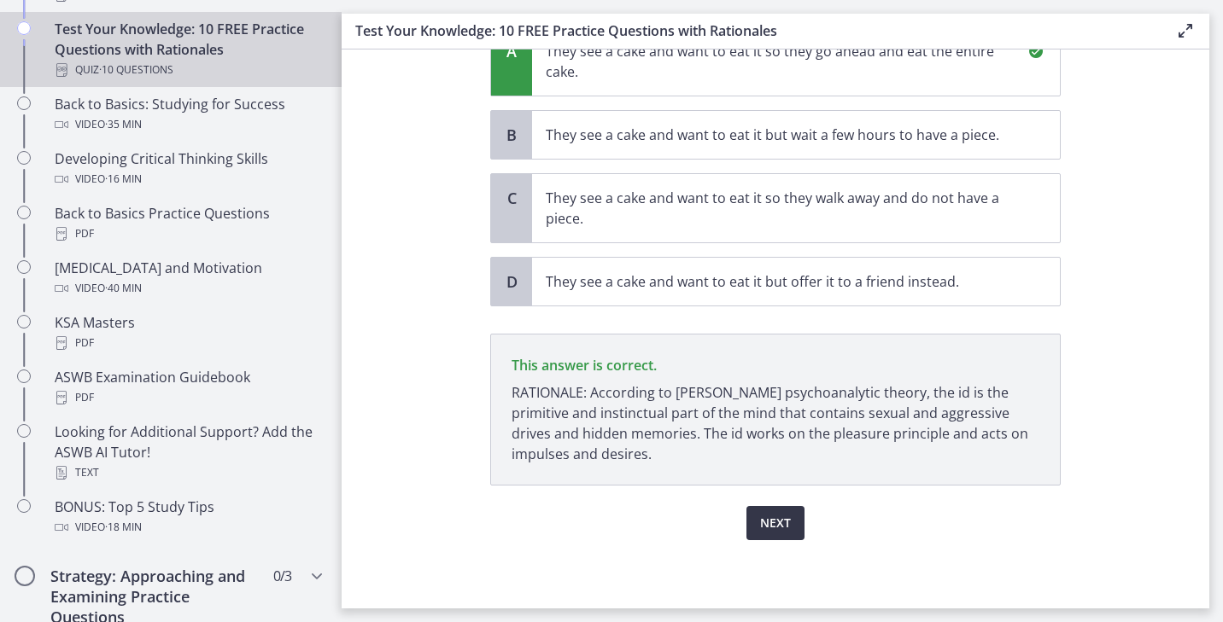
click at [796, 517] on button "Next" at bounding box center [775, 523] width 58 height 34
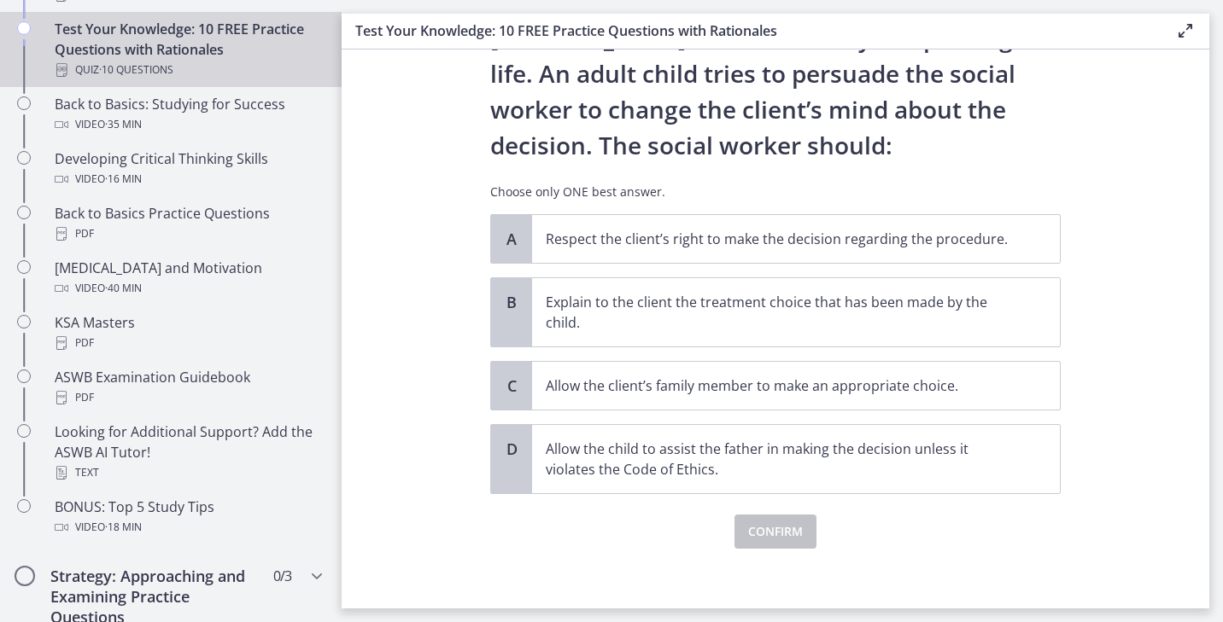
scroll to position [201, 0]
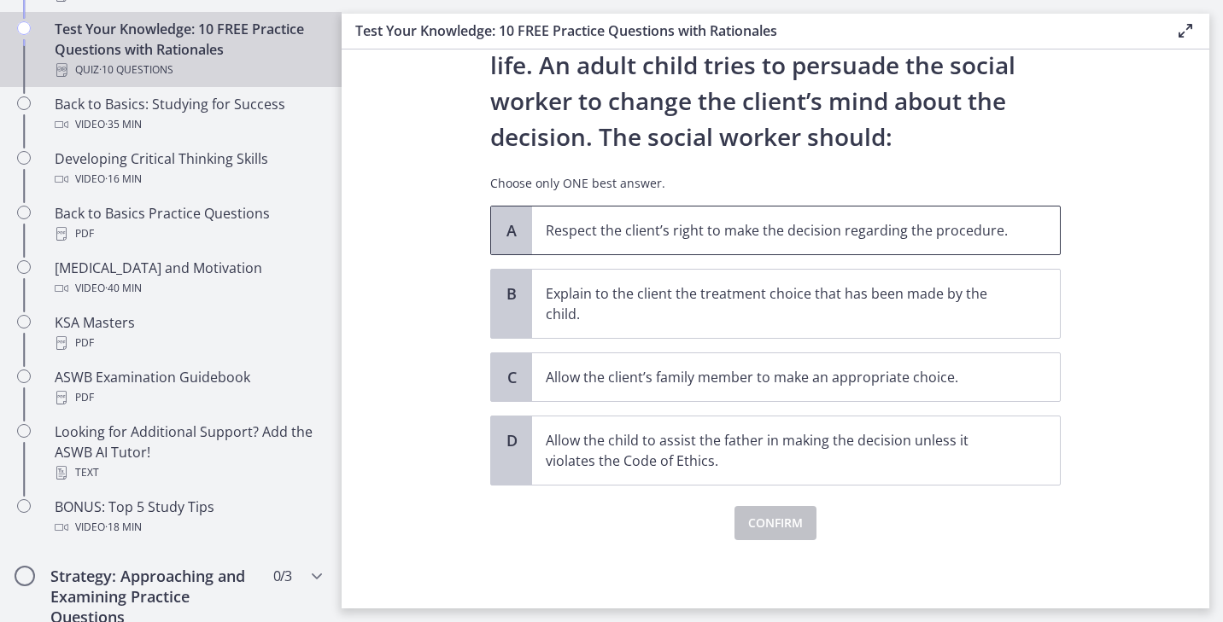
click at [752, 239] on p "Respect the client’s right to make the decision regarding the procedure." at bounding box center [779, 230] width 466 height 20
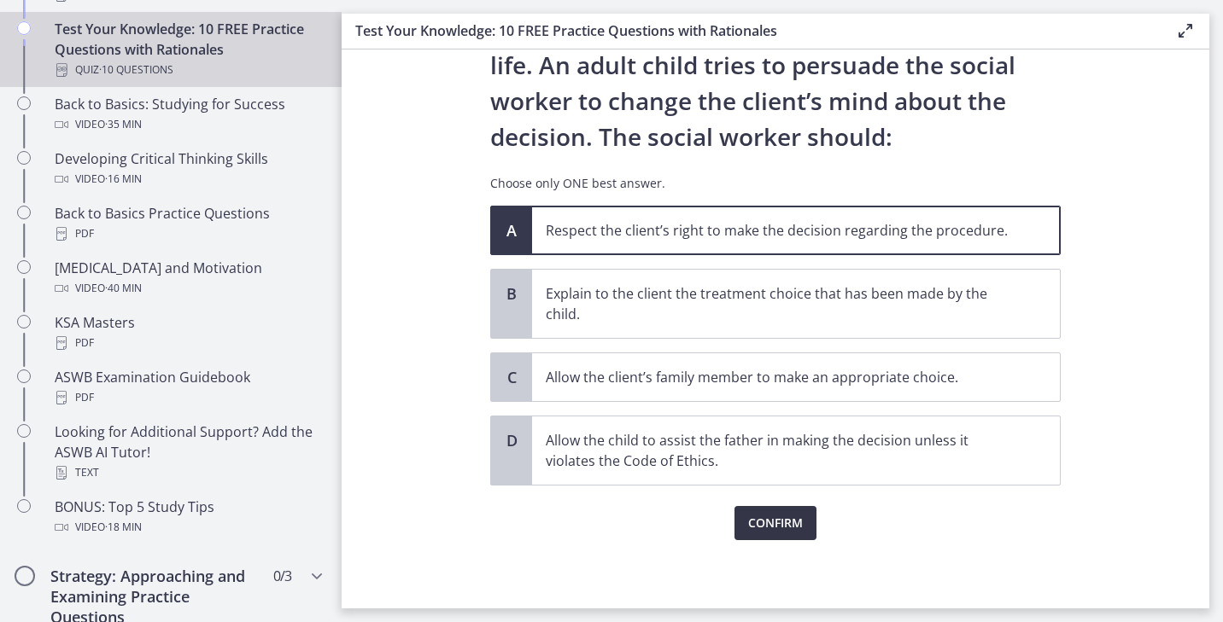
click at [768, 528] on span "Confirm" at bounding box center [775, 523] width 55 height 20
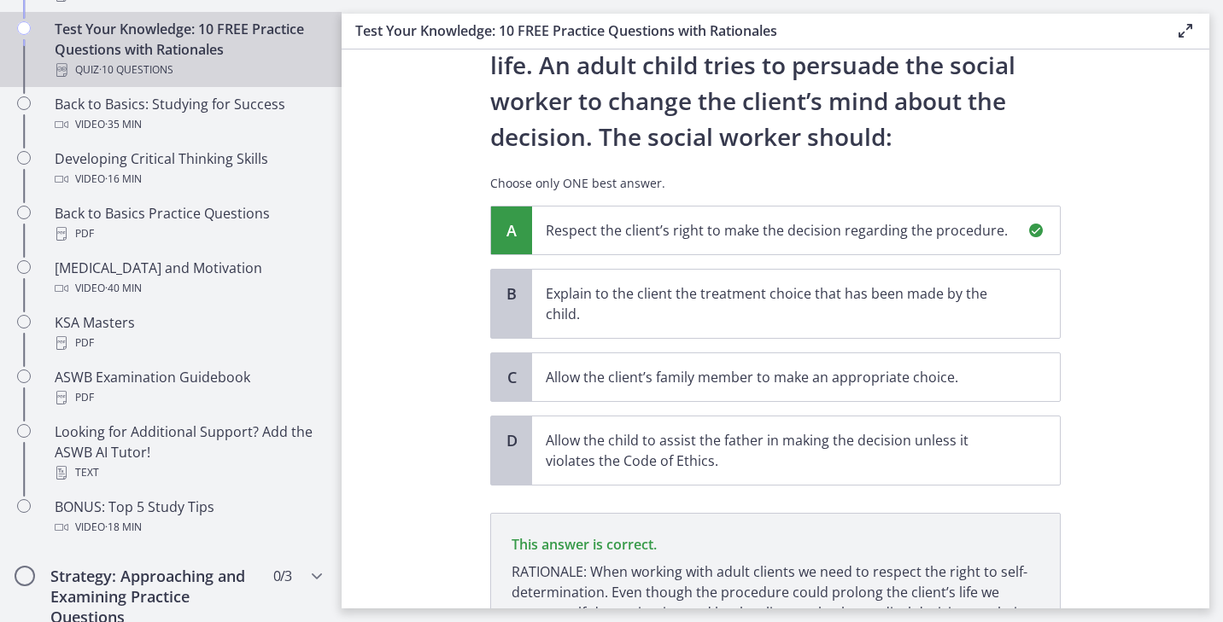
scroll to position [380, 0]
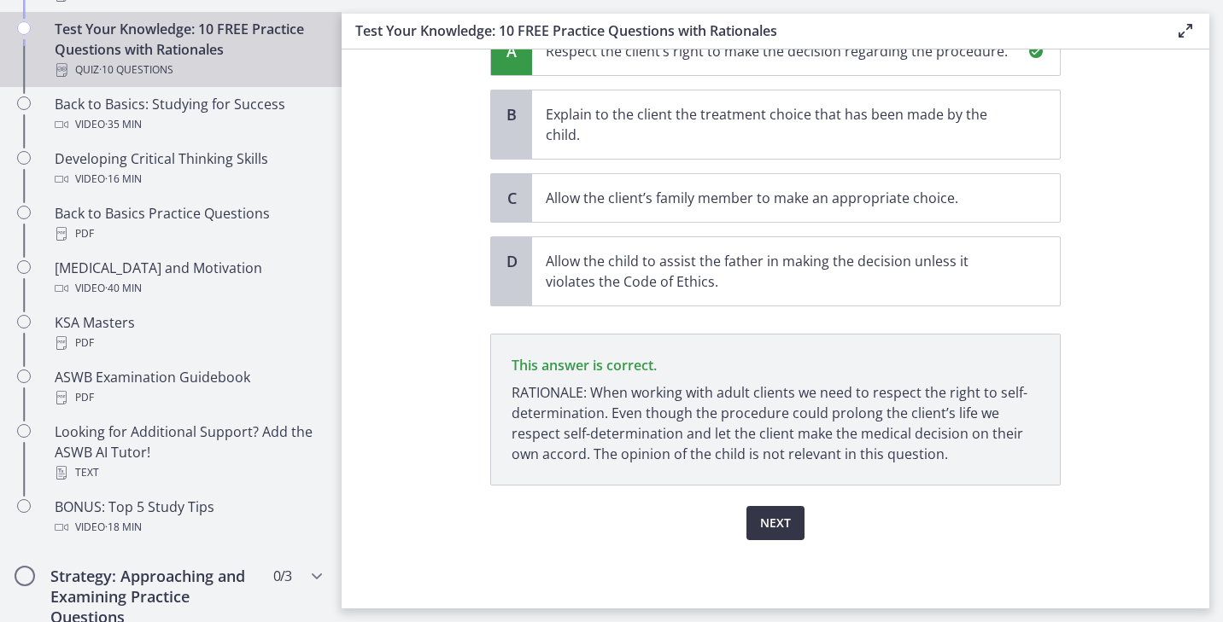
click at [768, 528] on span "Next" at bounding box center [775, 523] width 31 height 20
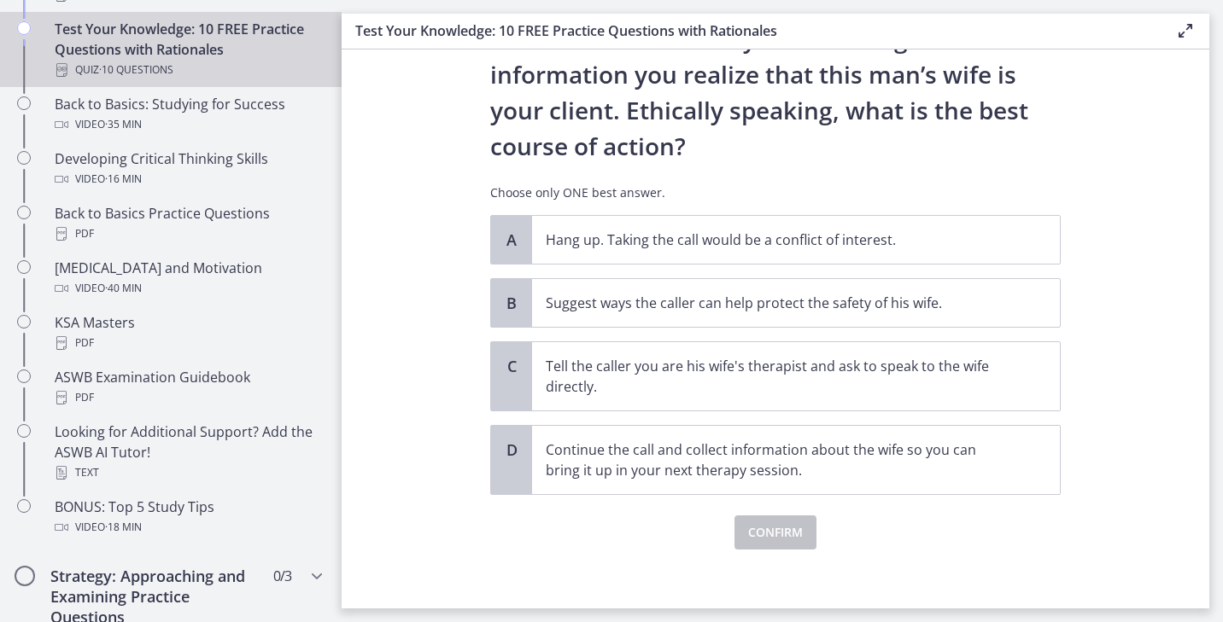
scroll to position [230, 0]
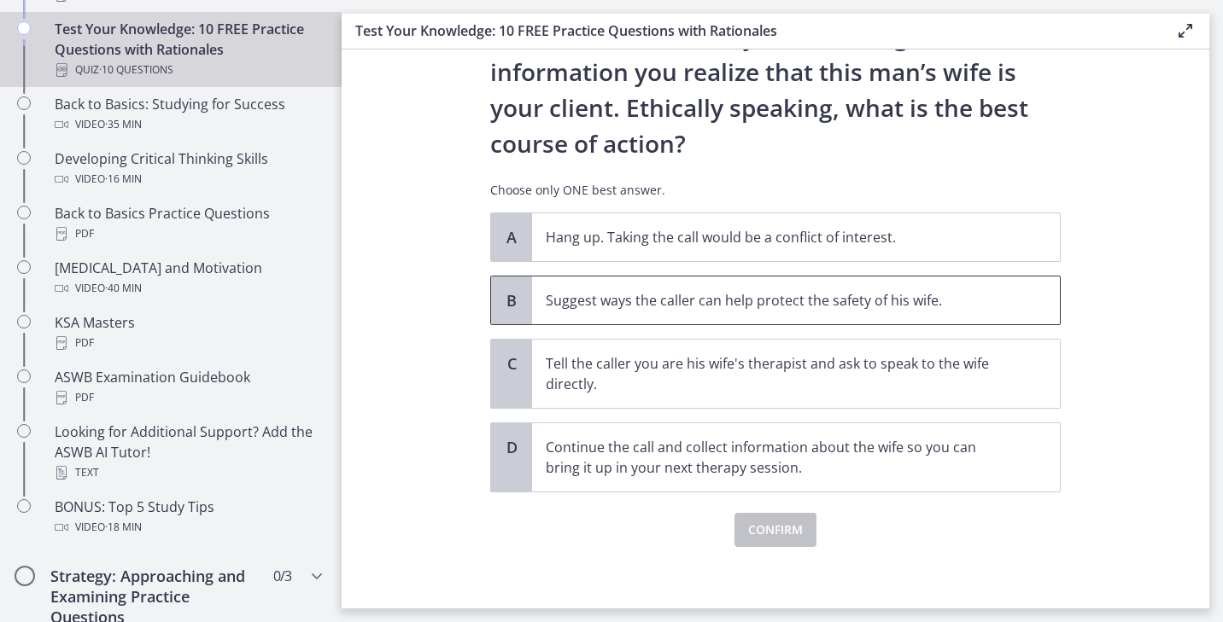
click at [736, 301] on p "Suggest ways the caller can help protect the safety of his wife." at bounding box center [779, 300] width 466 height 20
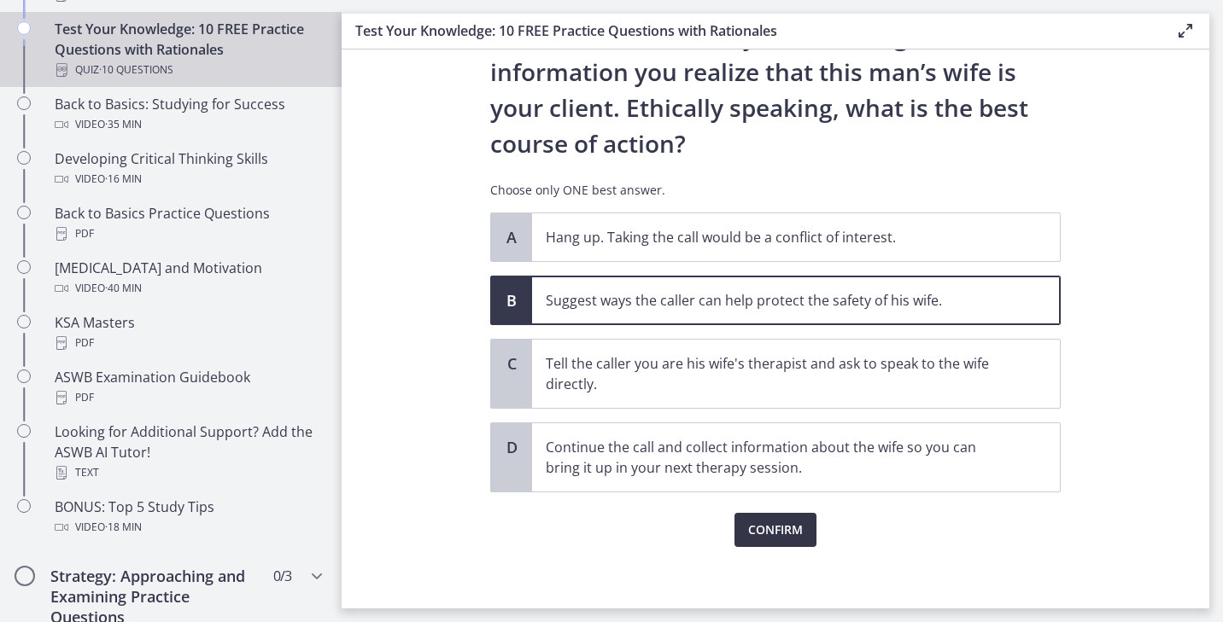
click at [797, 537] on span "Confirm" at bounding box center [775, 530] width 55 height 20
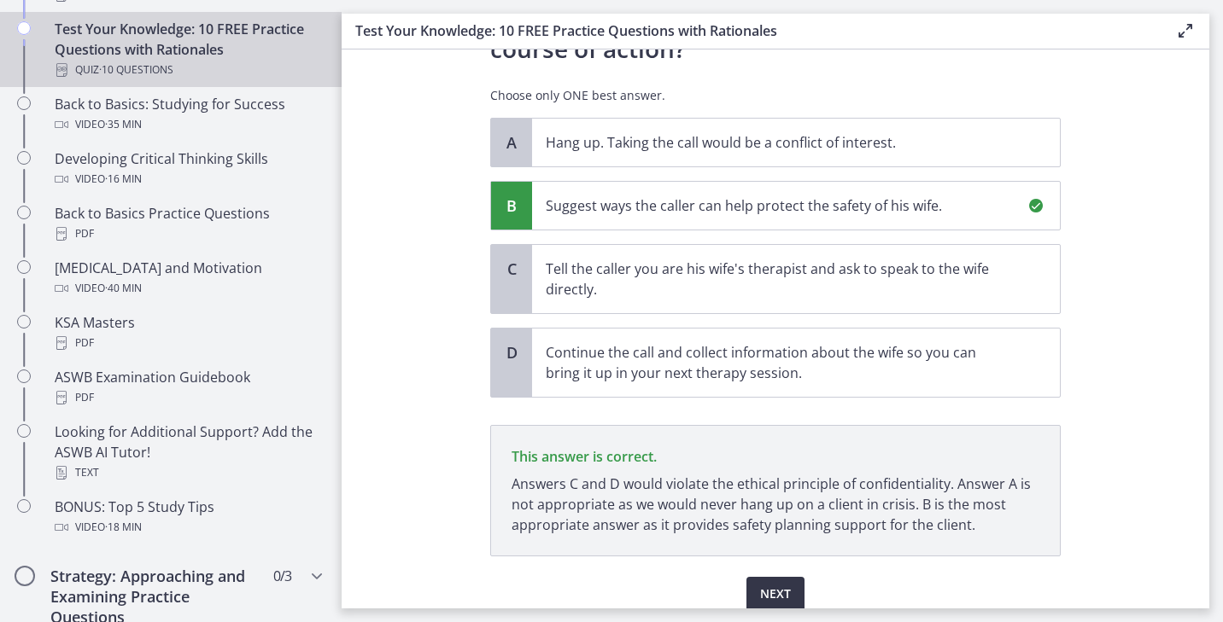
scroll to position [395, 0]
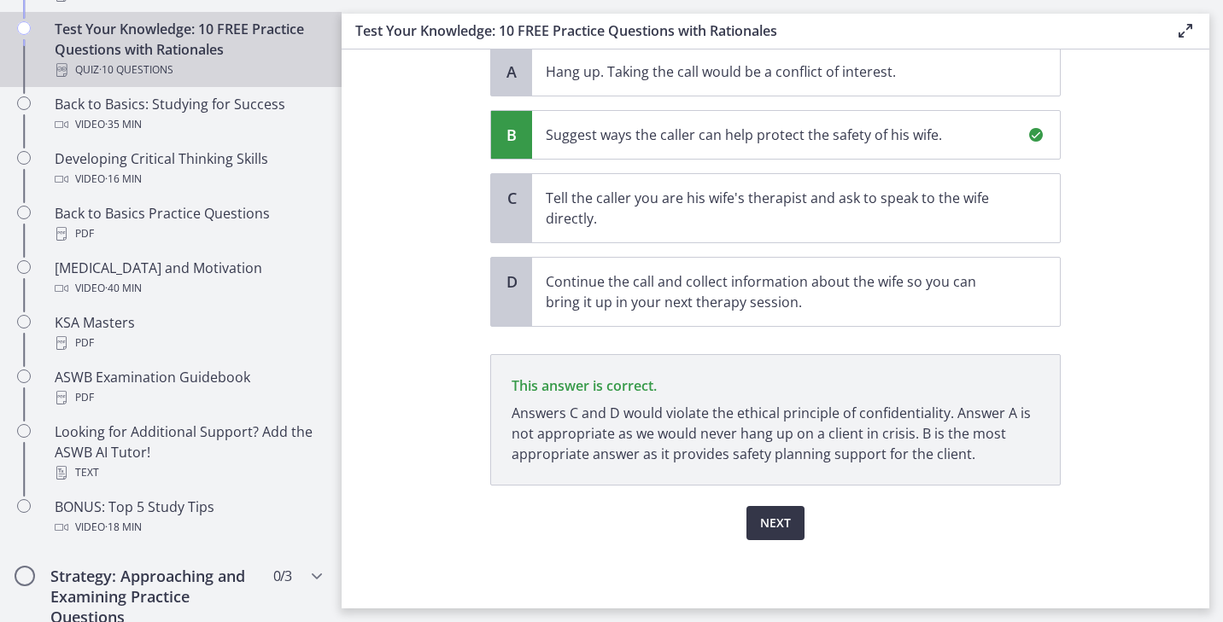
click at [789, 515] on span "Next" at bounding box center [775, 523] width 31 height 20
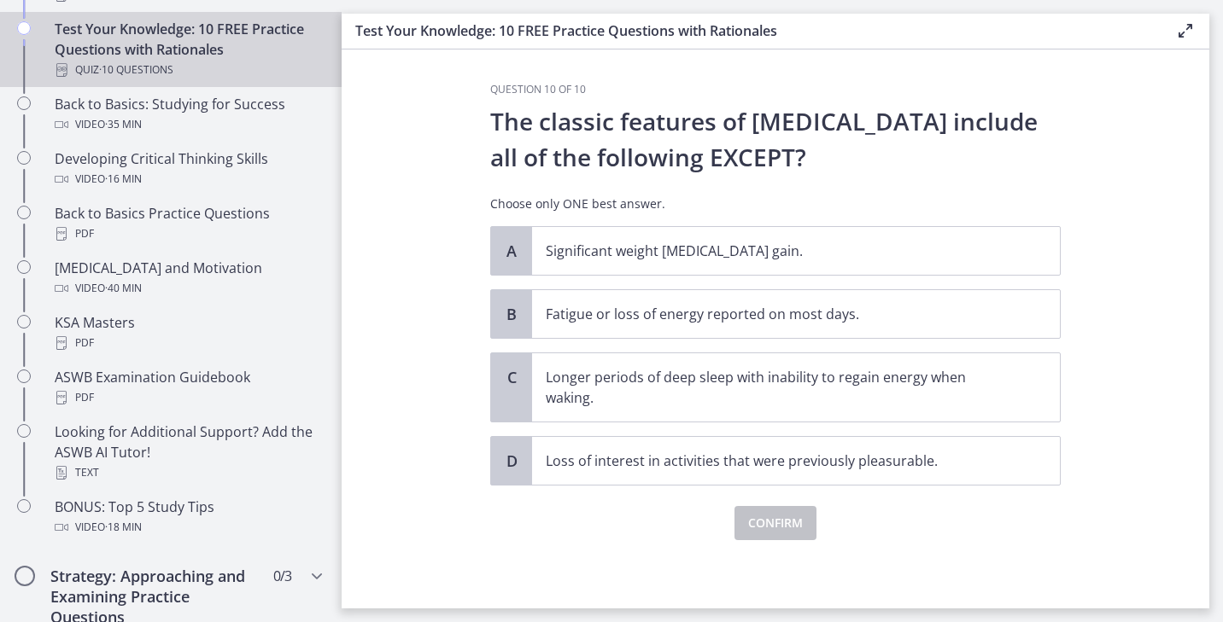
scroll to position [0, 0]
click at [659, 402] on p "Longer periods of deep sleep with inability to regain energy when waking." at bounding box center [779, 388] width 466 height 41
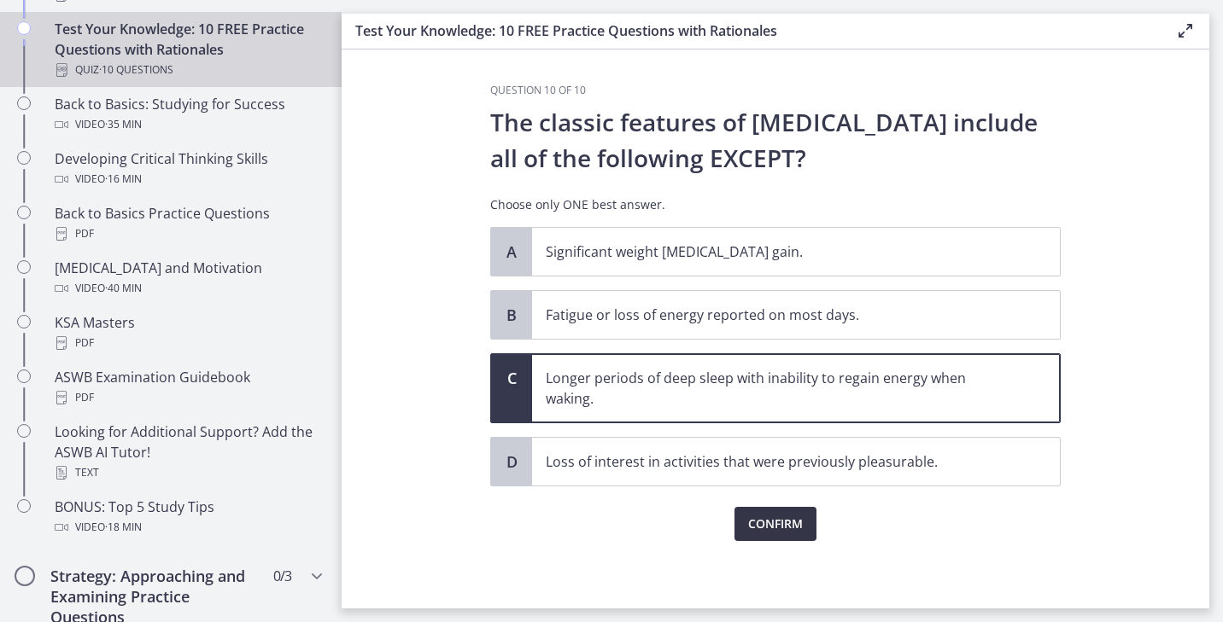
click at [806, 517] on button "Confirm" at bounding box center [775, 524] width 82 height 34
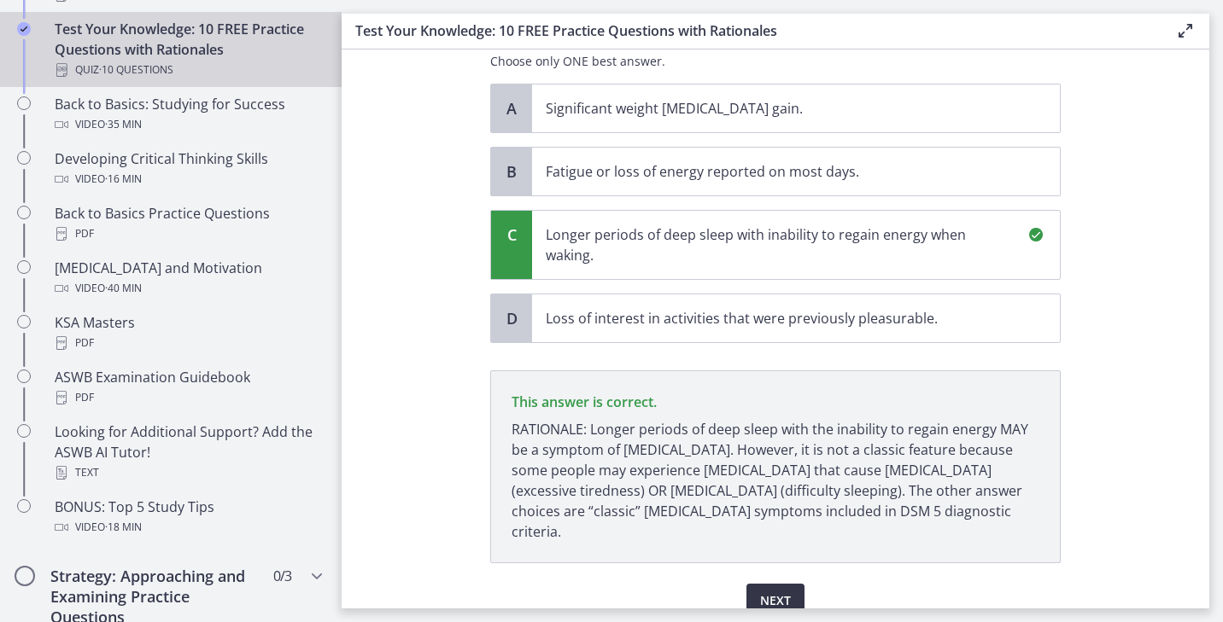
scroll to position [201, 0]
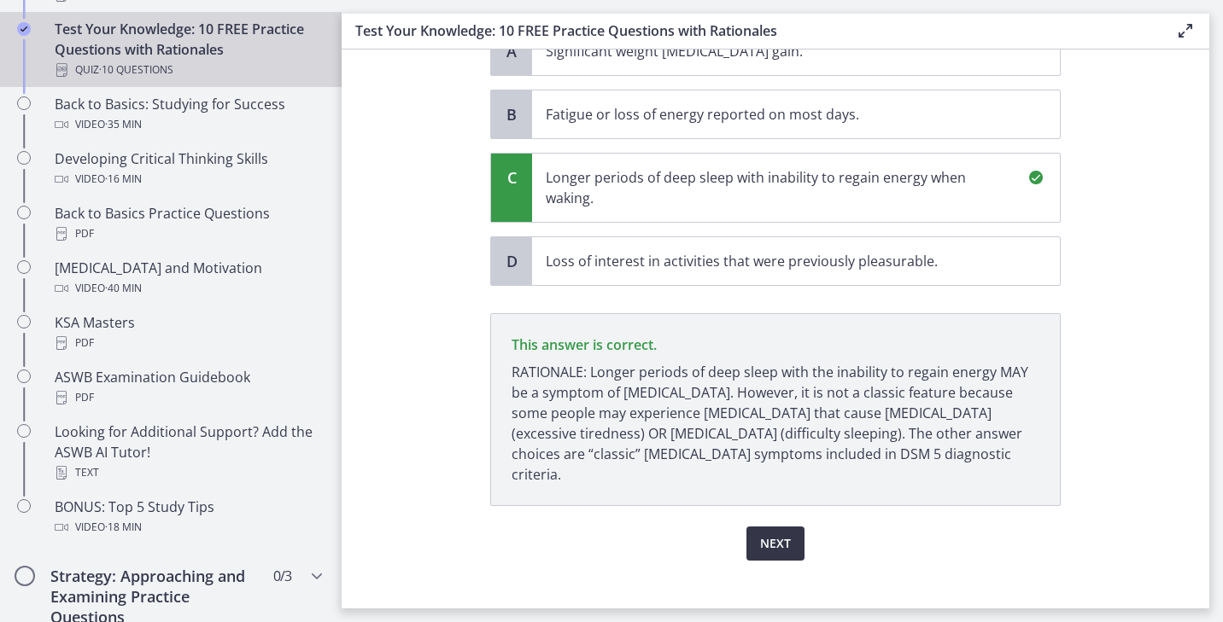
click at [787, 534] on span "Next" at bounding box center [775, 544] width 31 height 20
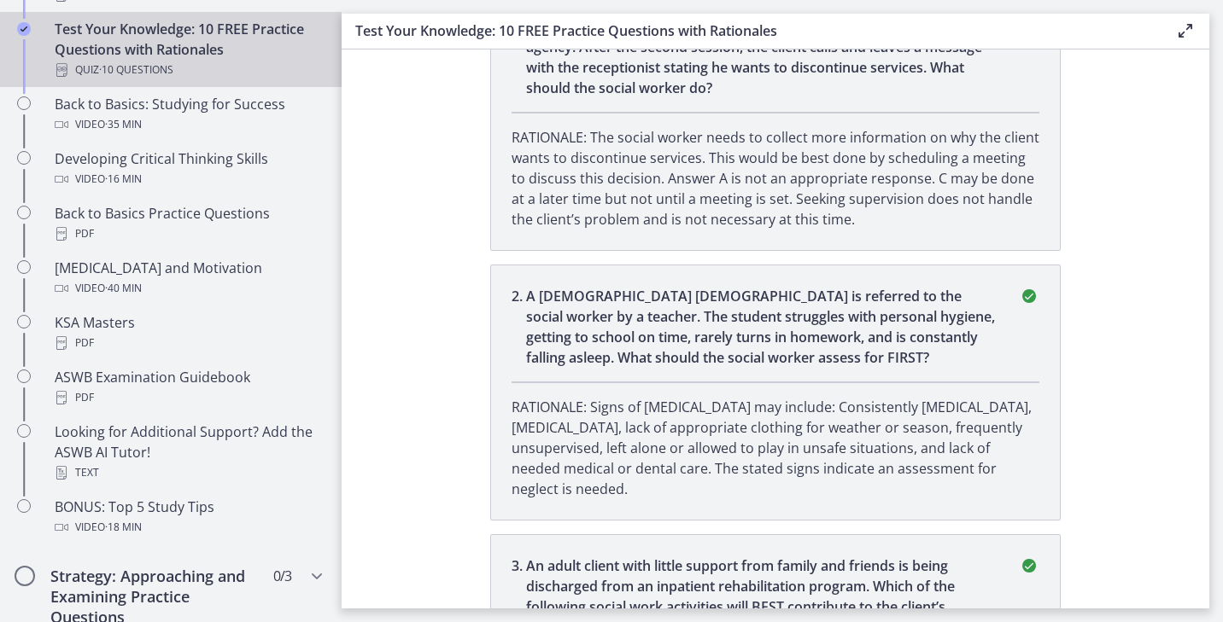
scroll to position [41, 0]
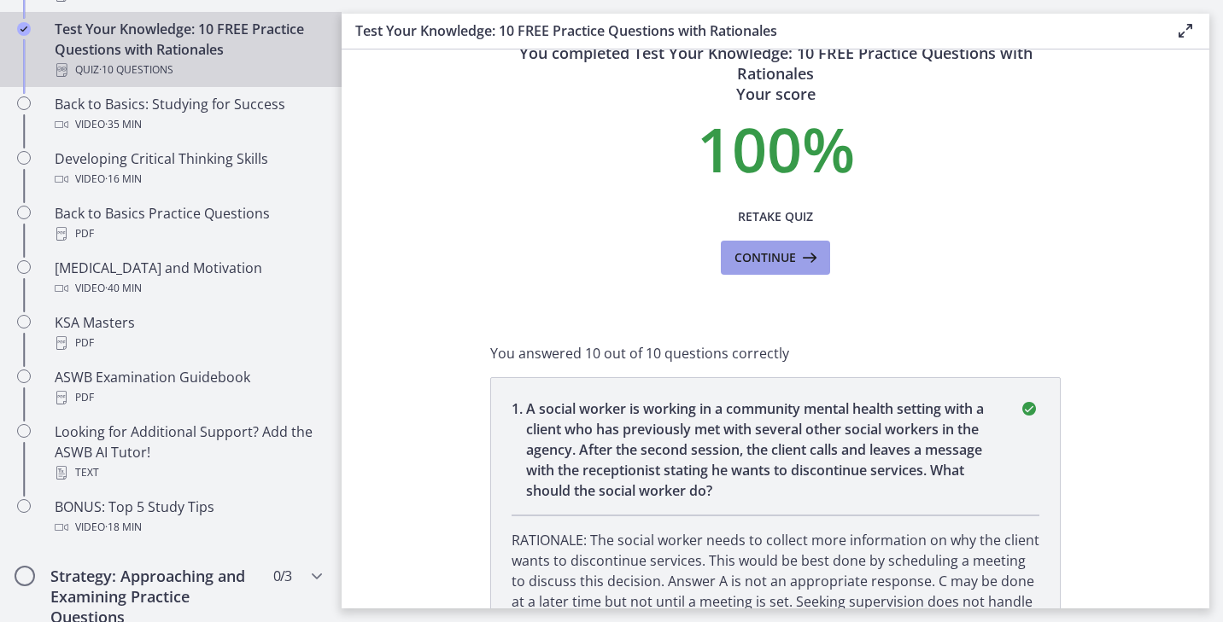
click at [752, 260] on span "Continue" at bounding box center [764, 258] width 61 height 20
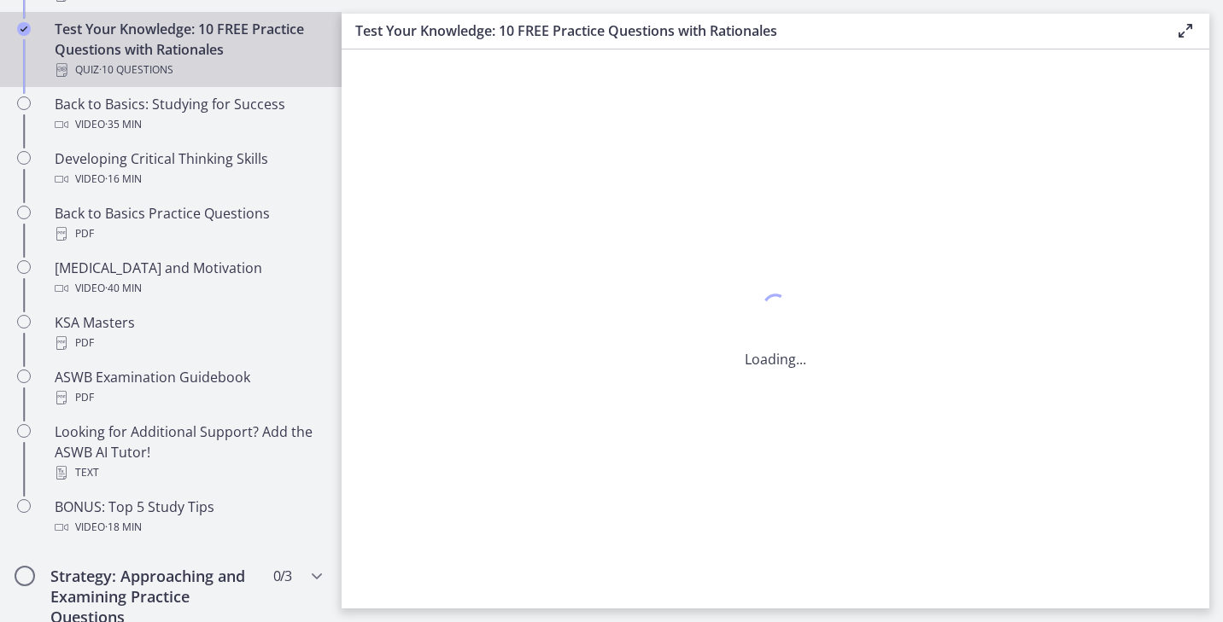
scroll to position [0, 0]
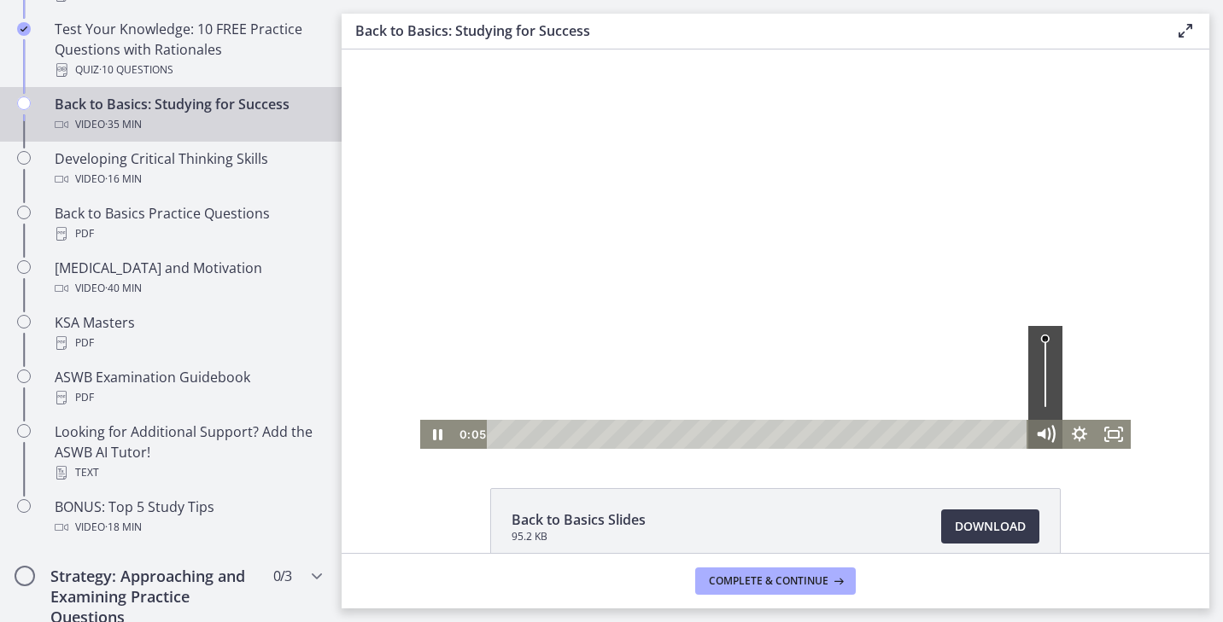
click at [1045, 435] on icon "Mute" at bounding box center [1044, 434] width 41 height 35
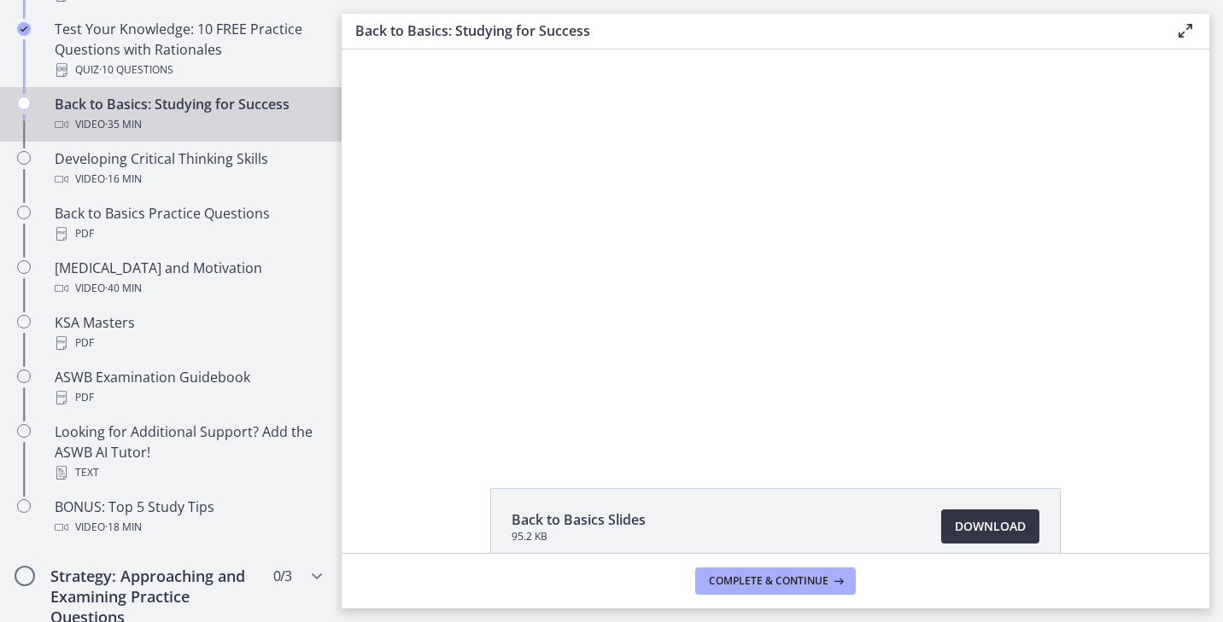
click at [980, 521] on span "Download Opens in a new window" at bounding box center [989, 527] width 71 height 20
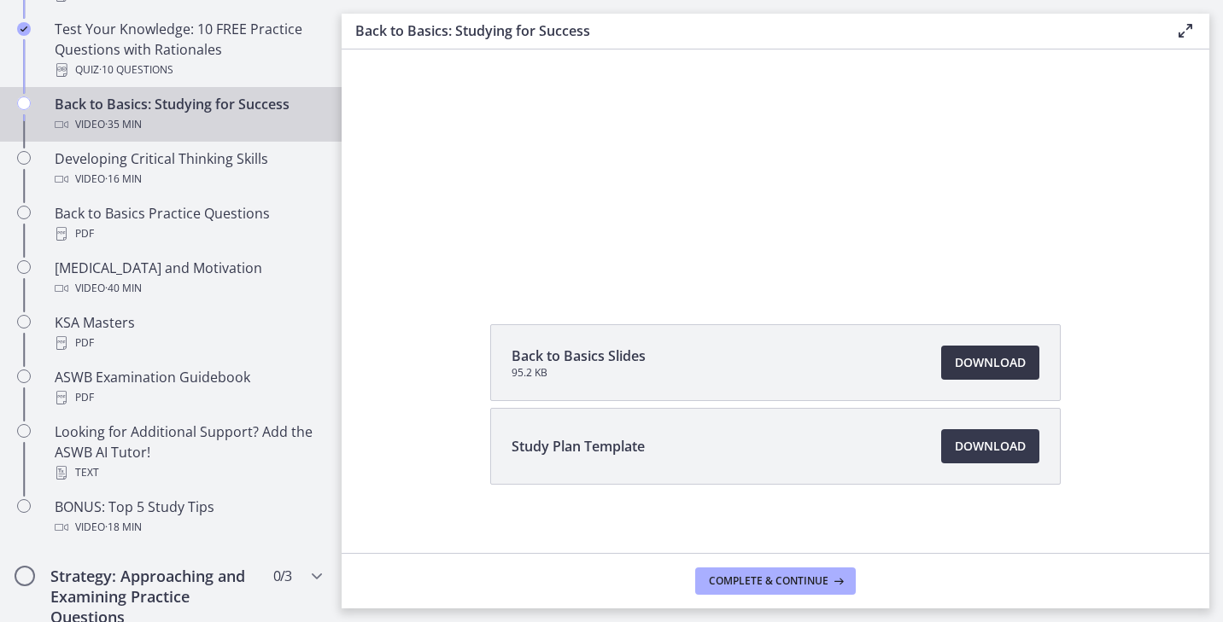
scroll to position [178, 0]
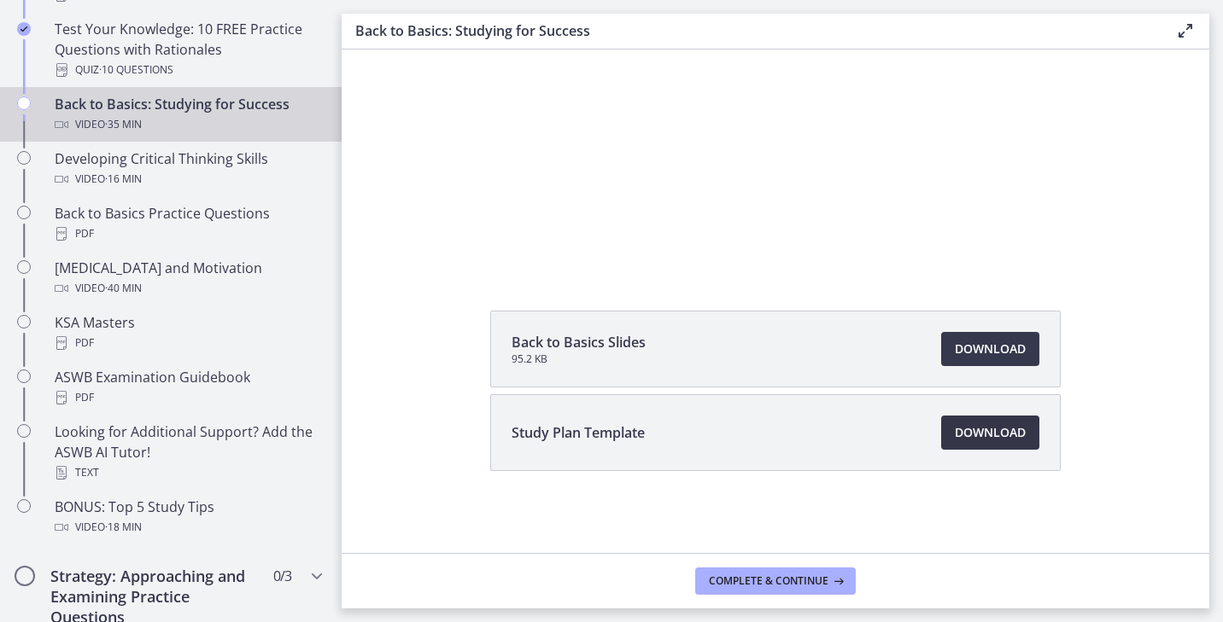
click at [986, 434] on span "Download Opens in a new window" at bounding box center [989, 433] width 71 height 20
click at [792, 581] on span "Complete & continue" at bounding box center [769, 582] width 120 height 14
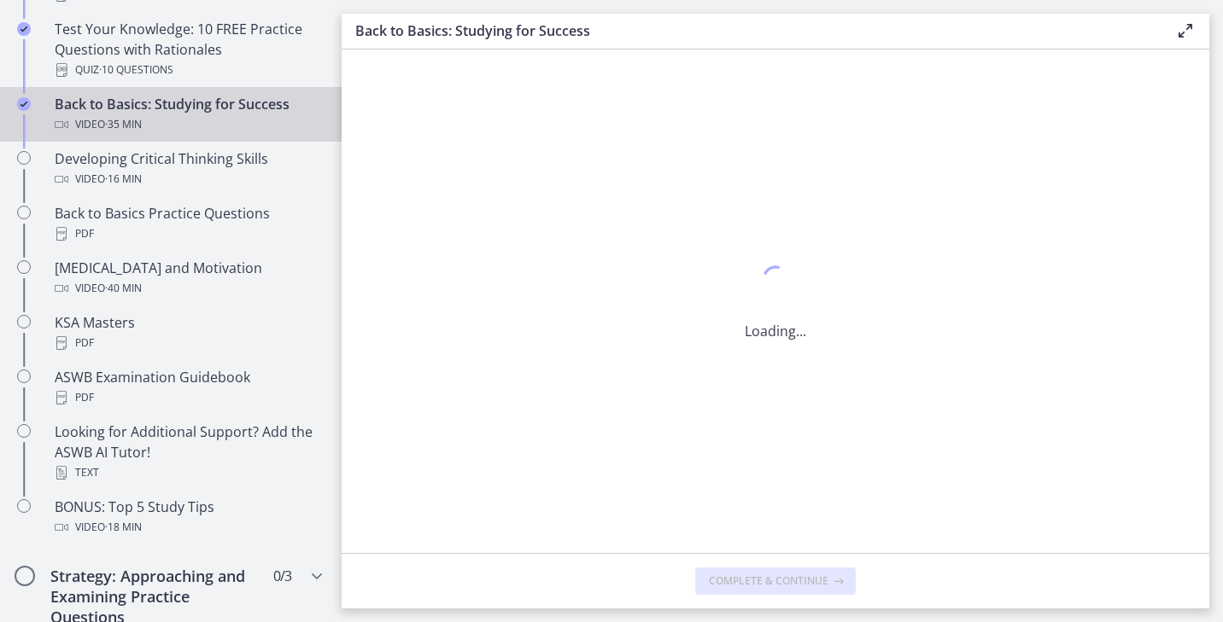
scroll to position [0, 0]
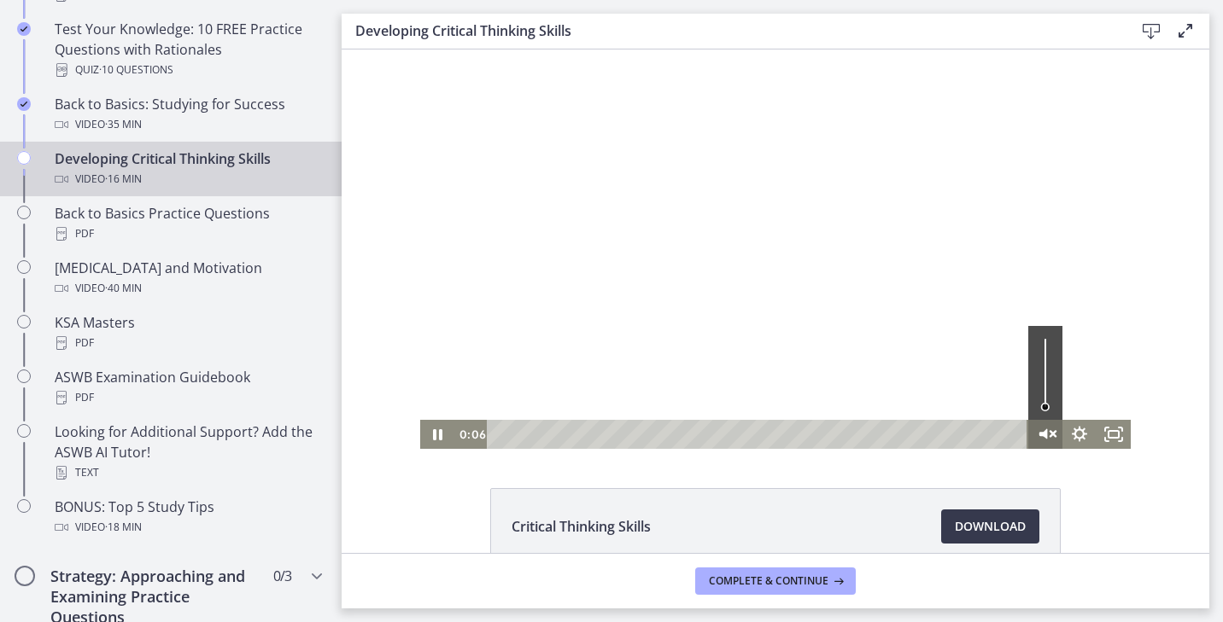
click at [1057, 434] on icon "Unmute" at bounding box center [1044, 434] width 41 height 35
click at [1110, 433] on icon "Fullscreen" at bounding box center [1113, 434] width 41 height 35
click at [440, 431] on icon "Pause" at bounding box center [437, 434] width 9 height 11
click at [434, 432] on icon "Play Video" at bounding box center [438, 434] width 41 height 35
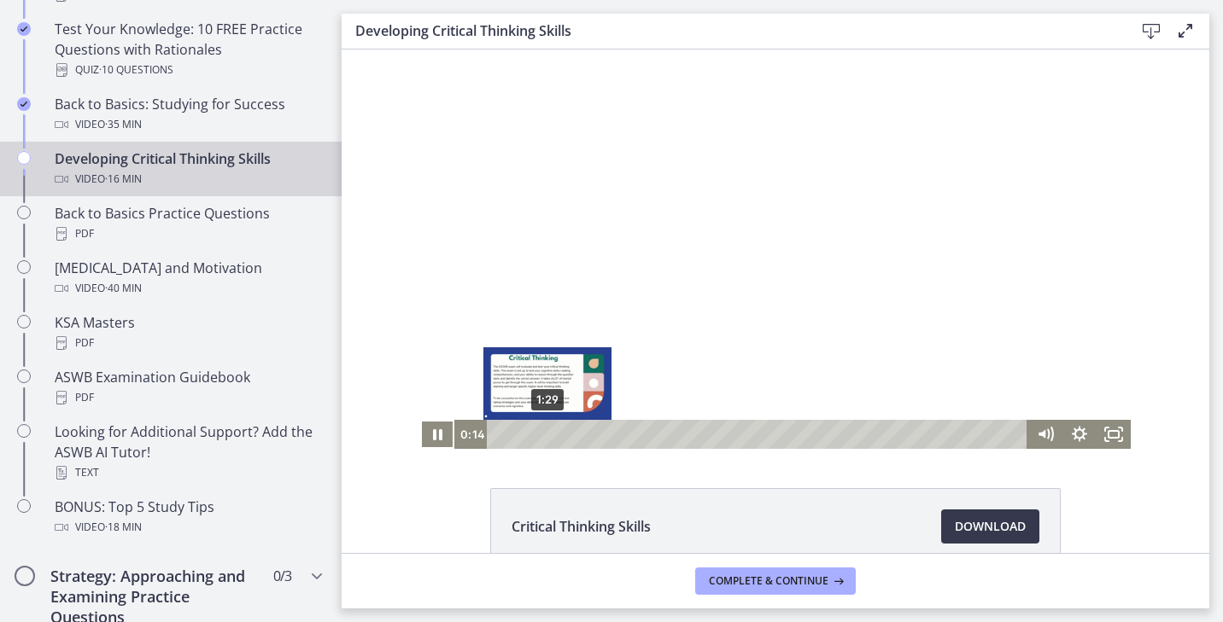
click at [548, 429] on div "1:29" at bounding box center [759, 434] width 520 height 29
click at [558, 432] on div "1:49" at bounding box center [759, 434] width 520 height 29
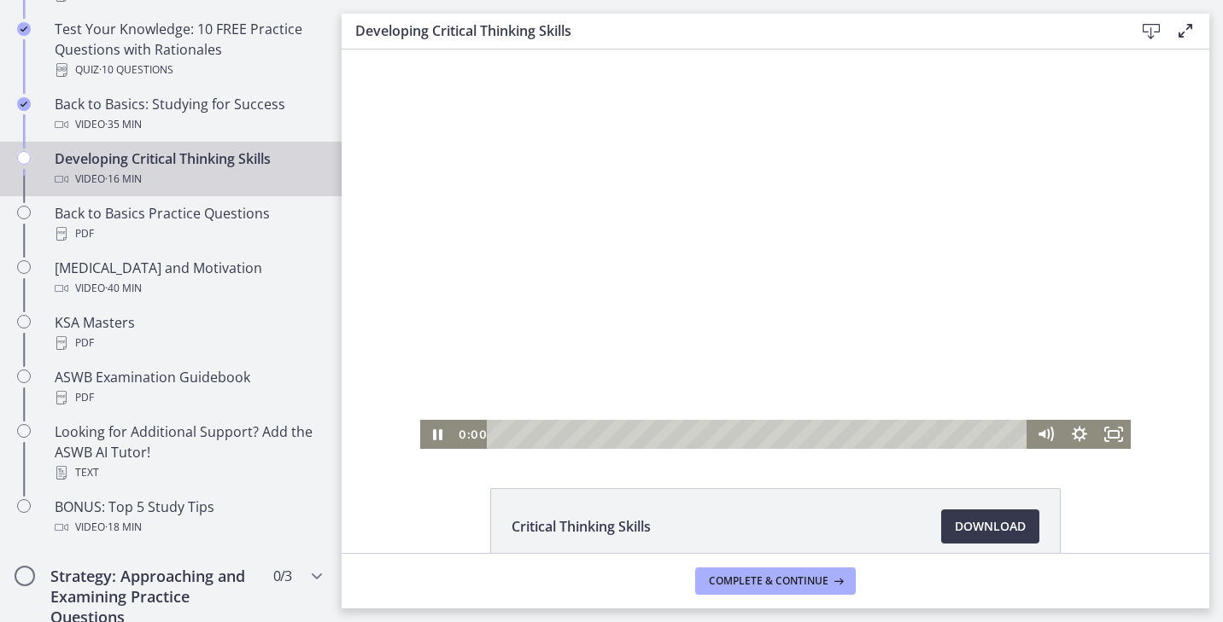
click at [483, 429] on div "0:00 0:00" at bounding box center [741, 434] width 574 height 29
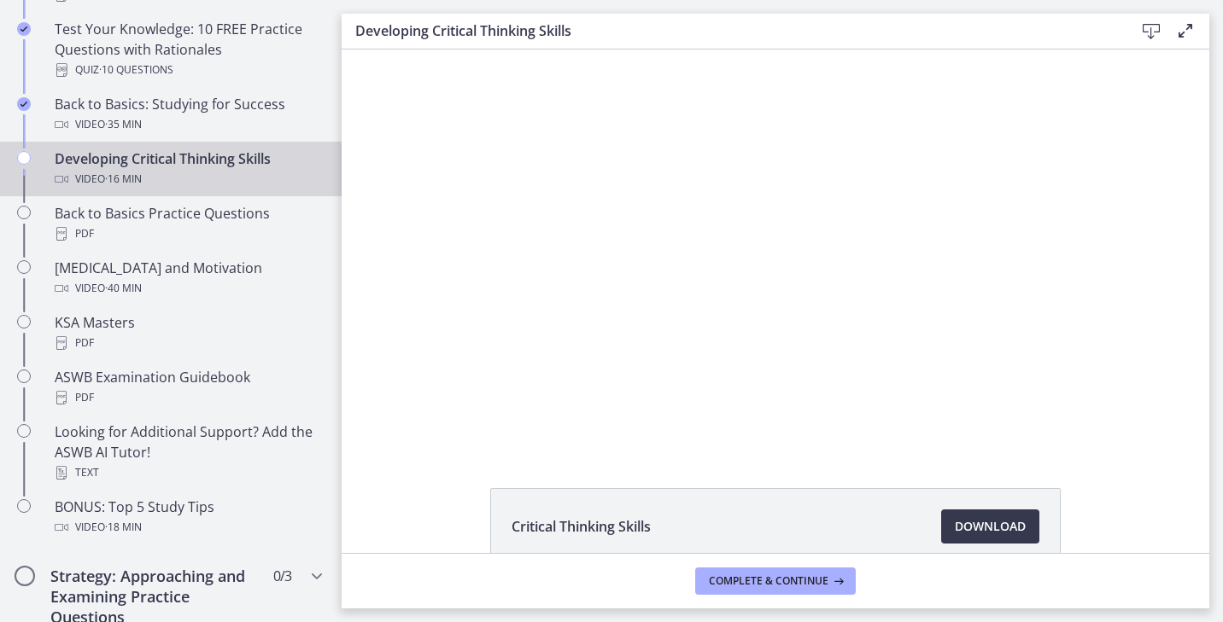
scroll to position [94, 0]
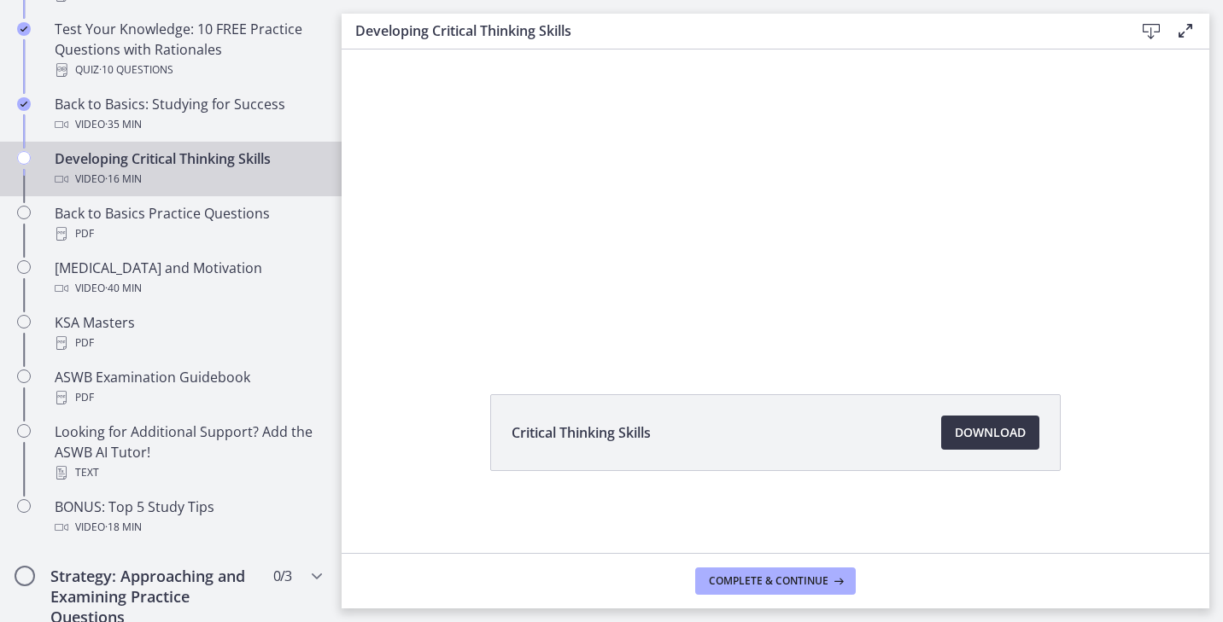
click at [968, 441] on span "Download Opens in a new window" at bounding box center [989, 433] width 71 height 20
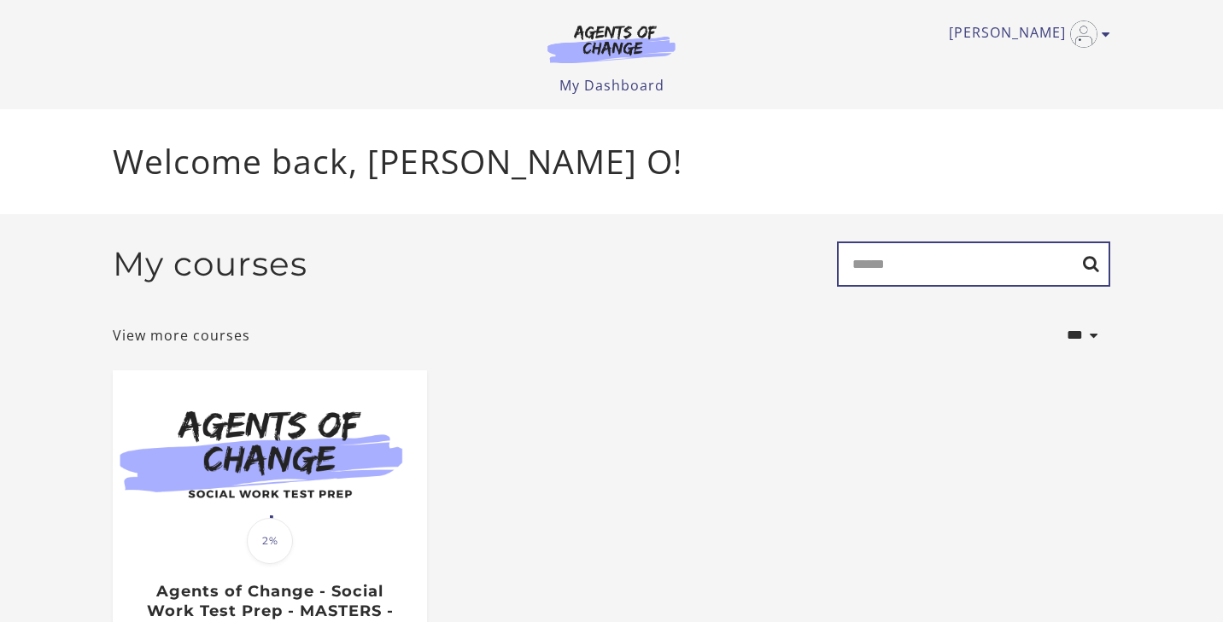
click at [957, 263] on input "Search" at bounding box center [973, 264] width 273 height 45
type input "**********"
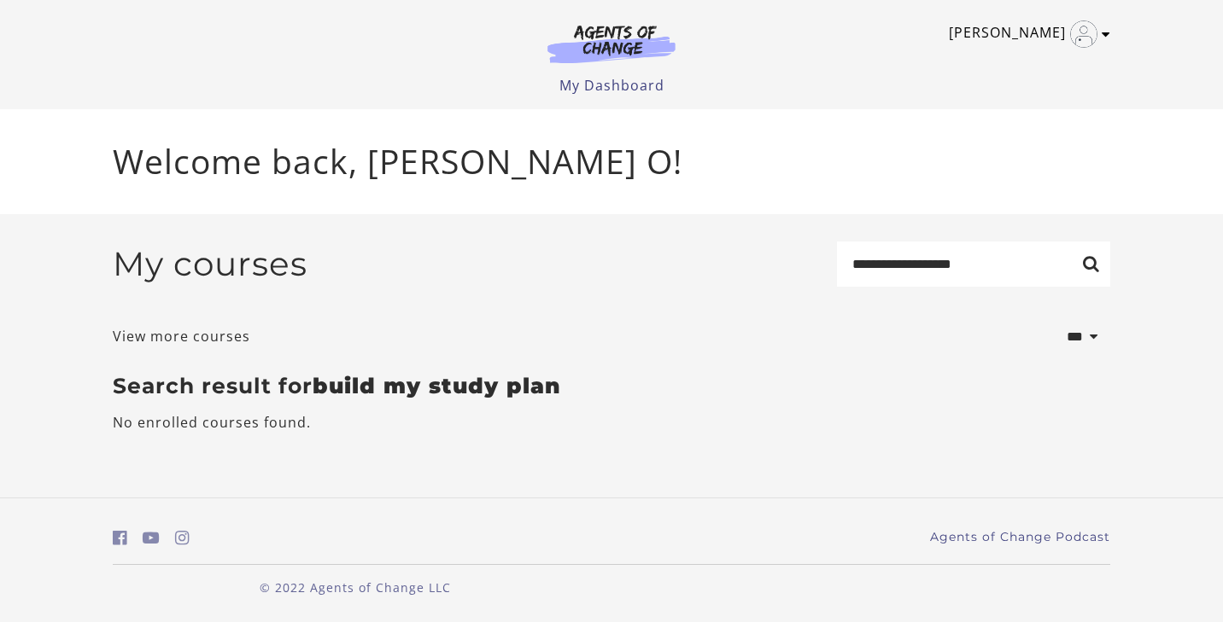
click at [1098, 38] on link "[PERSON_NAME]" at bounding box center [1024, 33] width 153 height 27
click at [1057, 66] on link "My Account" at bounding box center [1039, 62] width 150 height 29
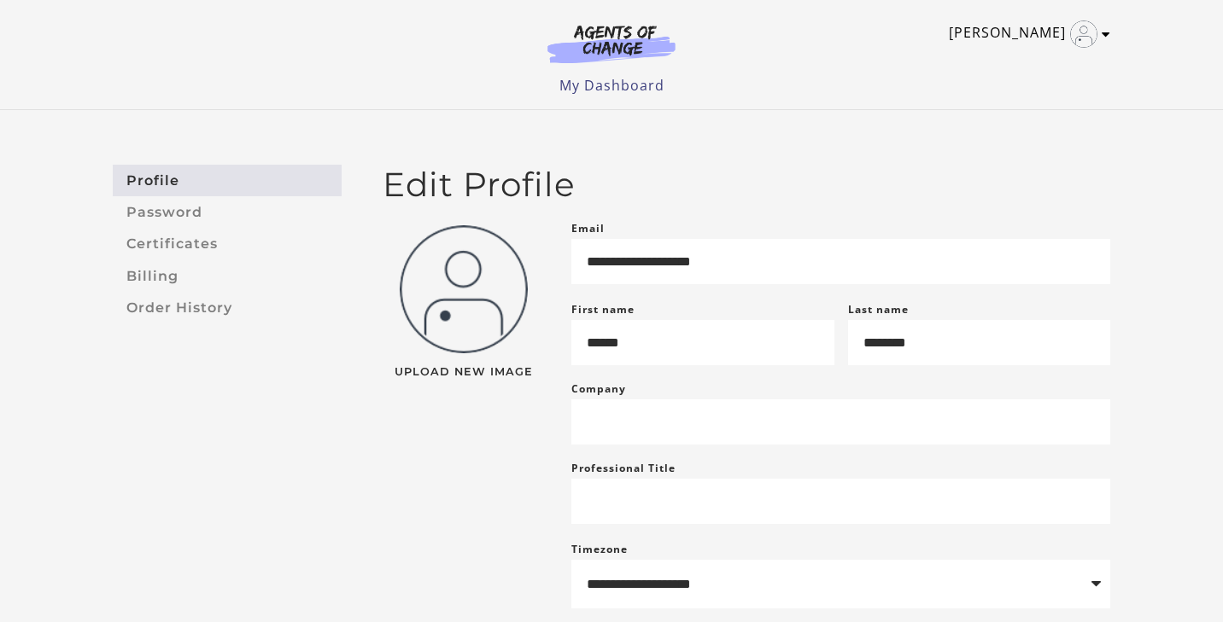
click at [1078, 37] on img "Toggle menu" at bounding box center [1083, 33] width 27 height 27
click at [586, 90] on link "My Dashboard" at bounding box center [611, 85] width 105 height 19
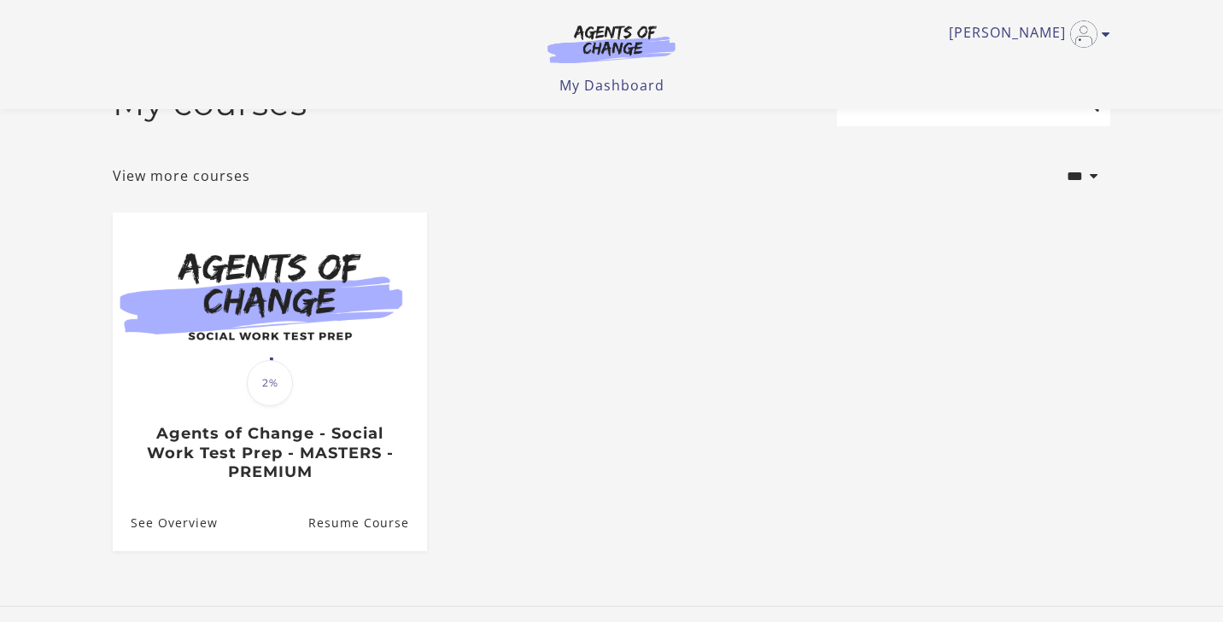
scroll to position [9, 0]
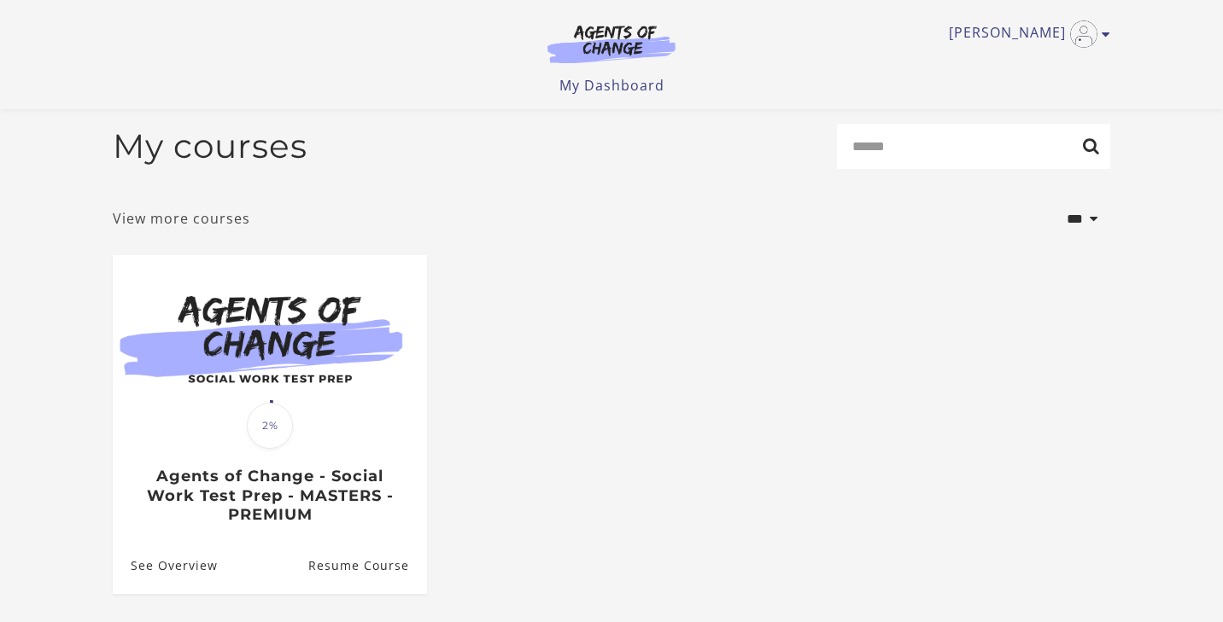
click at [219, 223] on link "View more courses" at bounding box center [181, 218] width 137 height 20
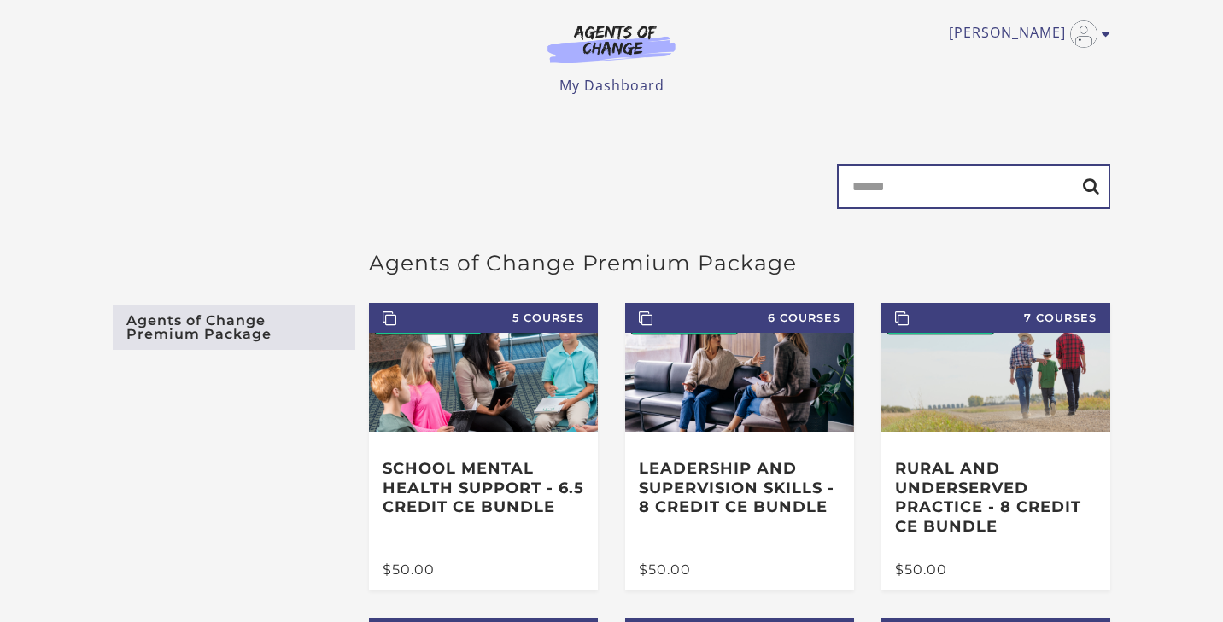
click at [989, 179] on input "Search" at bounding box center [973, 186] width 273 height 45
type input "*****"
